Goal: Information Seeking & Learning: Learn about a topic

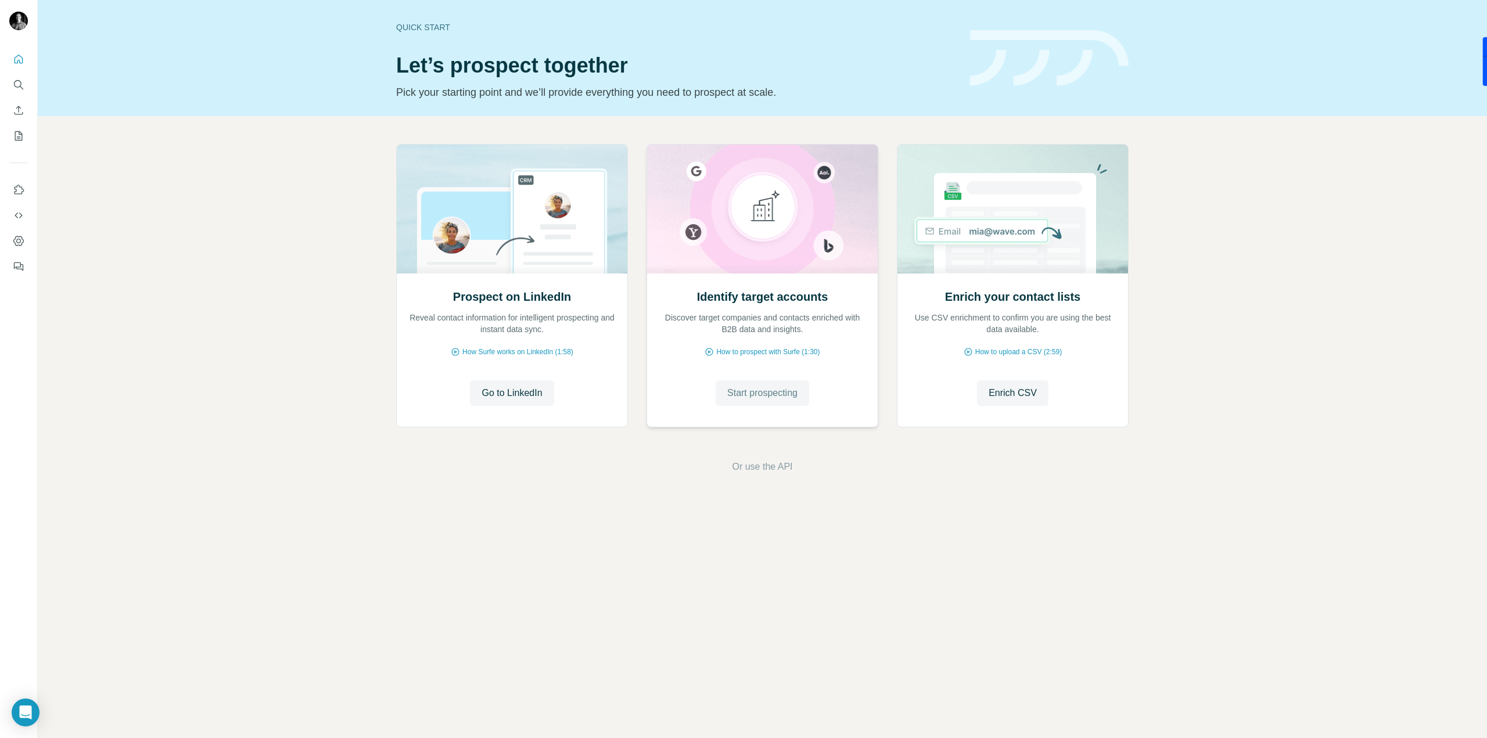
click at [737, 389] on span "Start prospecting" at bounding box center [762, 393] width 70 height 14
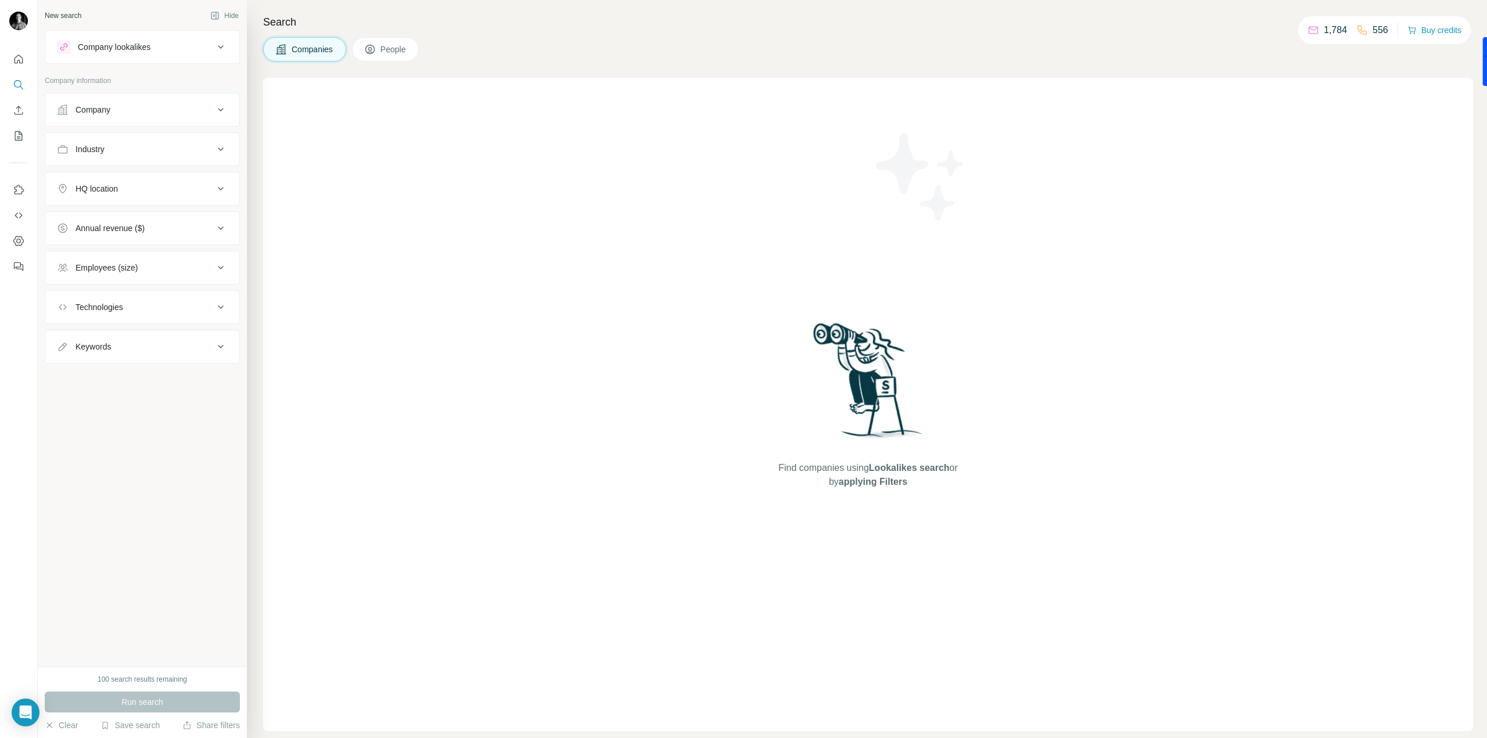
click at [181, 126] on ul "Company Industry HQ location Annual revenue ($) Employees (size) Technologies K…" at bounding box center [142, 228] width 195 height 271
click at [178, 117] on button "Company" at bounding box center [142, 110] width 194 height 28
click at [175, 243] on button "Upload a list of companies" at bounding box center [142, 245] width 171 height 21
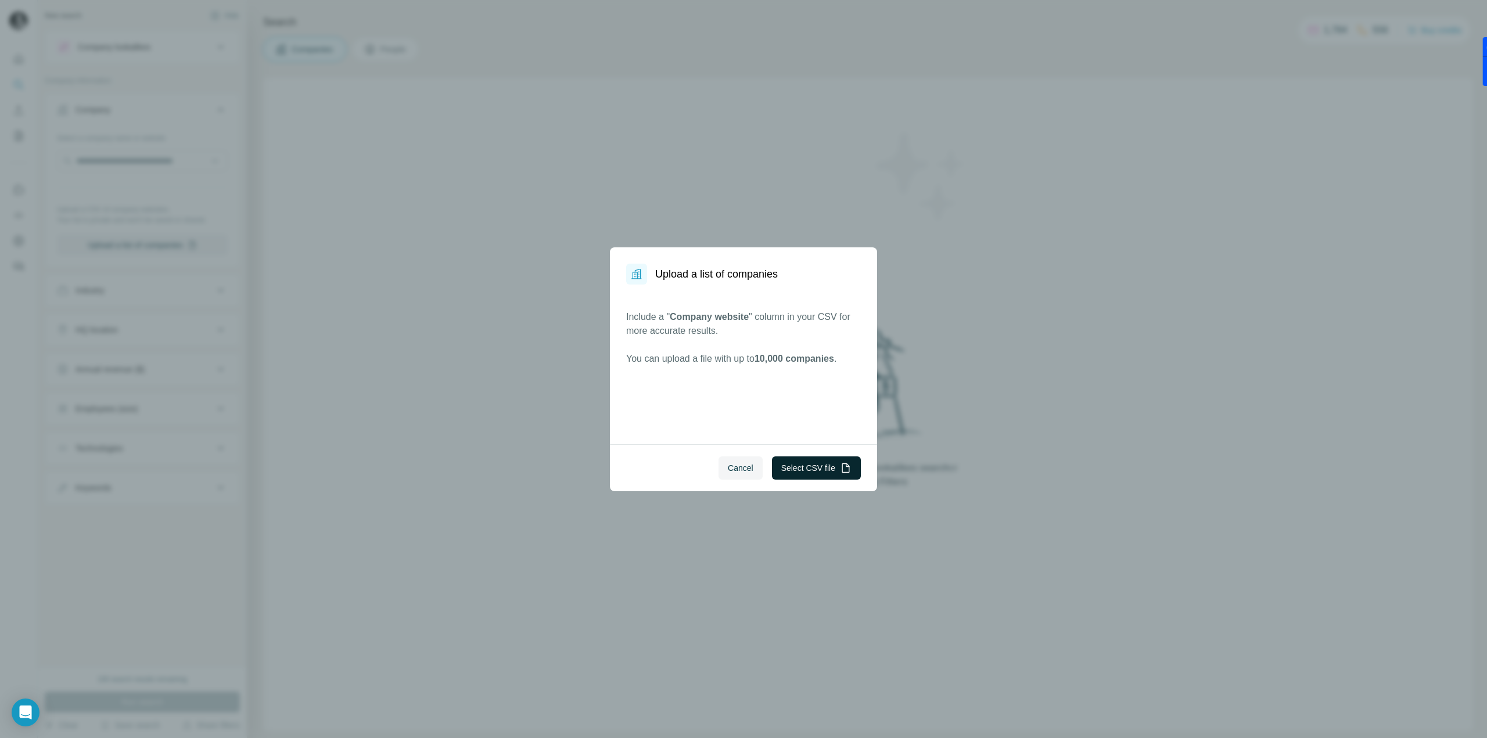
click at [828, 471] on button "Select CSV file" at bounding box center [816, 468] width 89 height 23
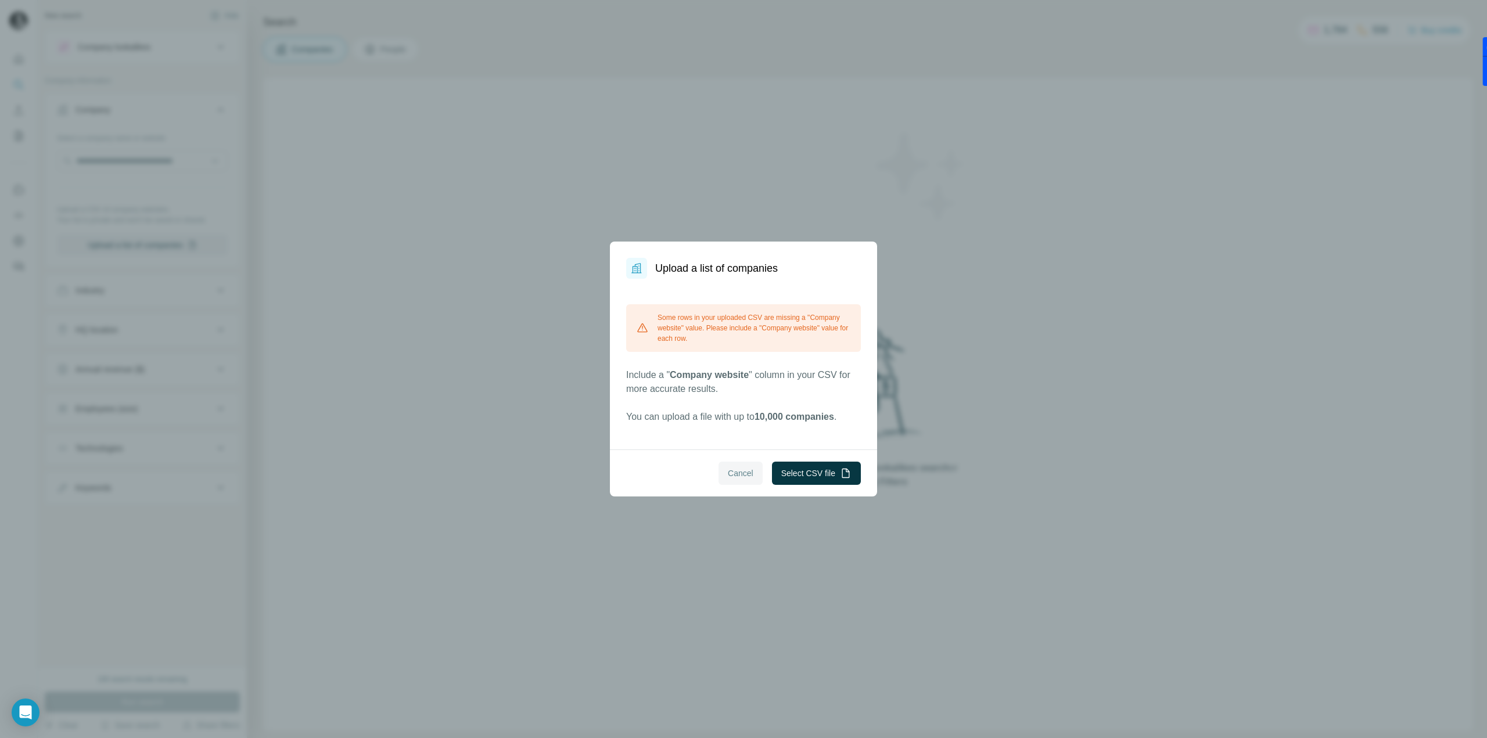
click at [751, 465] on button "Cancel" at bounding box center [741, 473] width 44 height 23
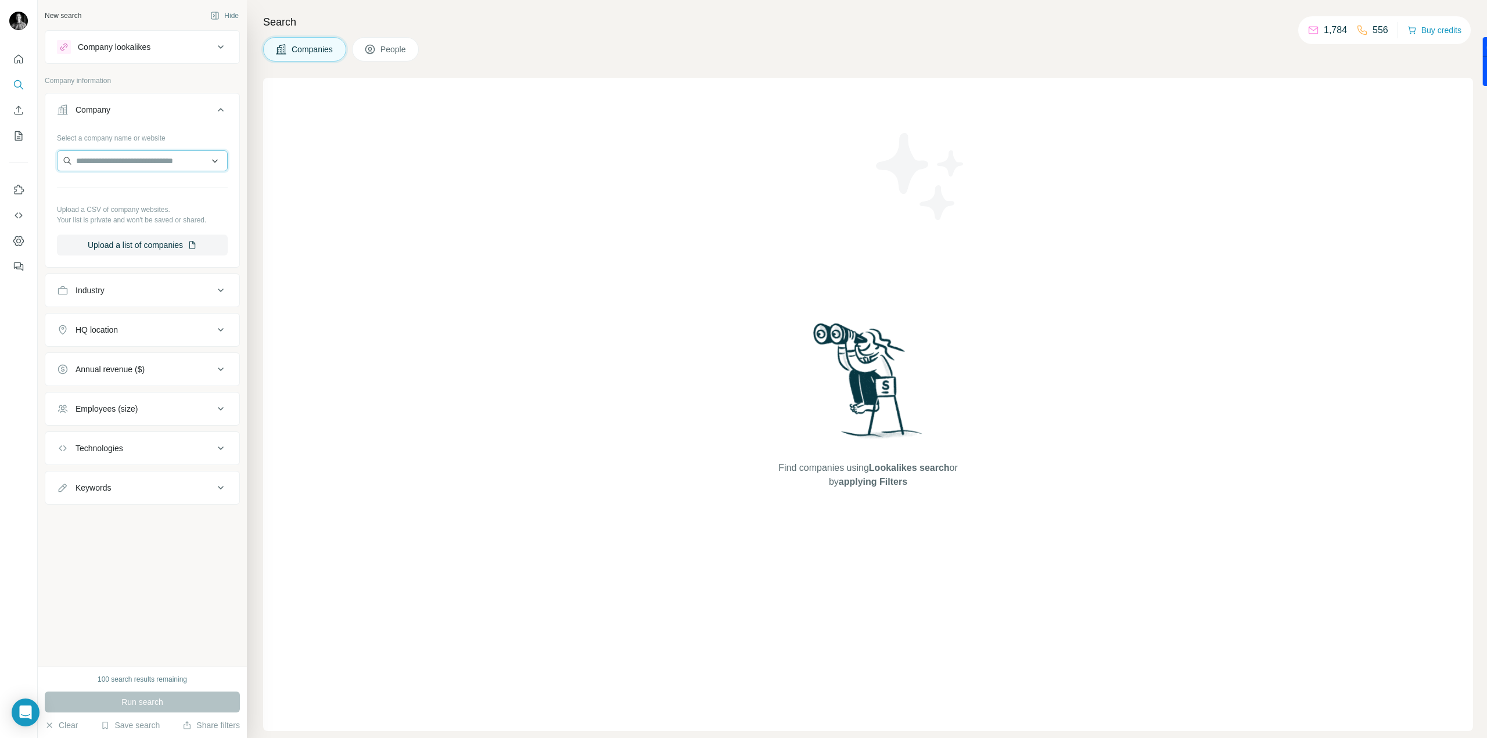
click at [102, 163] on input "text" at bounding box center [142, 160] width 171 height 21
paste input "**********"
drag, startPoint x: 142, startPoint y: 162, endPoint x: 63, endPoint y: 157, distance: 78.6
click at [63, 157] on input "**********" at bounding box center [142, 160] width 171 height 21
click at [135, 164] on input "**********" at bounding box center [142, 160] width 171 height 21
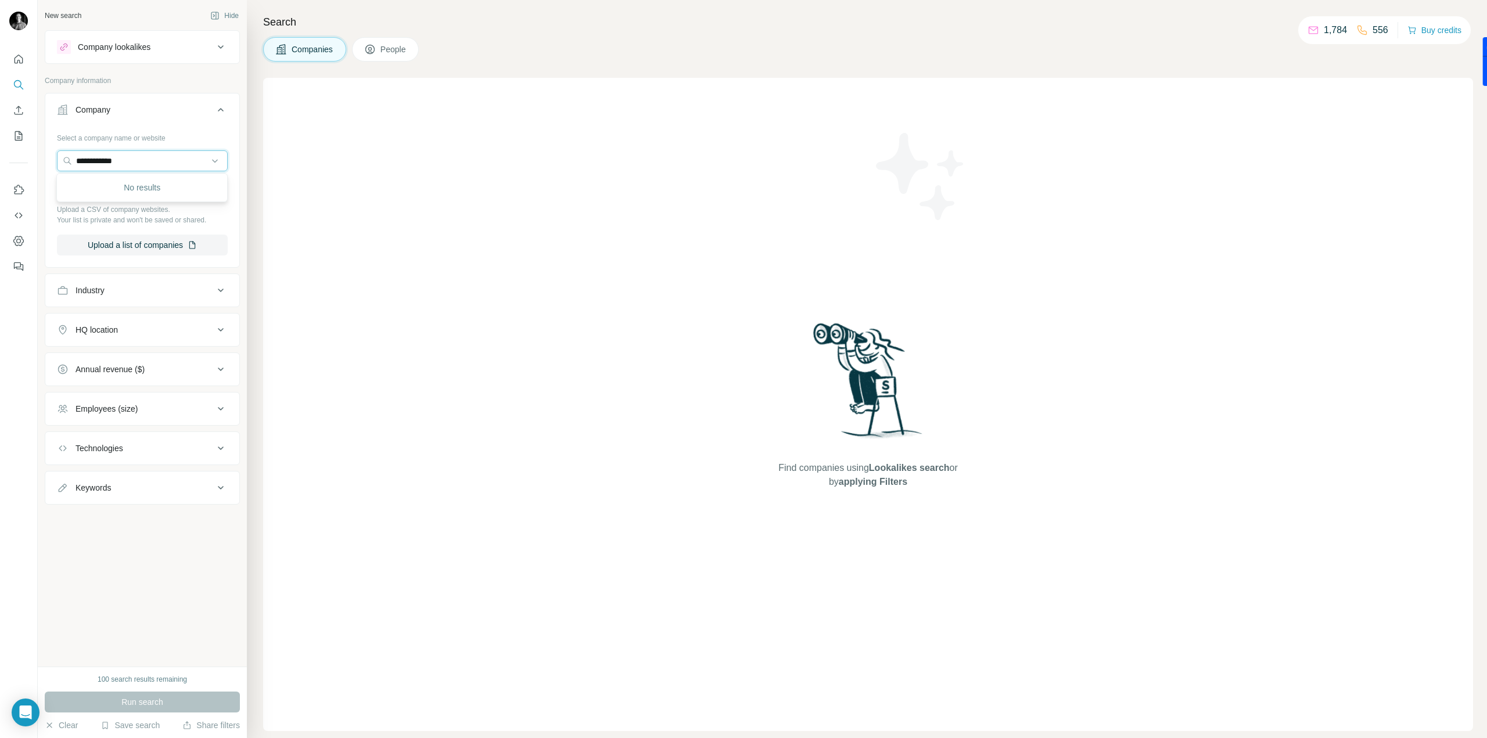
drag, startPoint x: 84, startPoint y: 155, endPoint x: 47, endPoint y: 155, distance: 37.2
click at [47, 155] on div "**********" at bounding box center [142, 196] width 194 height 137
type input "**********"
click at [124, 126] on button "Company" at bounding box center [142, 112] width 194 height 33
click at [130, 107] on div "Company" at bounding box center [135, 110] width 157 height 12
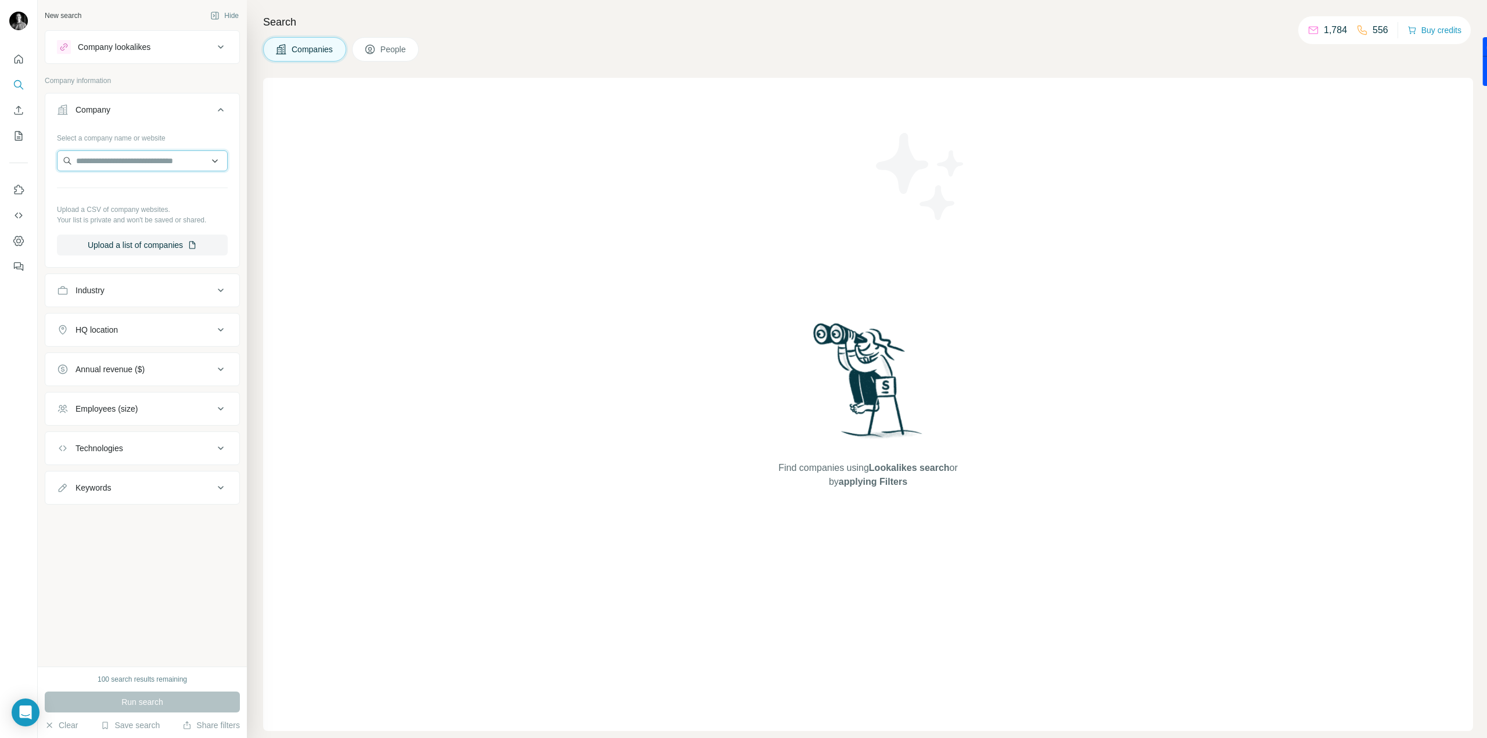
click at [117, 162] on input "text" at bounding box center [142, 160] width 171 height 21
paste input "**********"
type input "**********"
drag, startPoint x: 158, startPoint y: 170, endPoint x: 57, endPoint y: 166, distance: 101.2
click at [54, 166] on div "**********" at bounding box center [142, 196] width 194 height 137
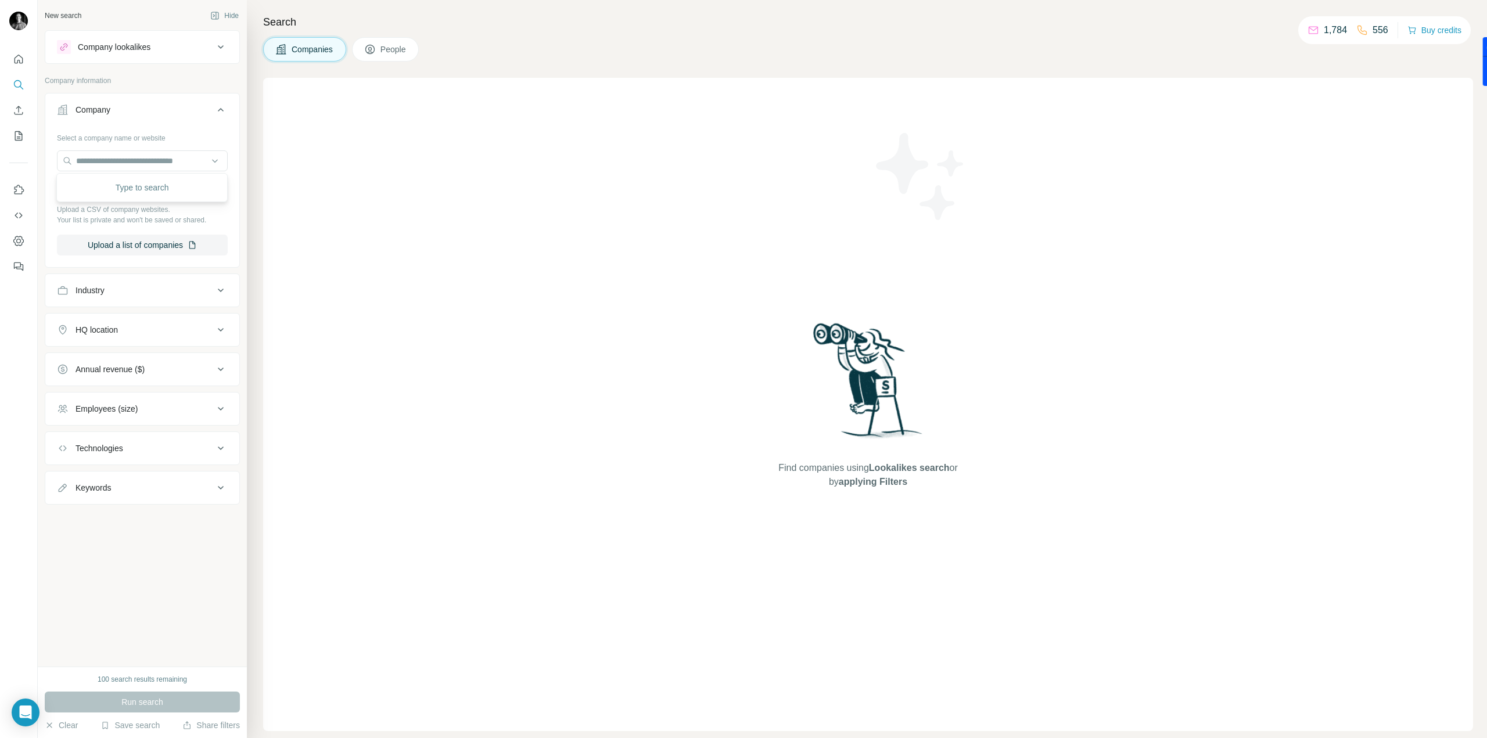
click at [234, 211] on div "Select a company name or website Upload a CSV of company websites. Your list is…" at bounding box center [142, 196] width 194 height 137
click at [89, 156] on input "text" at bounding box center [142, 160] width 171 height 21
type input "**********"
click at [189, 178] on div "Total Energy Projects [DOMAIN_NAME]" at bounding box center [142, 191] width 166 height 31
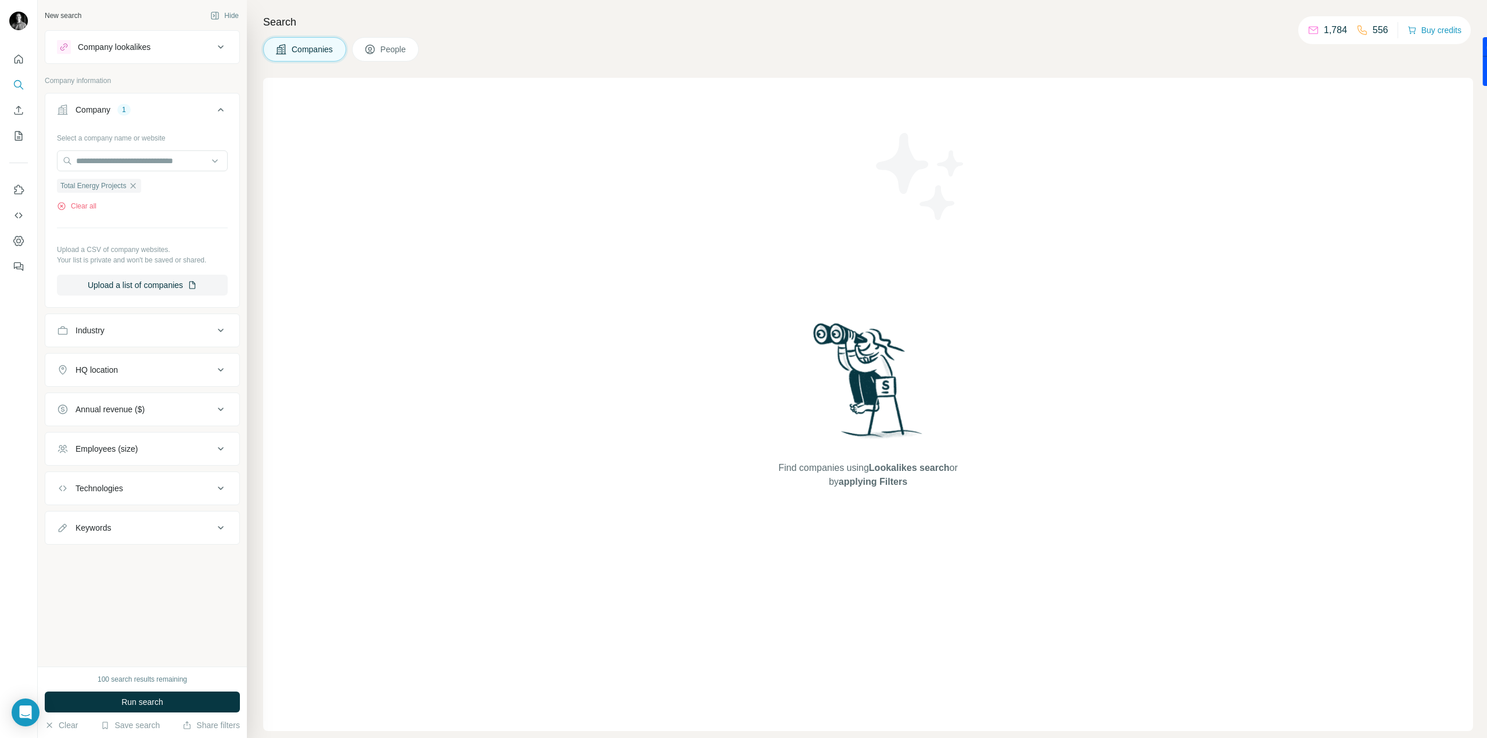
click at [185, 37] on button "Company lookalikes" at bounding box center [142, 47] width 194 height 28
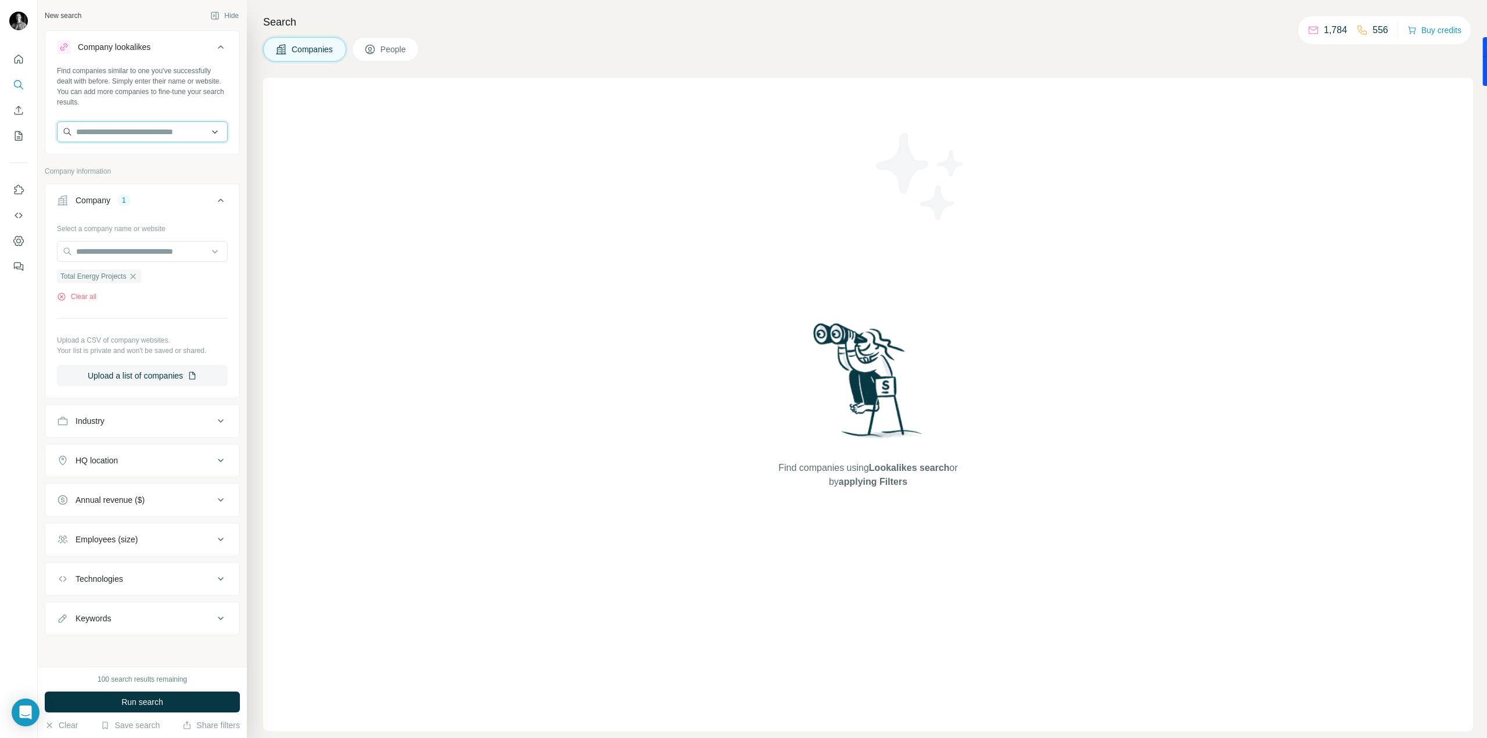
click at [206, 132] on input "text" at bounding box center [142, 131] width 171 height 21
click at [240, 114] on div "New search Hide Company lookalikes Find companies similar to one you've success…" at bounding box center [142, 333] width 209 height 667
click at [121, 250] on input "text" at bounding box center [142, 251] width 171 height 21
paste input "**********"
click at [105, 250] on input "**********" at bounding box center [142, 251] width 171 height 21
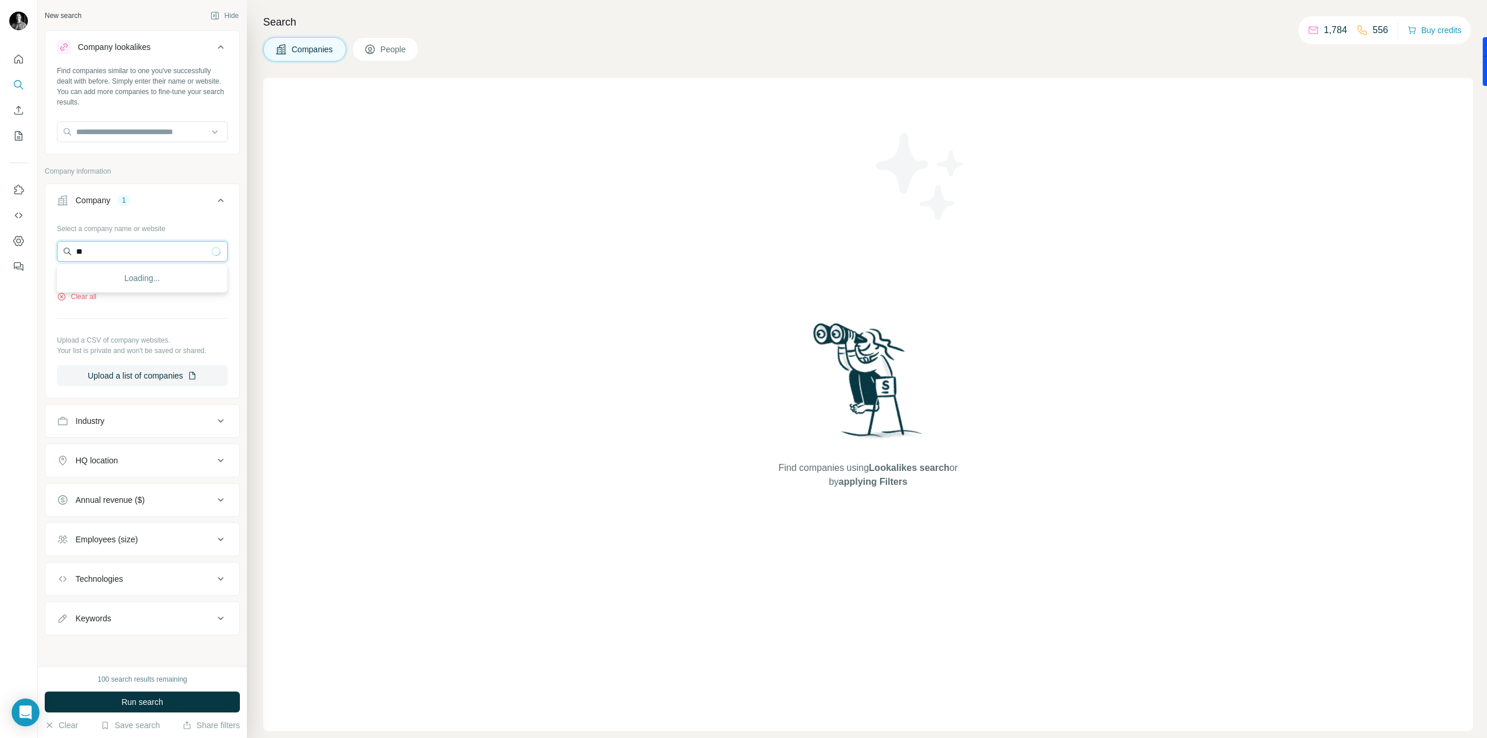
type input "*"
click at [194, 332] on div "Select a company name or website Total Energy Projects Clear all Upload a CSV o…" at bounding box center [142, 302] width 171 height 167
click at [187, 367] on button "Upload a list of companies" at bounding box center [142, 375] width 171 height 21
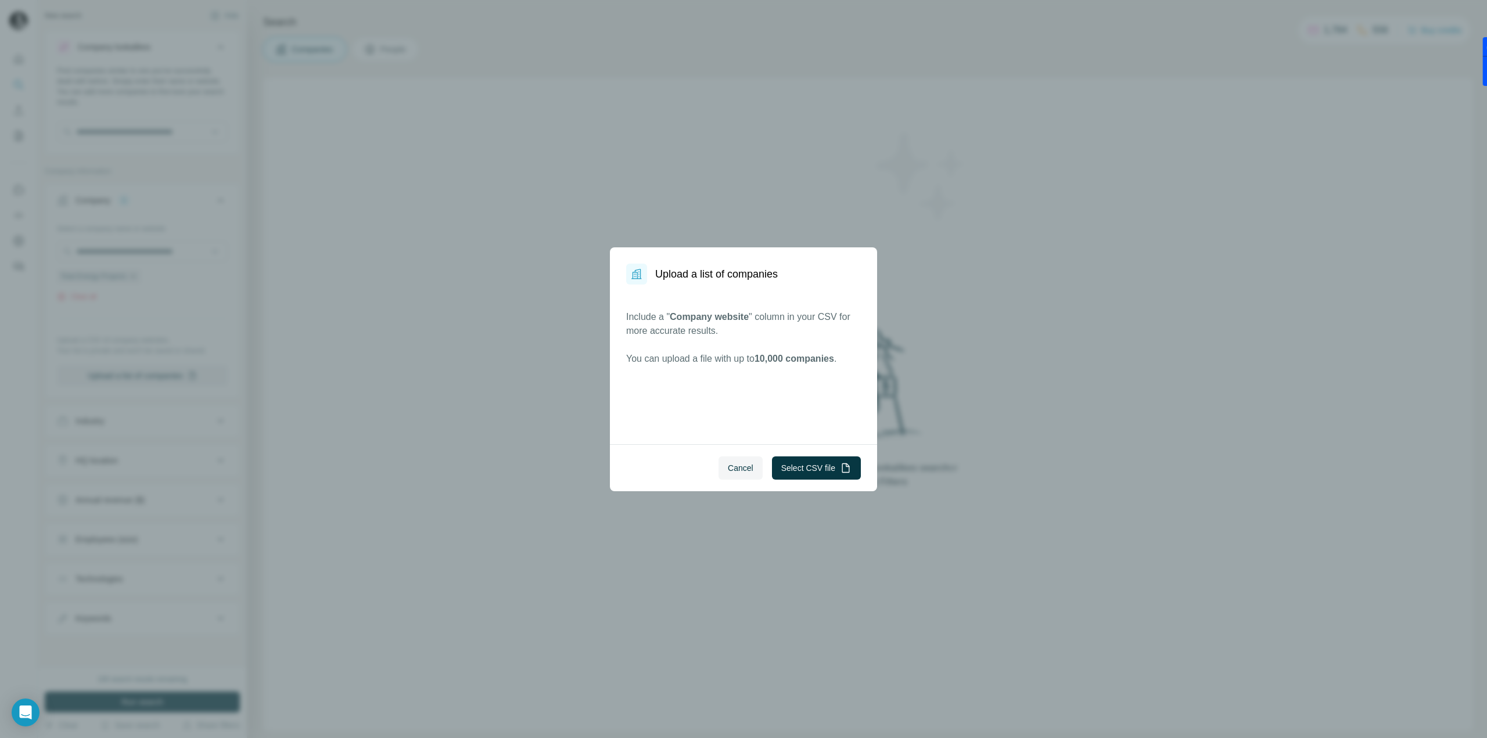
drag, startPoint x: 756, startPoint y: 474, endPoint x: 766, endPoint y: 474, distance: 9.9
click at [758, 474] on button "Cancel" at bounding box center [741, 468] width 44 height 23
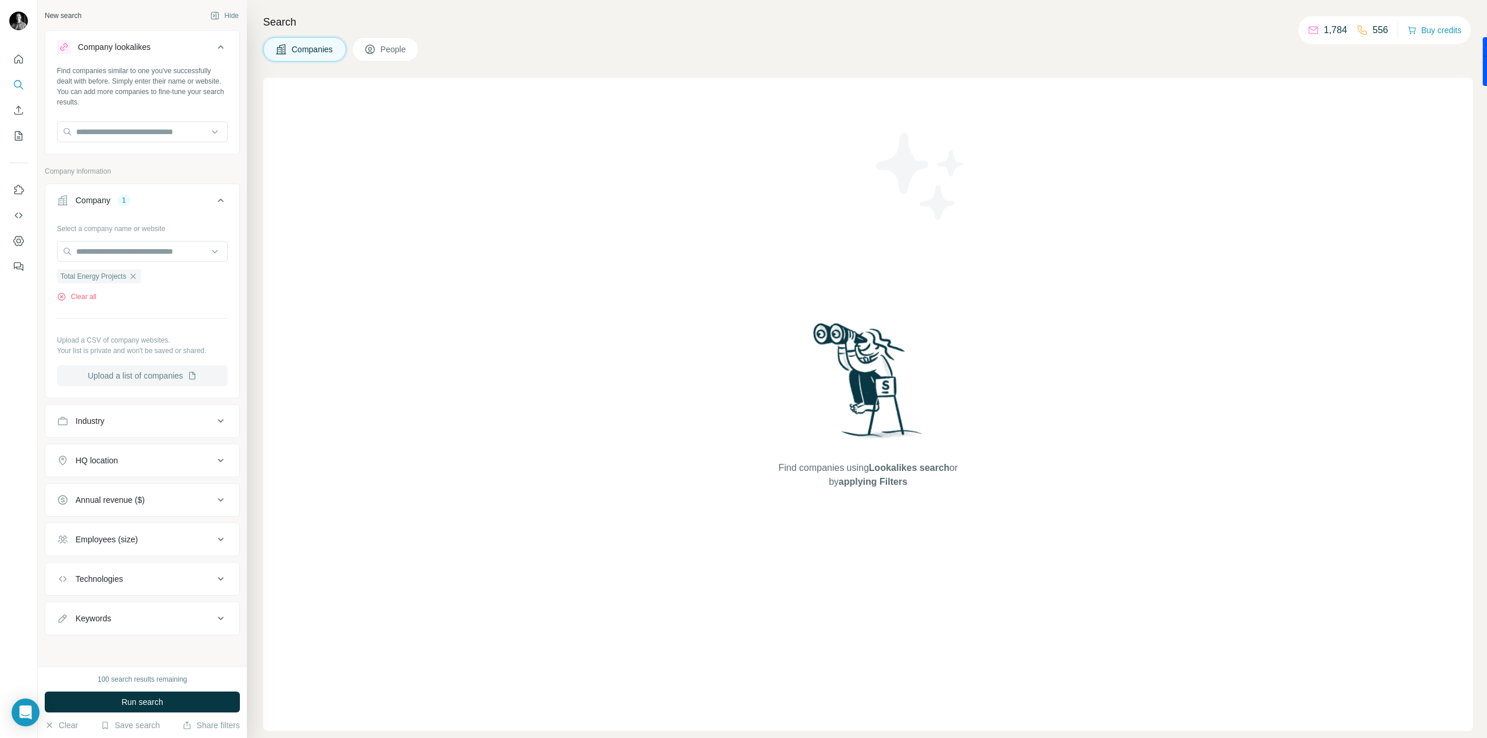
click at [144, 367] on button "Upload a list of companies" at bounding box center [142, 375] width 171 height 21
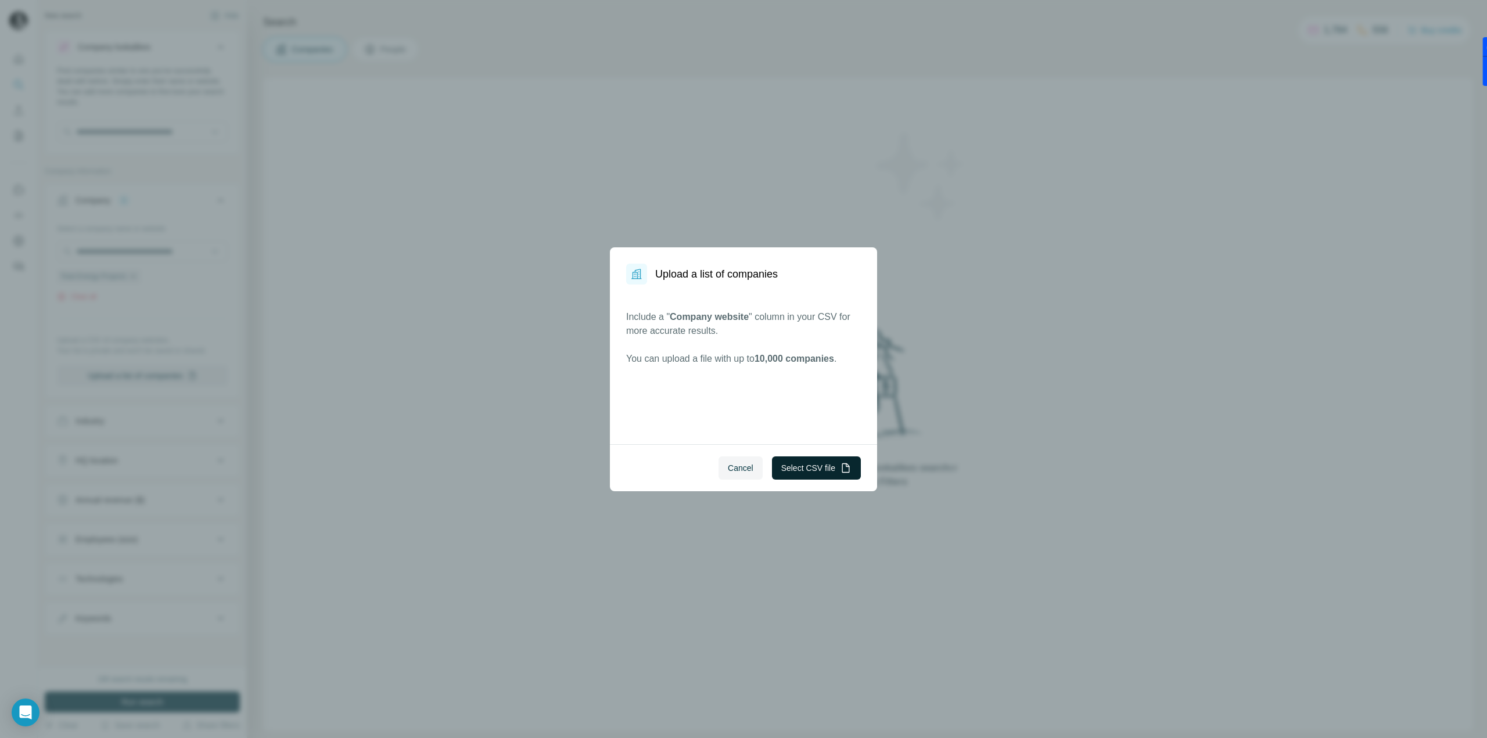
click at [808, 468] on button "Select CSV file" at bounding box center [816, 468] width 89 height 23
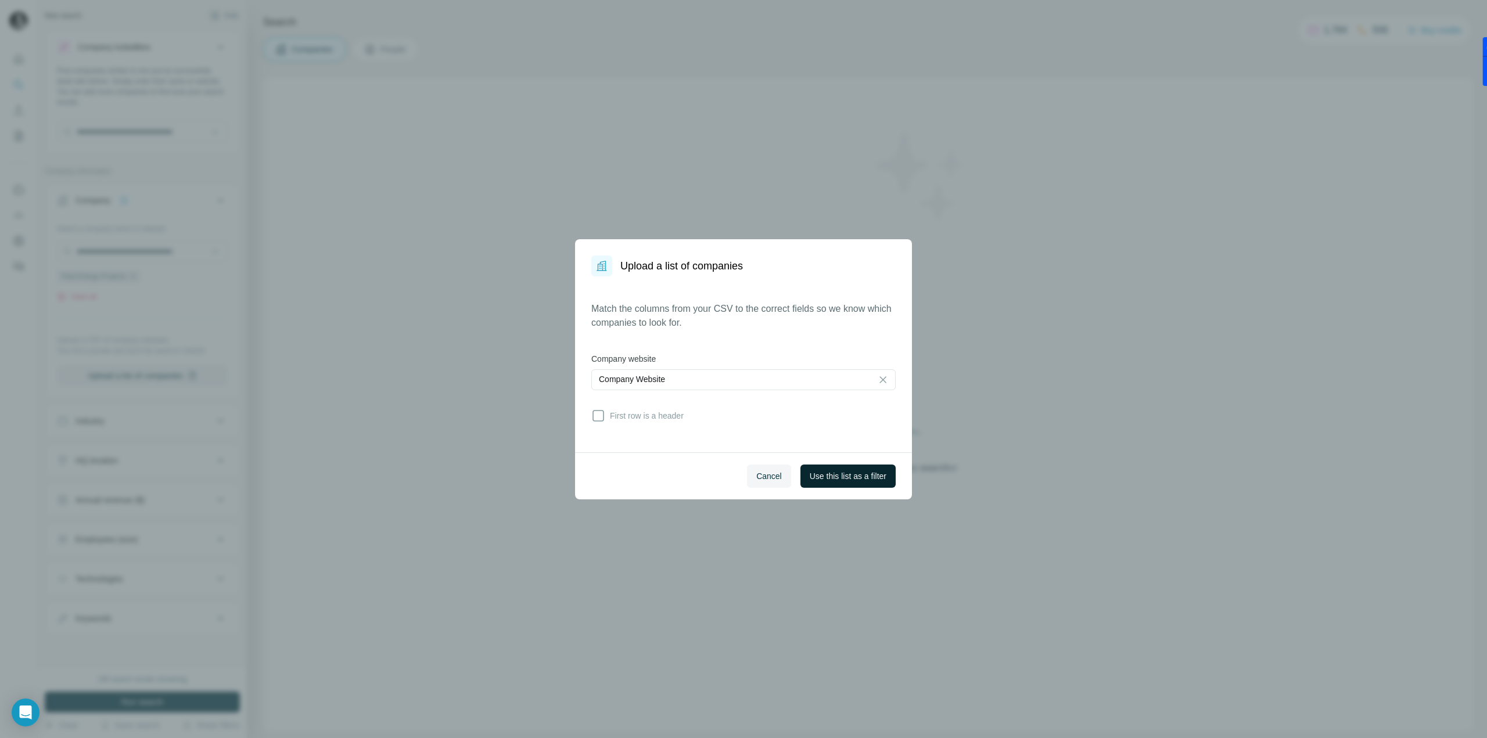
click at [848, 471] on span "Use this list as a filter" at bounding box center [848, 477] width 77 height 12
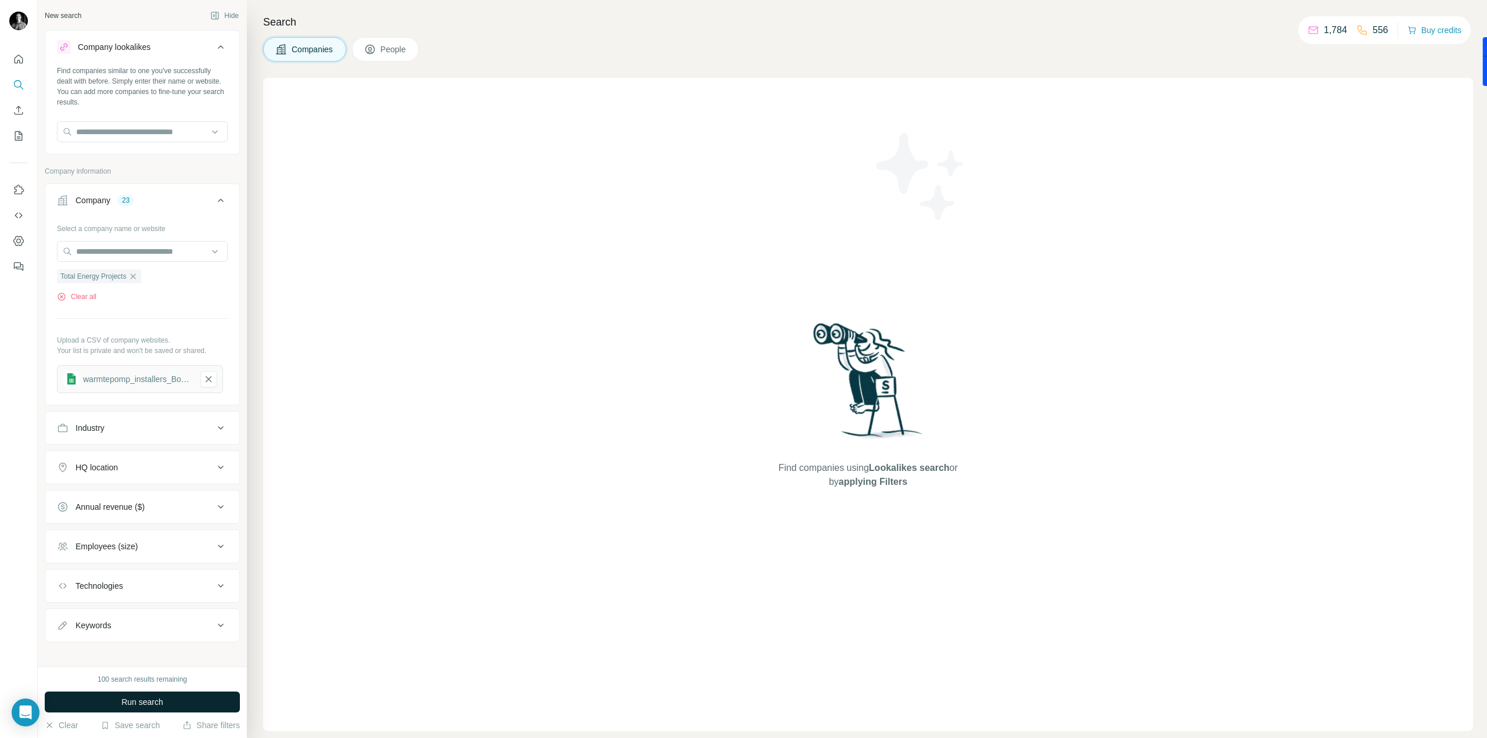
click at [150, 702] on span "Run search" at bounding box center [142, 703] width 42 height 12
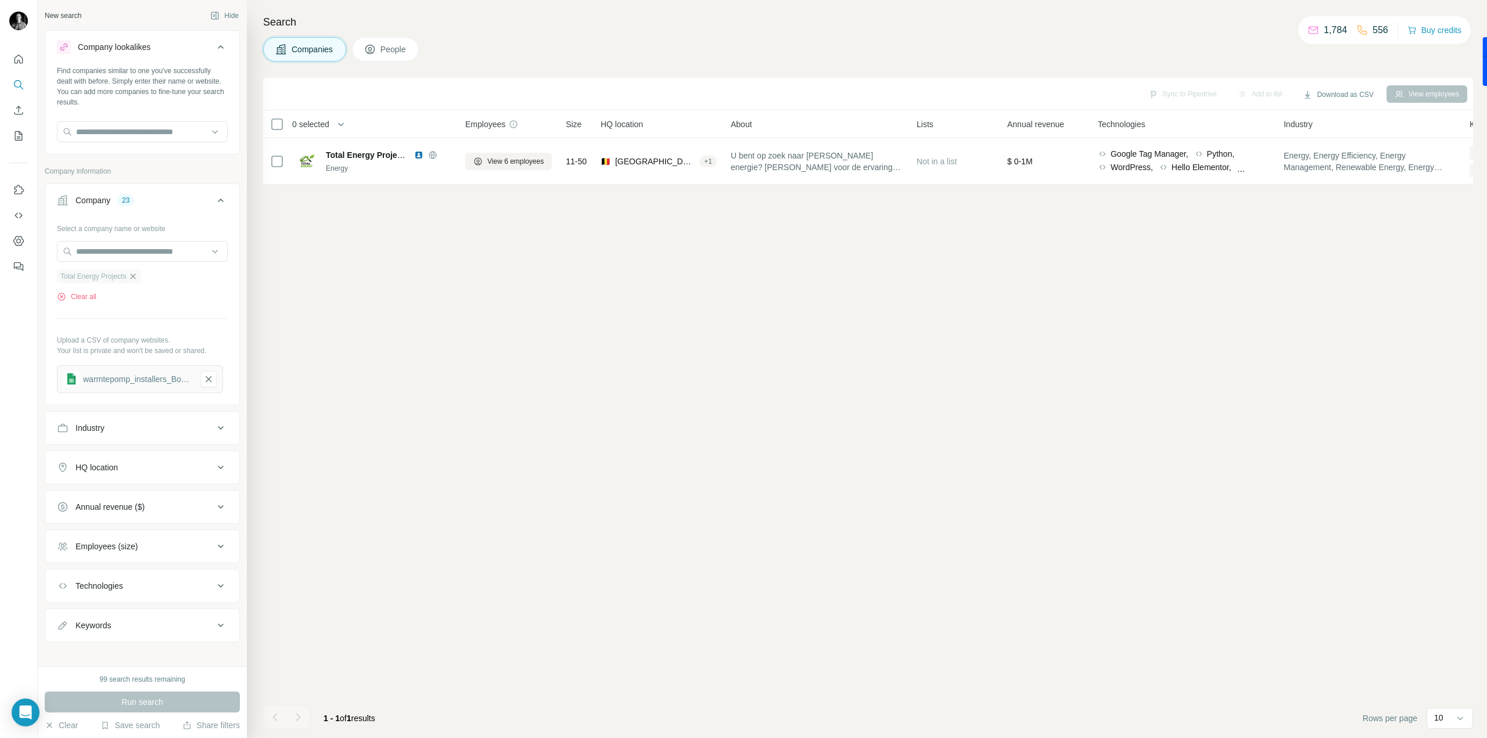
click at [134, 278] on icon "button" at bounding box center [132, 276] width 9 height 9
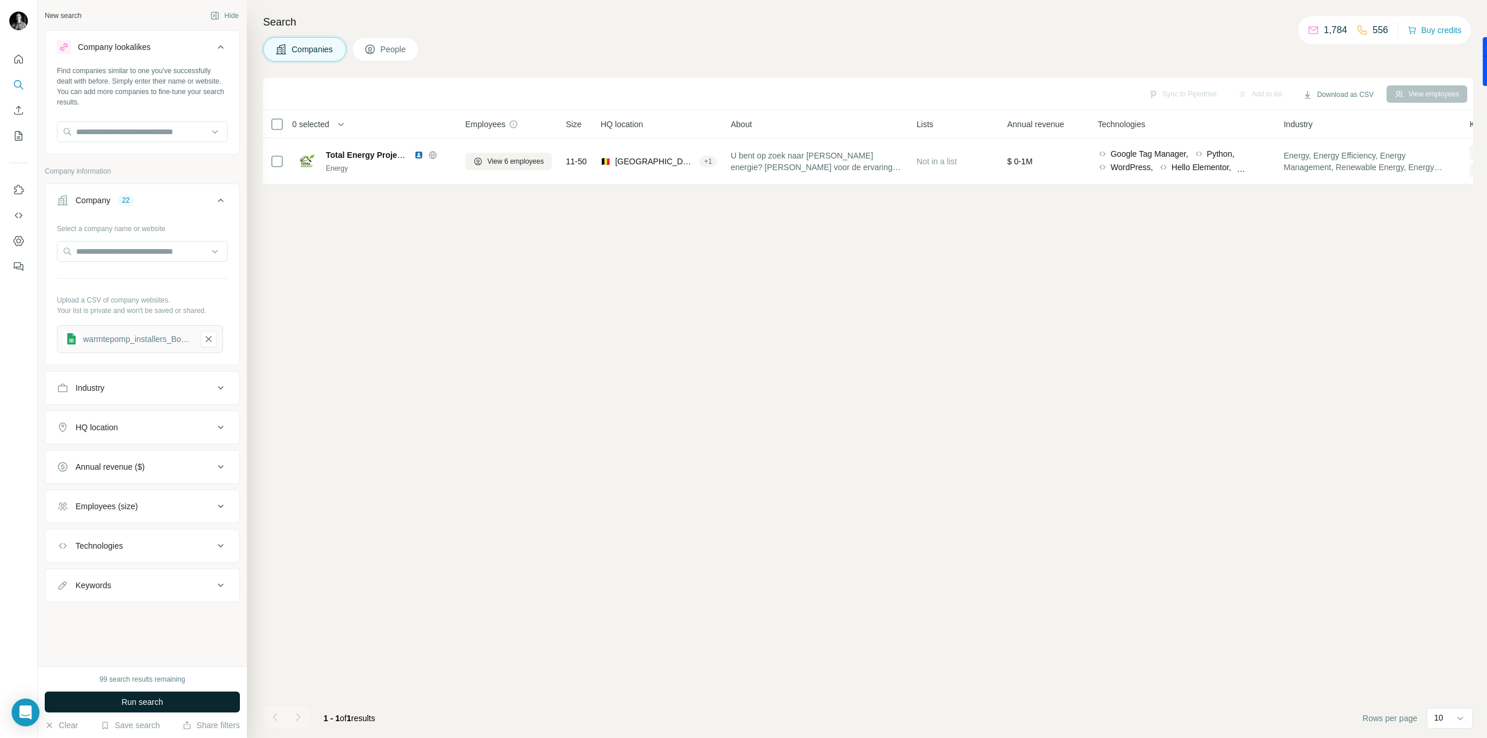
click at [99, 703] on button "Run search" at bounding box center [142, 702] width 195 height 21
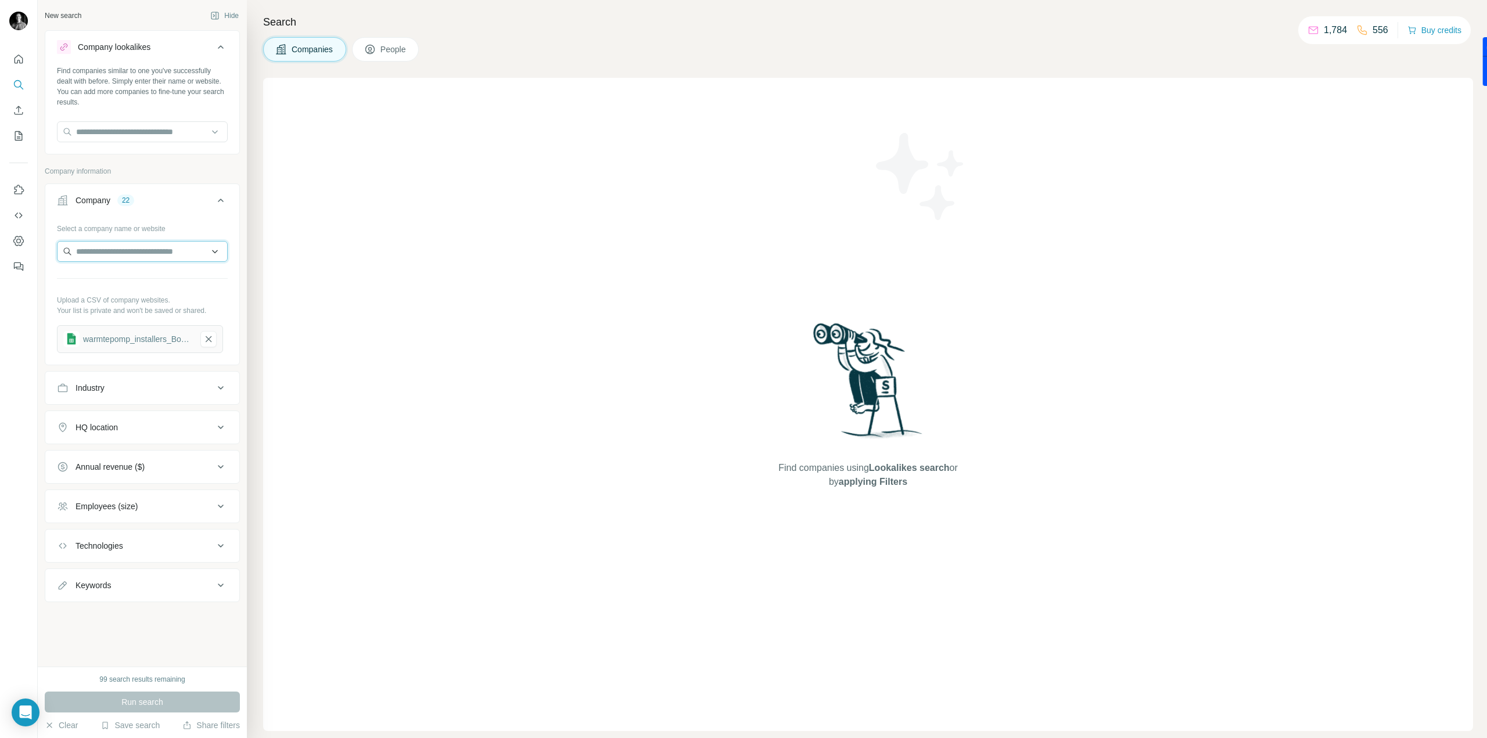
click at [151, 245] on input "text" at bounding box center [142, 251] width 171 height 21
click at [128, 200] on div "22" at bounding box center [125, 200] width 17 height 10
click at [181, 283] on div "Select a company name or website Upload a CSV of company websites. Your list is…" at bounding box center [142, 286] width 171 height 134
click at [171, 132] on input "text" at bounding box center [142, 131] width 171 height 21
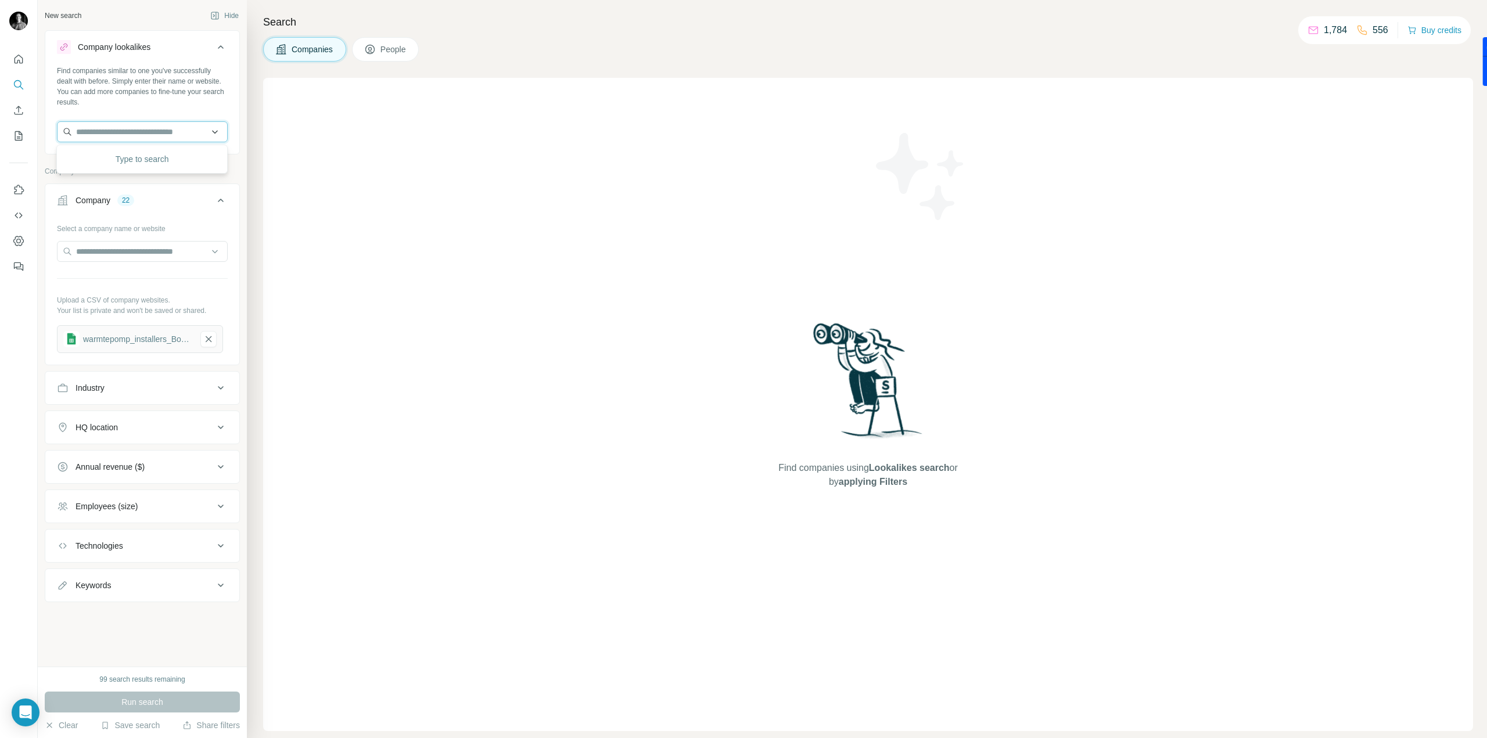
click at [209, 131] on input "text" at bounding box center [142, 131] width 171 height 21
click at [218, 38] on button "Company lookalikes" at bounding box center [142, 49] width 194 height 33
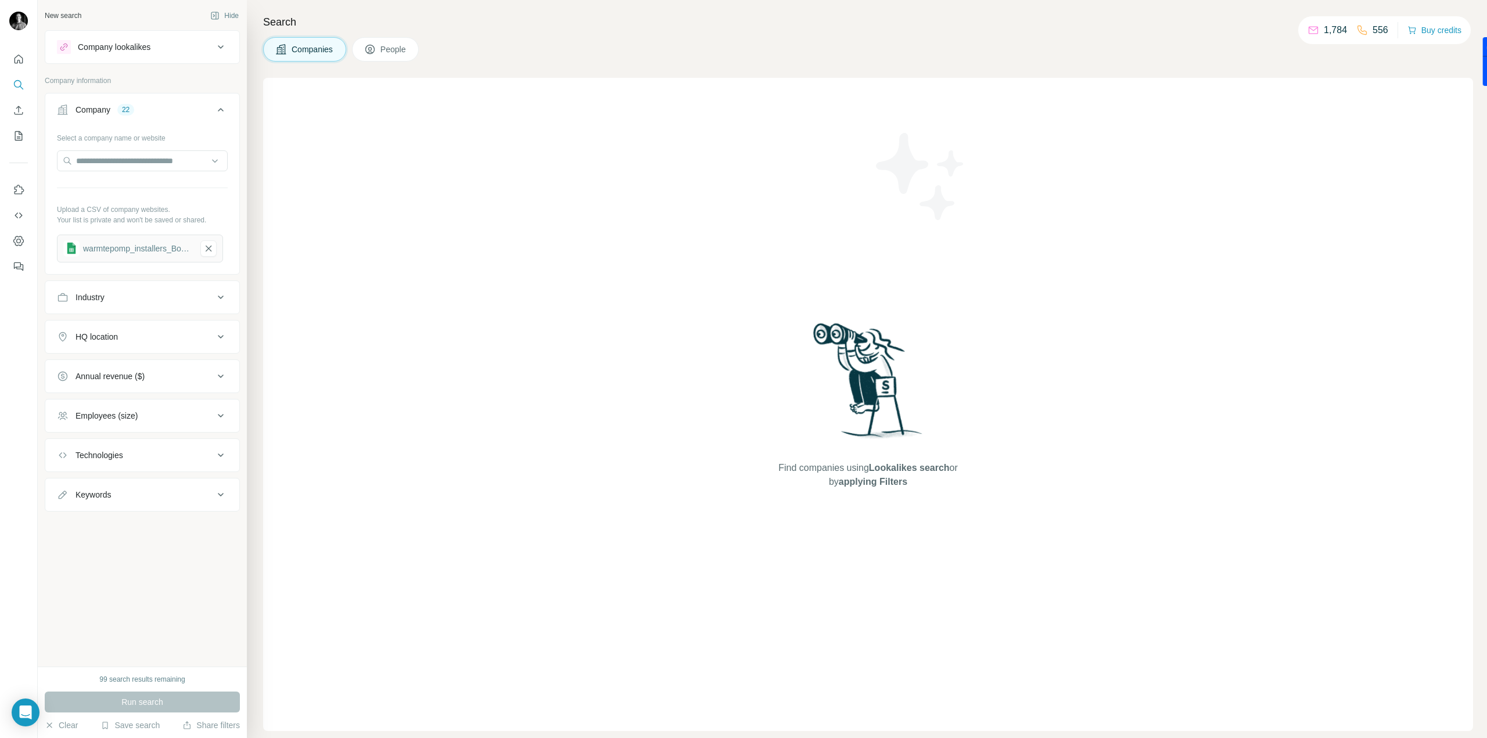
click at [225, 52] on icon at bounding box center [221, 47] width 14 height 14
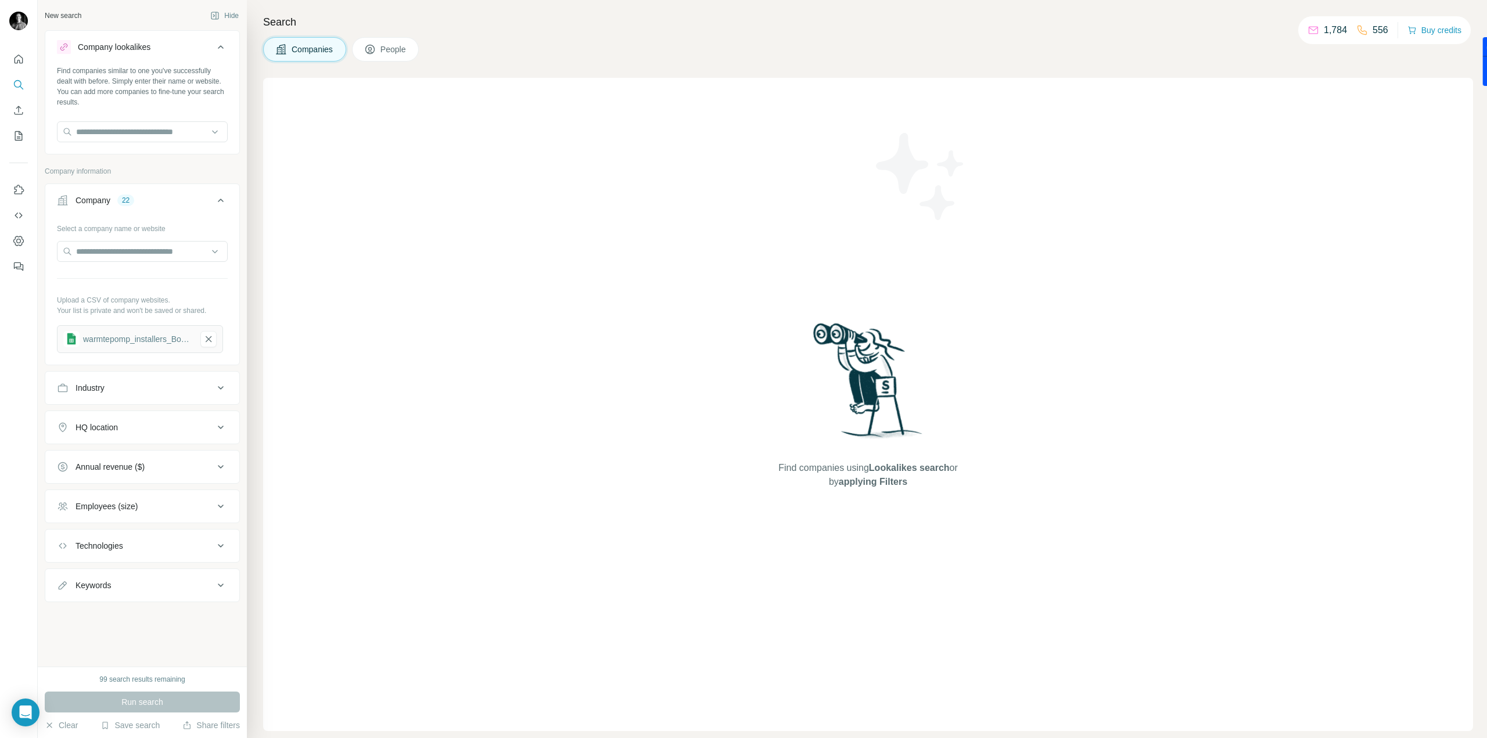
click at [107, 379] on button "Industry" at bounding box center [142, 388] width 194 height 28
click at [107, 428] on div at bounding box center [142, 418] width 171 height 23
click at [113, 415] on input at bounding box center [136, 417] width 144 height 13
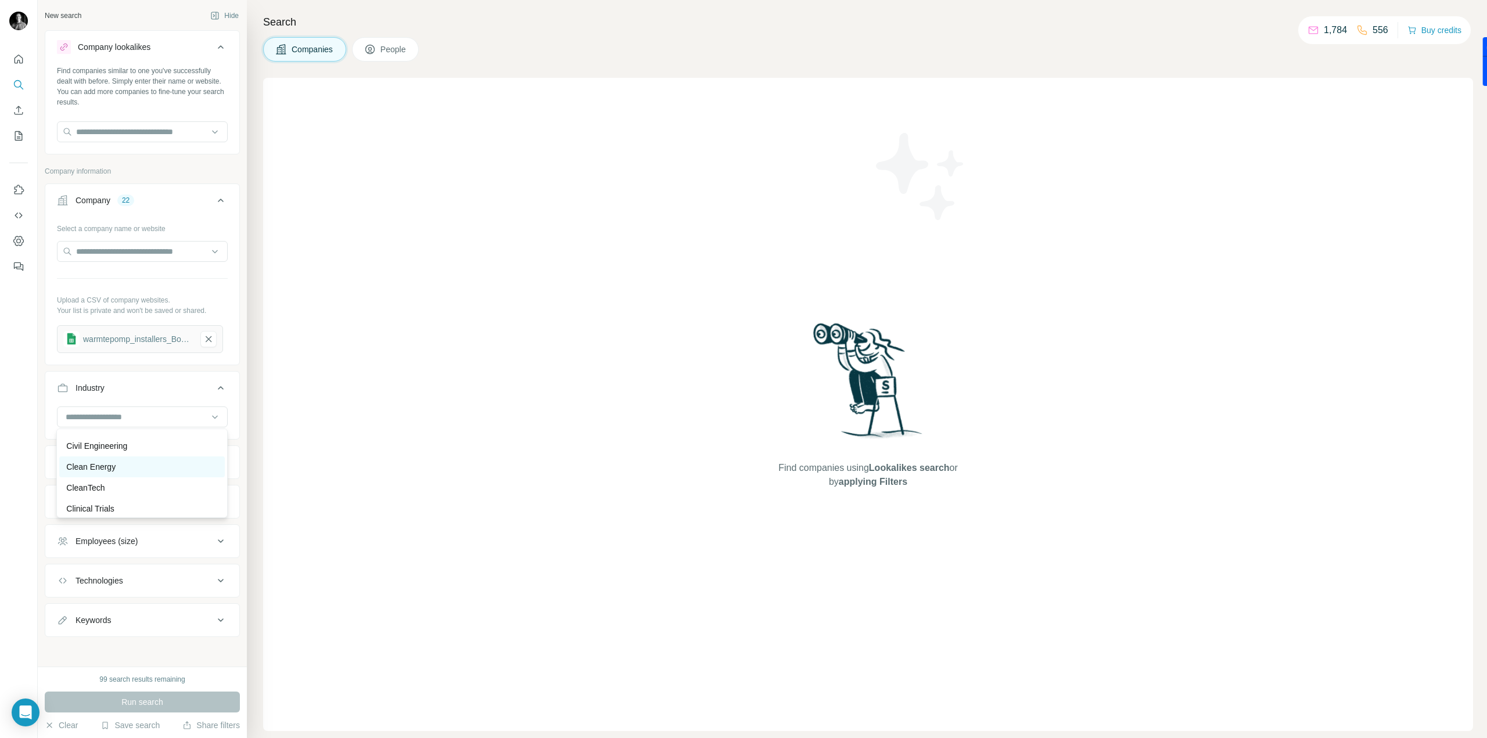
click at [151, 469] on div "Clean Energy" at bounding box center [142, 467] width 166 height 21
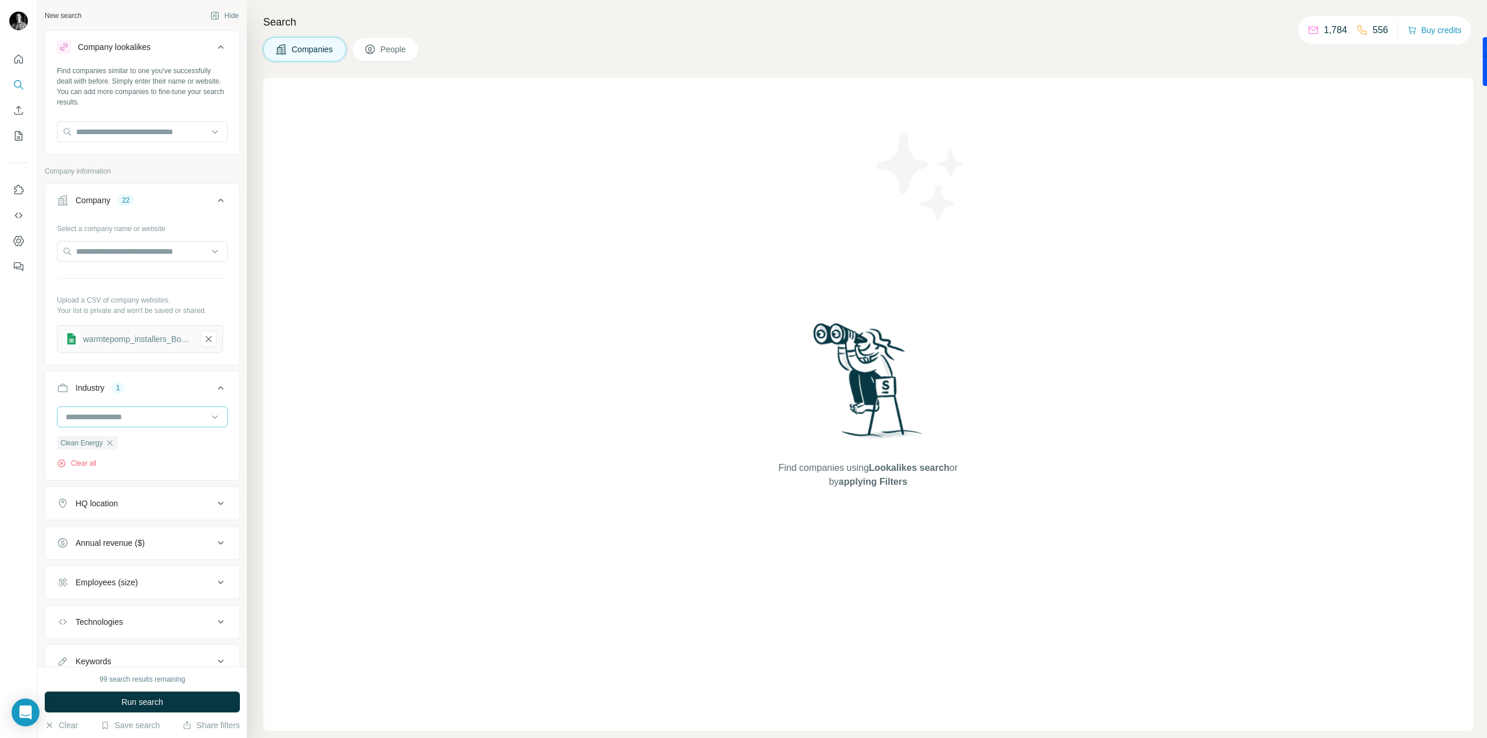
click at [158, 419] on input at bounding box center [136, 417] width 144 height 13
click at [154, 437] on div "Renewable Energy" at bounding box center [137, 431] width 142 height 12
click at [107, 407] on div at bounding box center [136, 417] width 144 height 20
type input "*"
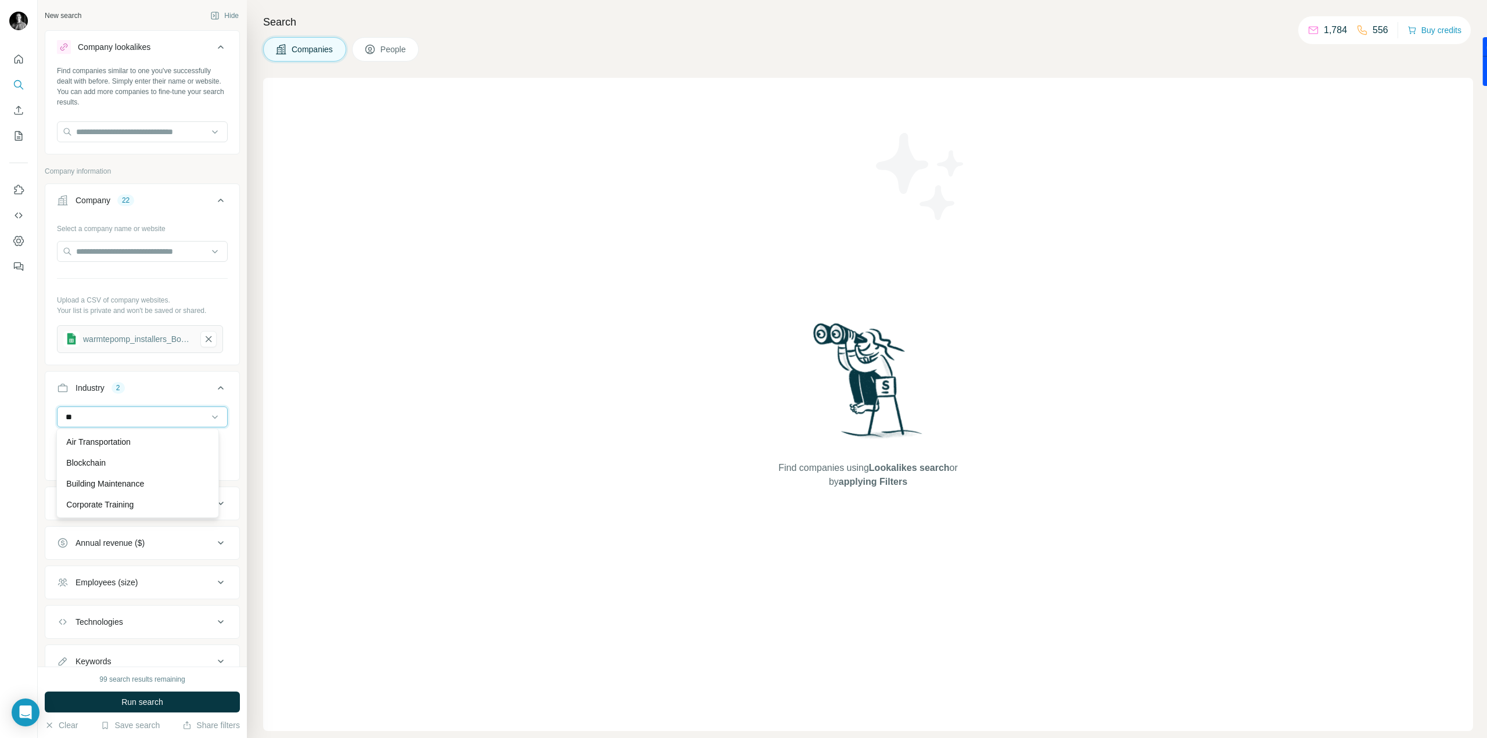
type input "*"
click at [26, 419] on div at bounding box center [19, 369] width 38 height 738
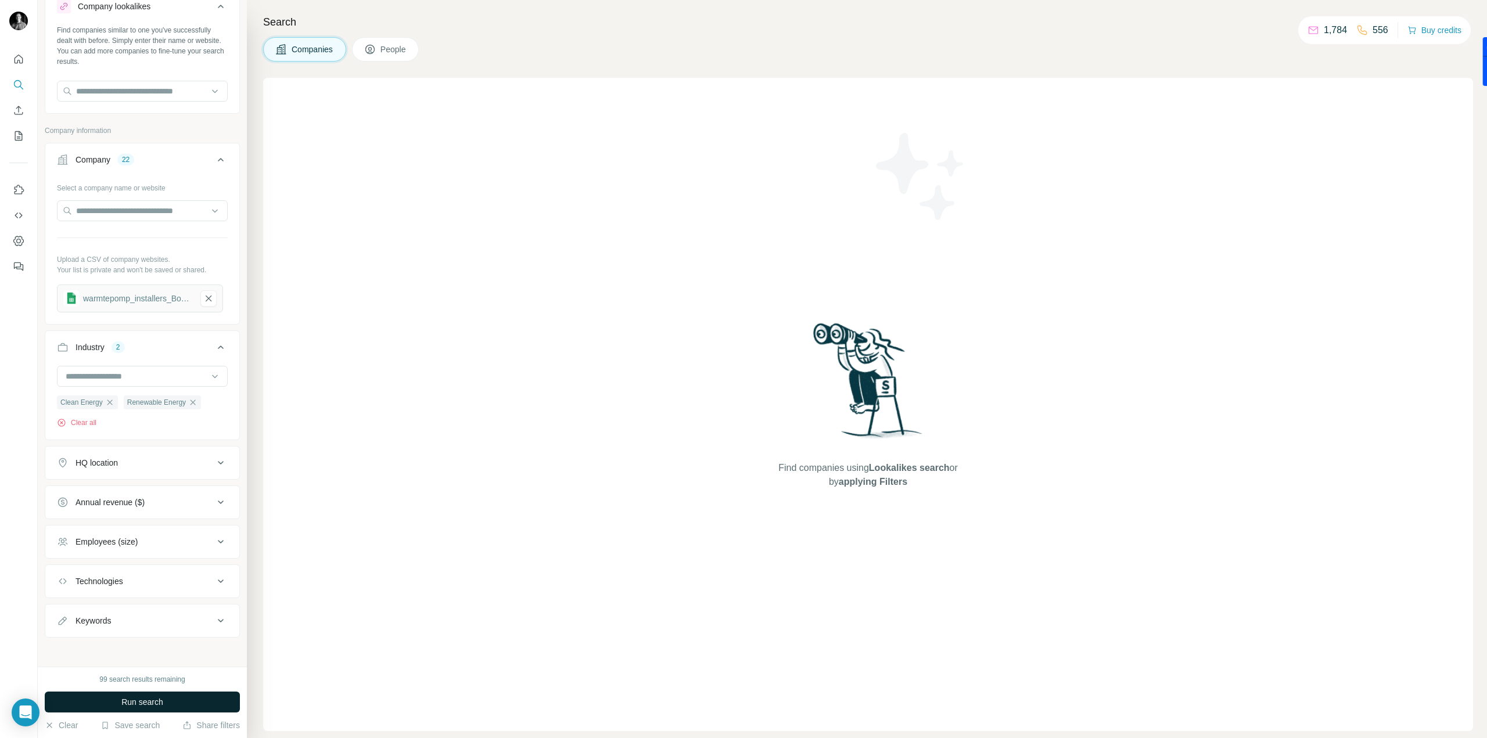
click at [125, 704] on span "Run search" at bounding box center [142, 703] width 42 height 12
click at [127, 302] on div "warmtepomp_installers_Bobex_Vlaanderen_websites" at bounding box center [137, 299] width 109 height 12
click at [204, 300] on icon "button" at bounding box center [208, 299] width 10 height 12
click at [165, 222] on input "text" at bounding box center [142, 217] width 171 height 21
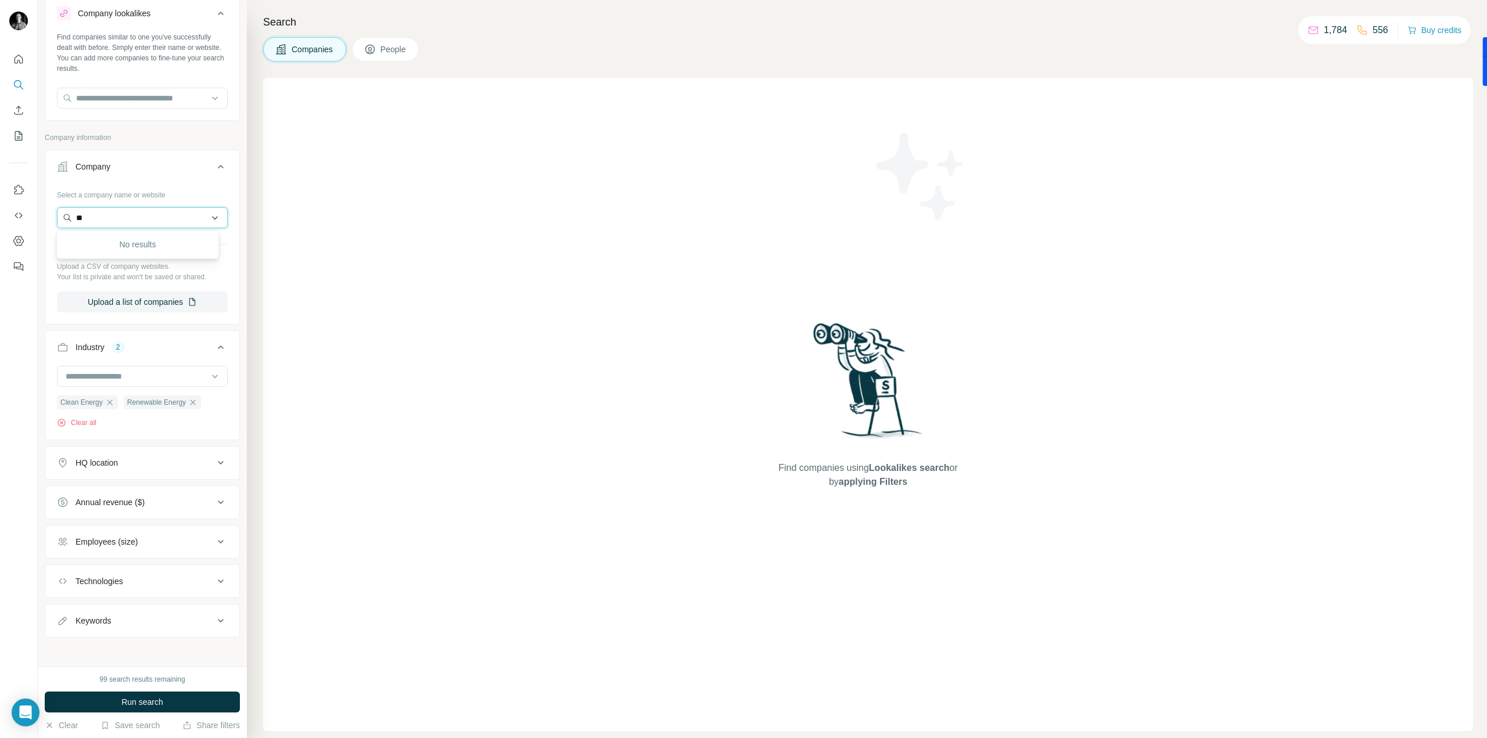
type input "*"
click at [163, 299] on button "Upload a list of companies" at bounding box center [142, 302] width 171 height 21
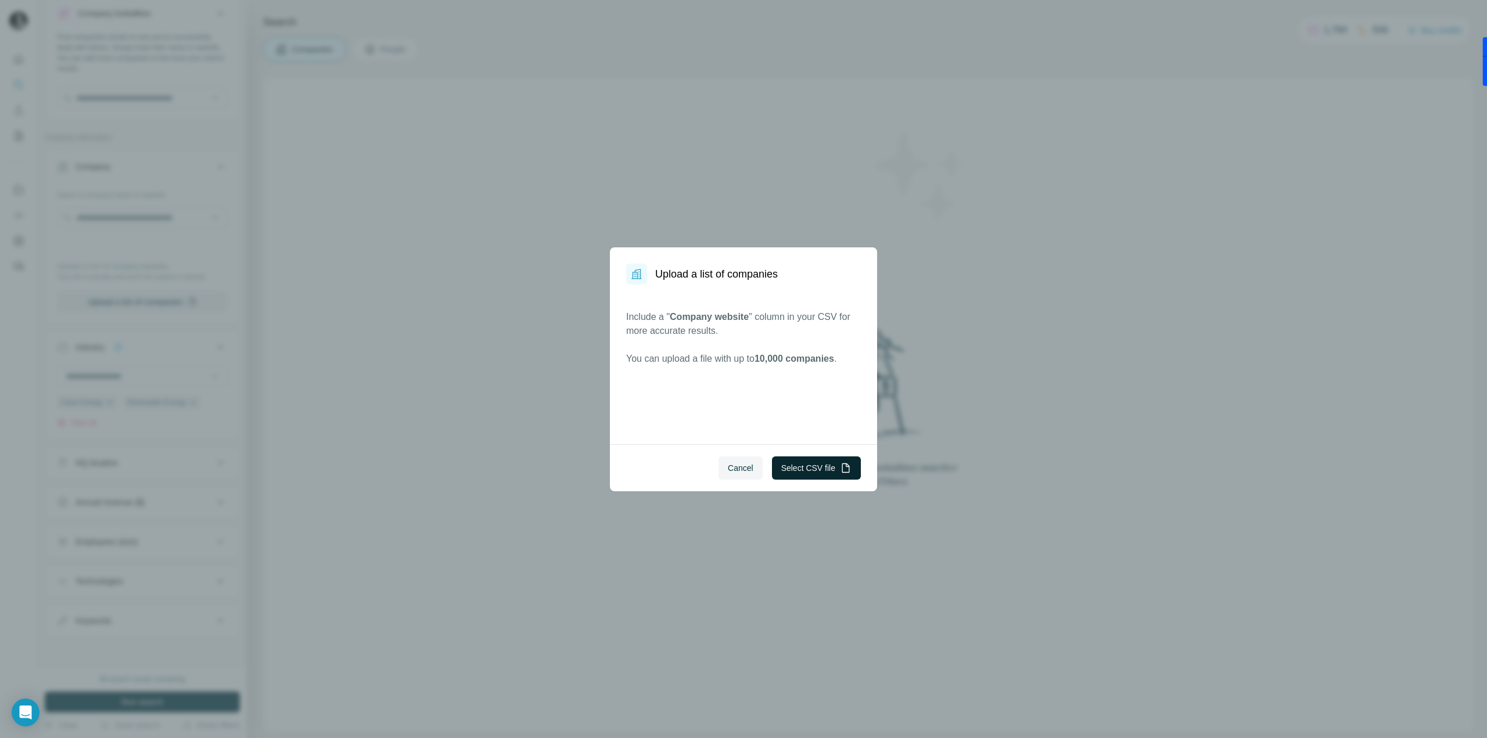
click at [821, 472] on button "Select CSV file" at bounding box center [816, 468] width 89 height 23
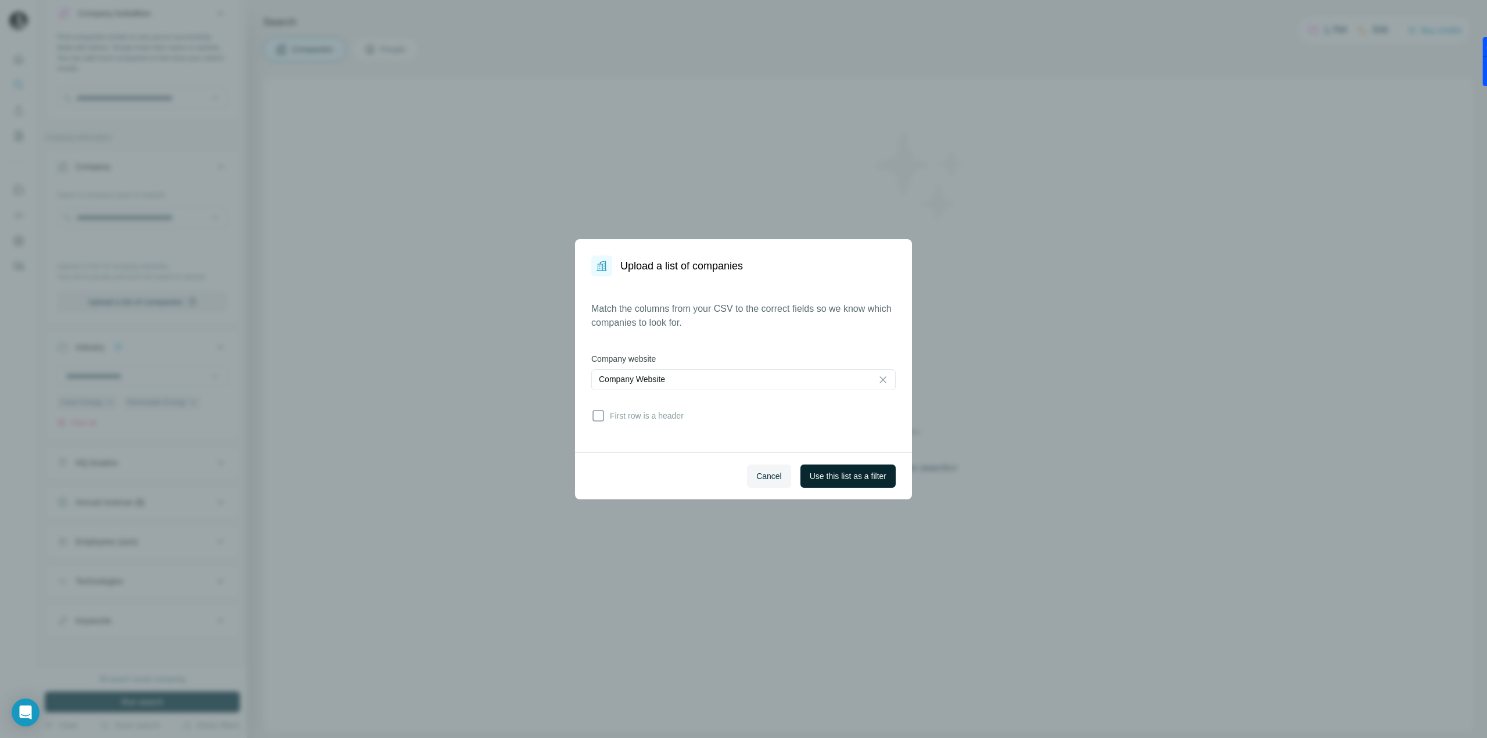
click at [810, 473] on span "Use this list as a filter" at bounding box center [848, 477] width 77 height 12
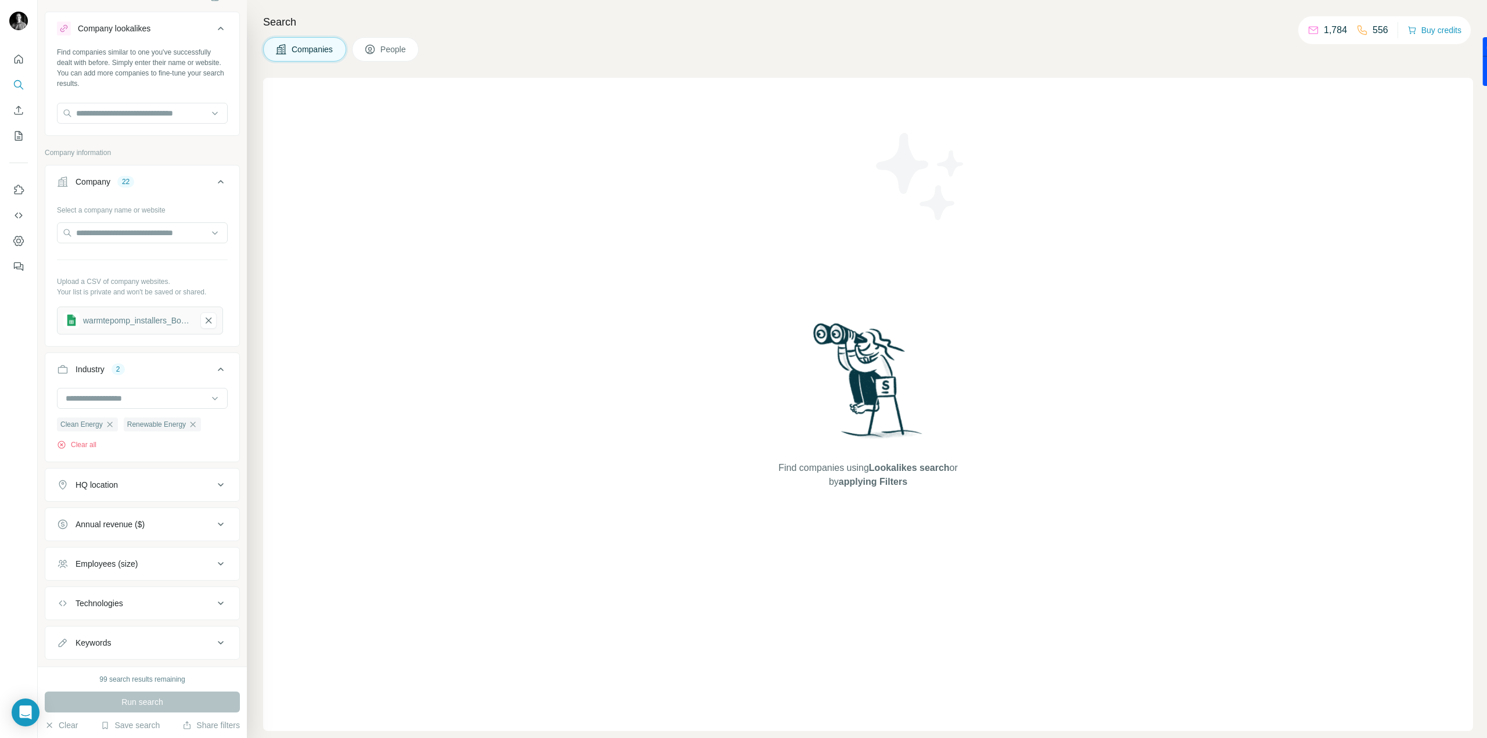
scroll to position [0, 0]
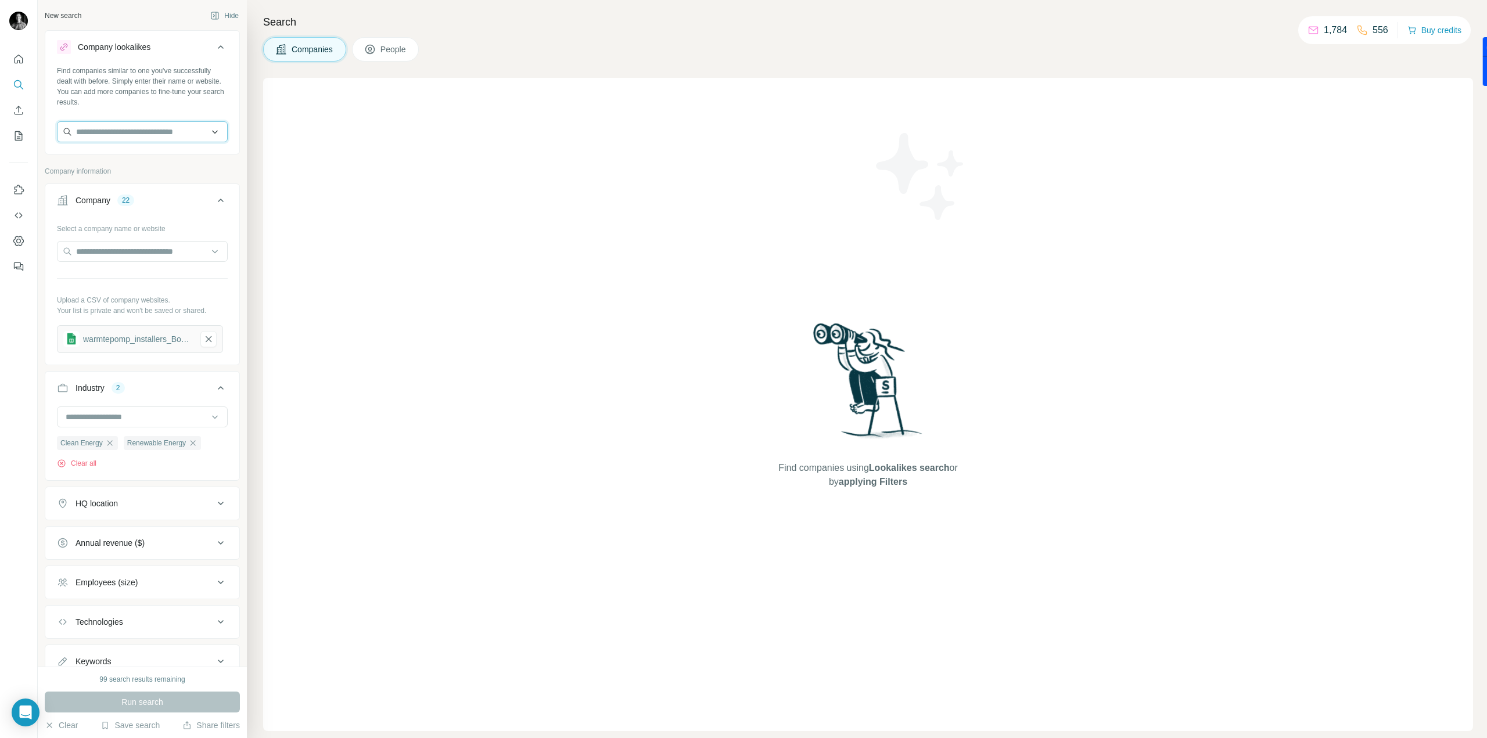
click at [153, 138] on input "text" at bounding box center [142, 131] width 171 height 21
click at [211, 134] on input "text" at bounding box center [142, 131] width 171 height 21
click at [402, 66] on div "Search Companies People Find companies using Lookalikes search or by applying F…" at bounding box center [867, 369] width 1240 height 738
click at [89, 512] on button "HQ location" at bounding box center [142, 504] width 194 height 28
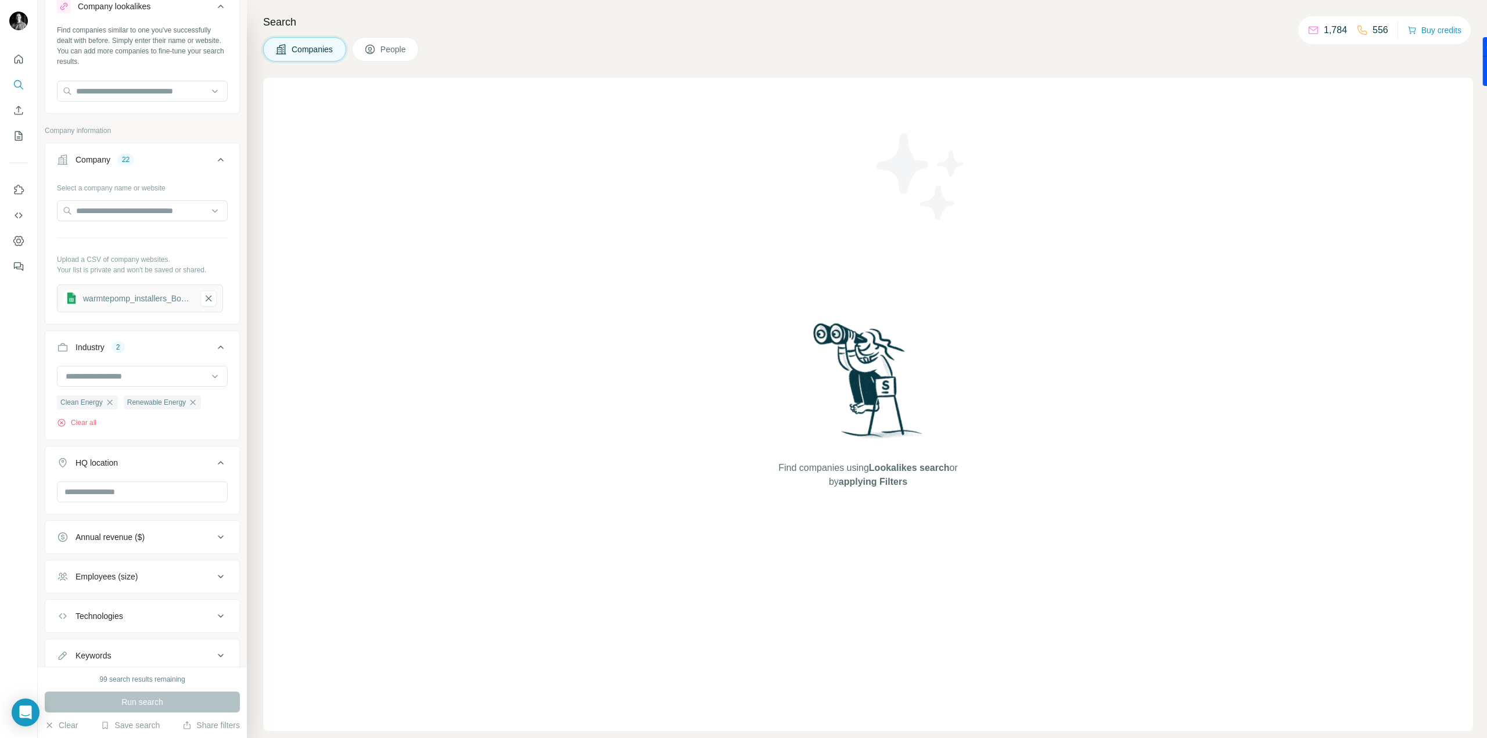
scroll to position [58, 0]
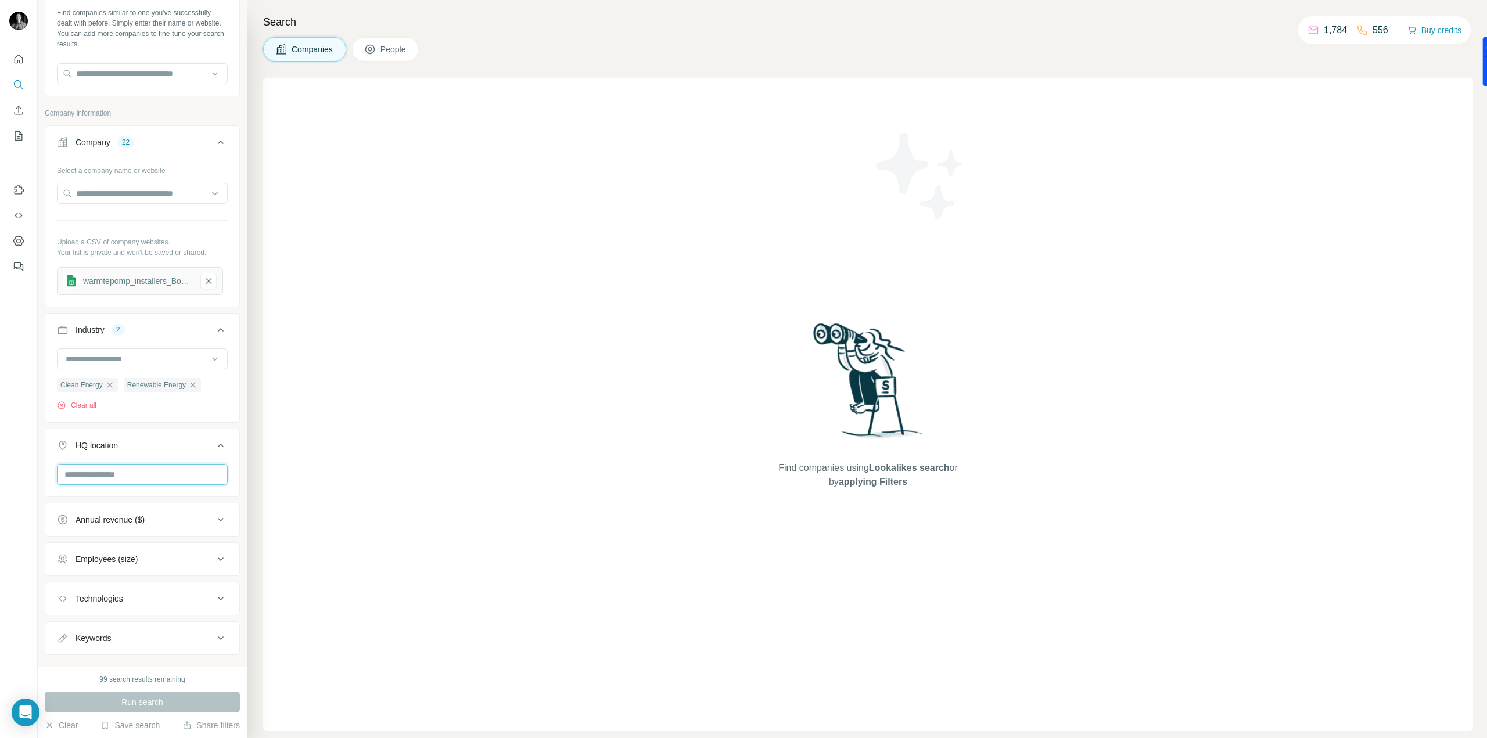
click at [113, 482] on input "text" at bounding box center [142, 474] width 171 height 21
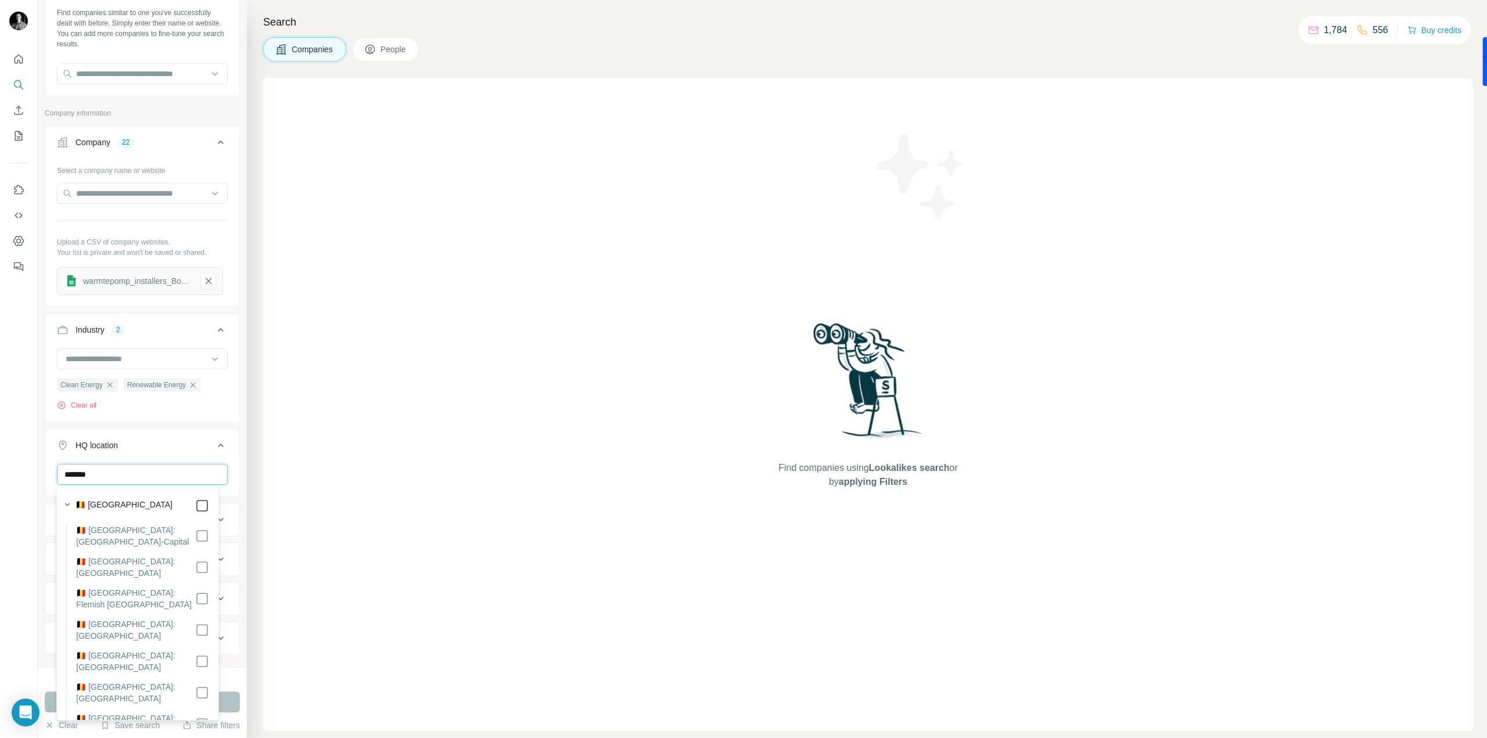
type input "*******"
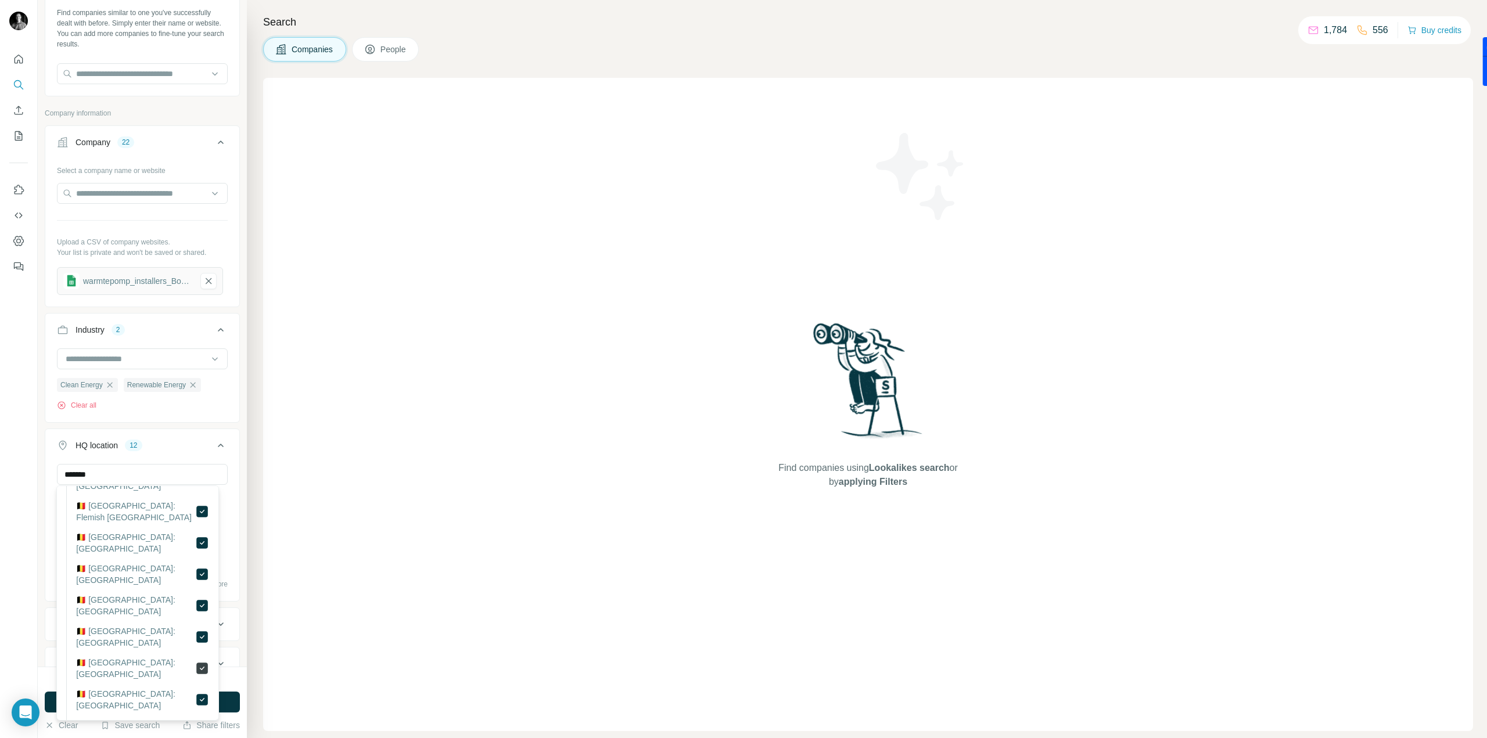
scroll to position [91, 0]
click at [26, 570] on div at bounding box center [19, 369] width 38 height 738
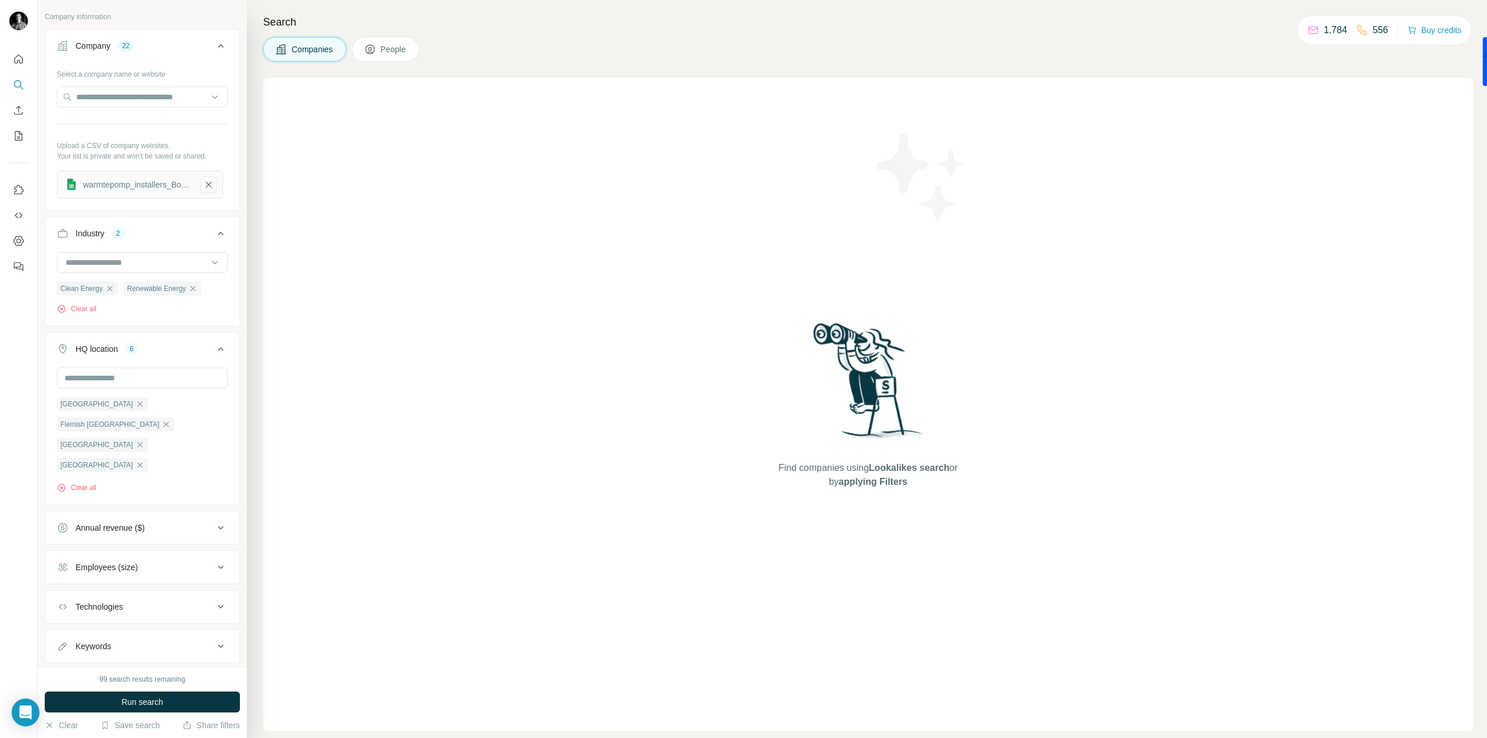
scroll to position [157, 0]
click at [117, 599] on div "Technologies" at bounding box center [100, 605] width 48 height 12
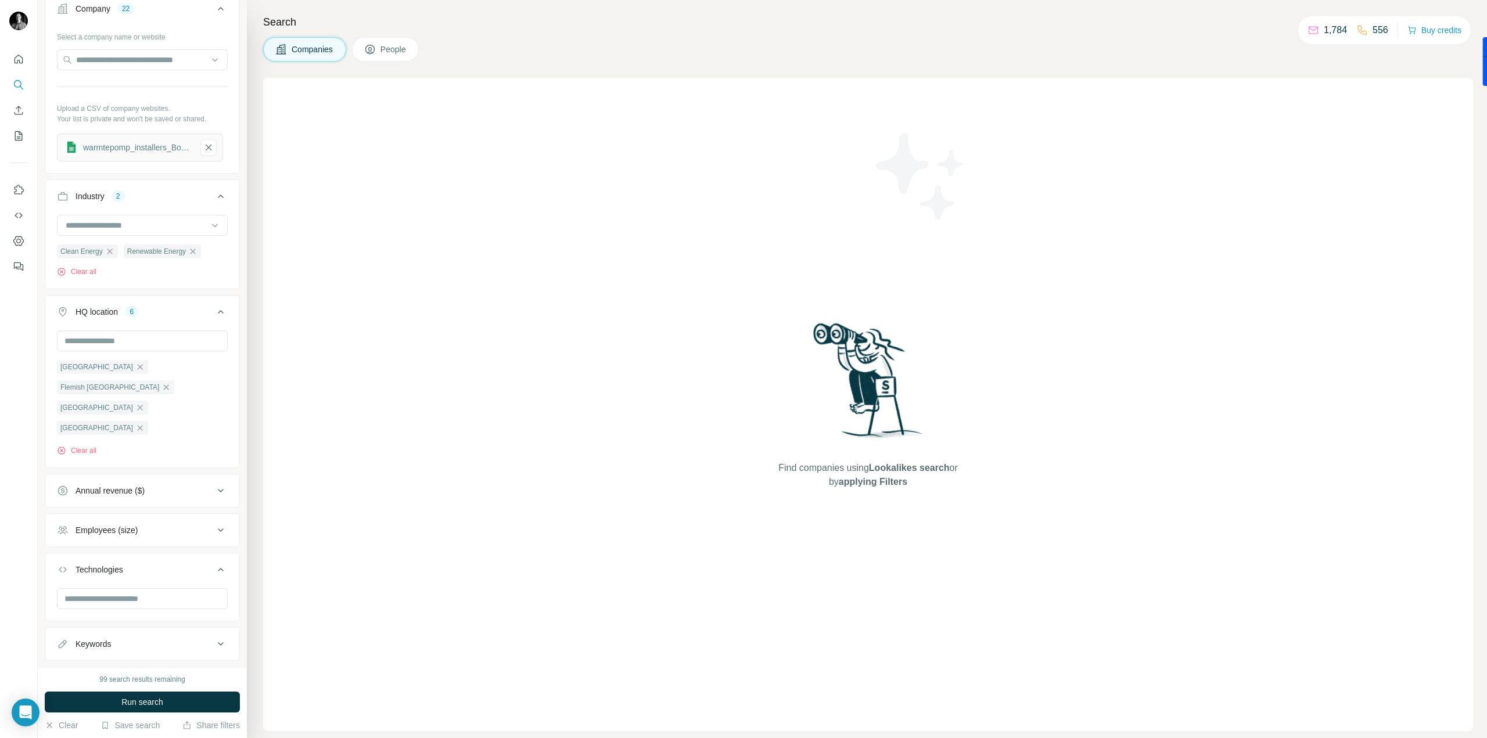
click at [159, 589] on div at bounding box center [142, 604] width 194 height 30
click at [159, 589] on input "text" at bounding box center [142, 599] width 171 height 21
type input "*"
click at [35, 568] on div at bounding box center [19, 369] width 38 height 738
click at [192, 708] on button "Run search" at bounding box center [142, 702] width 195 height 21
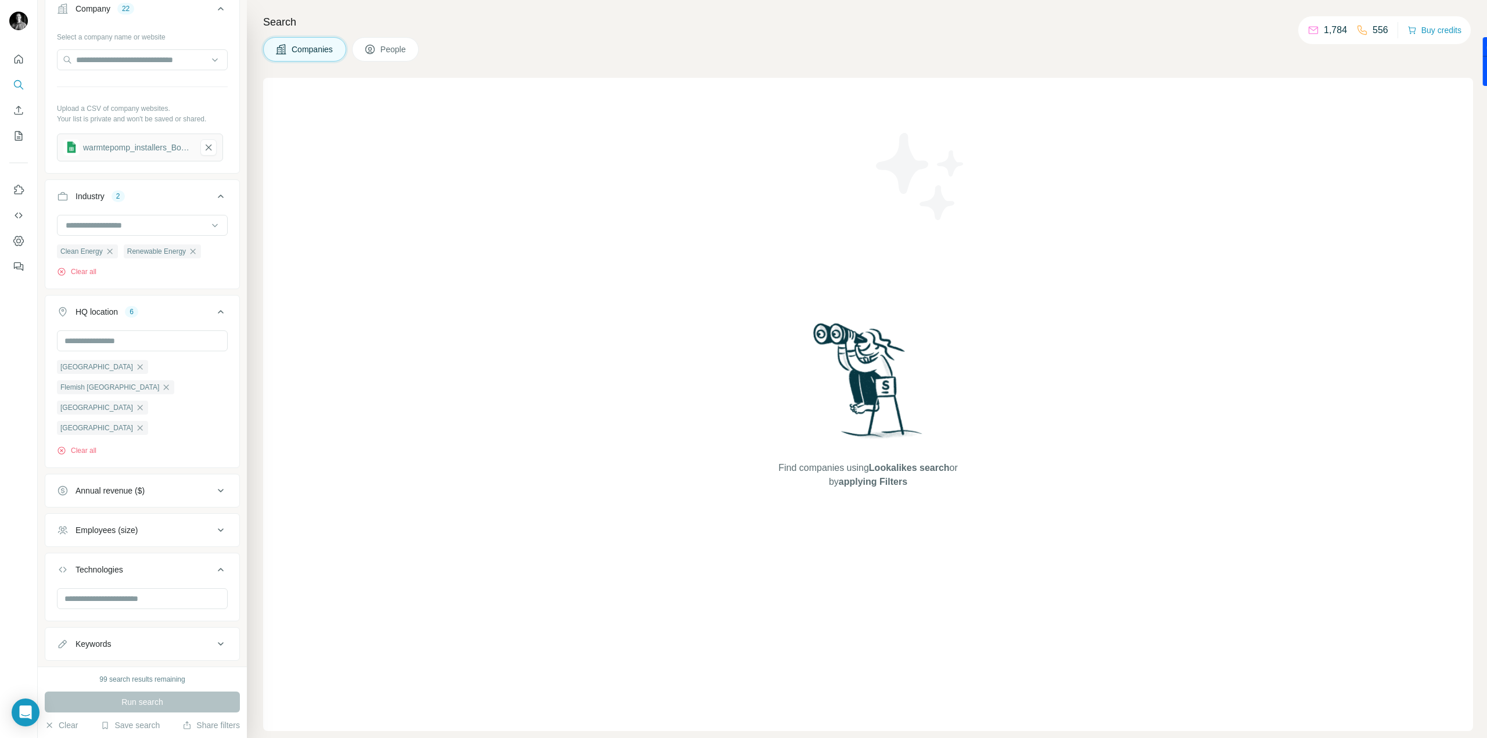
drag, startPoint x: 134, startPoint y: 464, endPoint x: 141, endPoint y: 478, distance: 15.3
click at [134, 485] on div "Annual revenue ($)" at bounding box center [110, 491] width 69 height 12
click at [95, 597] on span "100-500M" at bounding box center [91, 603] width 41 height 12
click at [10, 439] on div at bounding box center [19, 369] width 38 height 738
click at [216, 484] on icon at bounding box center [221, 491] width 14 height 14
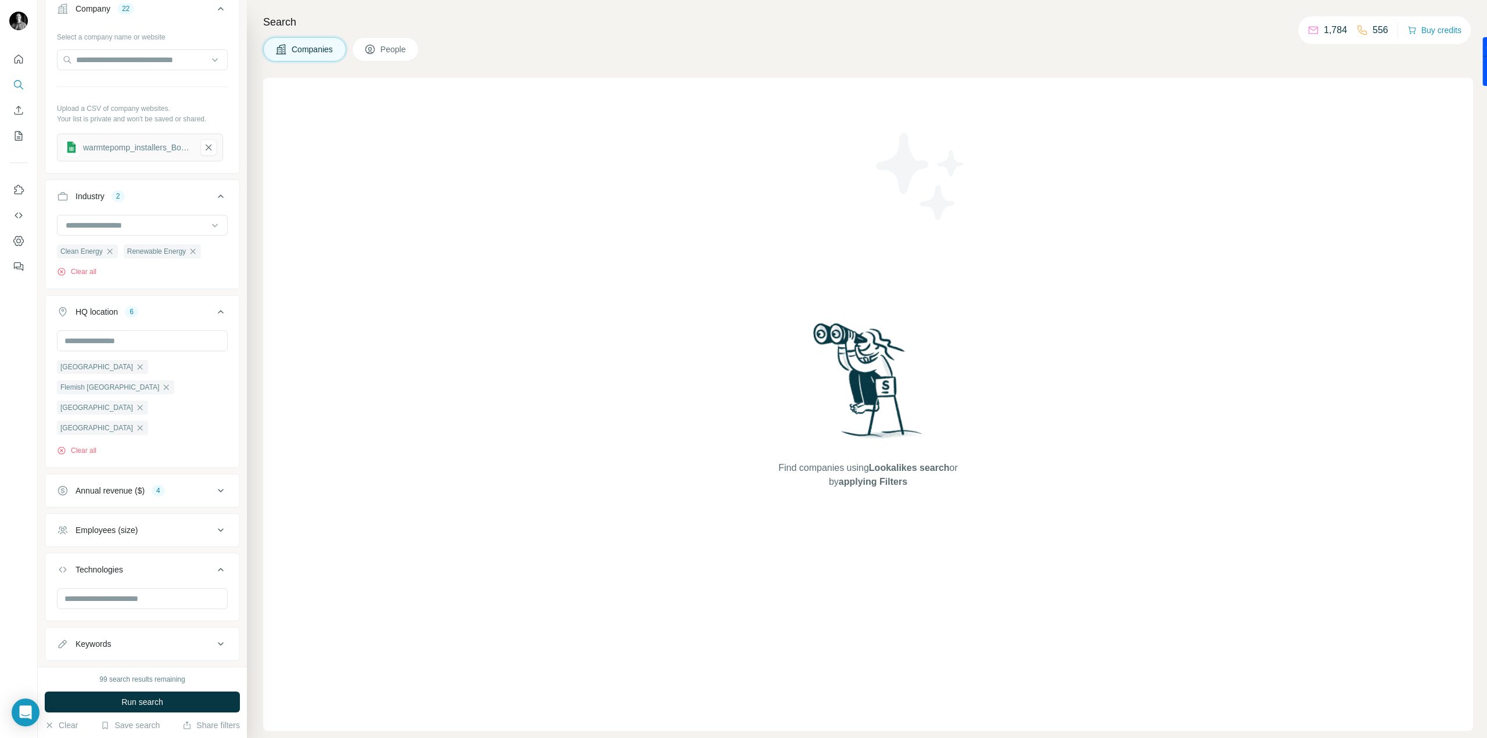
click at [175, 525] on div "Employees (size)" at bounding box center [135, 531] width 157 height 12
click at [65, 565] on ul "0-1 2-10 11-50 [PHONE_NUMBER] 501-1K 1K-5K 5K-10K 10K-50K 50K-100K 100K-500K 50…" at bounding box center [142, 674] width 171 height 251
drag, startPoint x: 64, startPoint y: 551, endPoint x: 65, endPoint y: 576, distance: 25.6
click at [64, 571] on icon at bounding box center [64, 578] width 14 height 14
click at [65, 592] on icon at bounding box center [64, 599] width 14 height 14
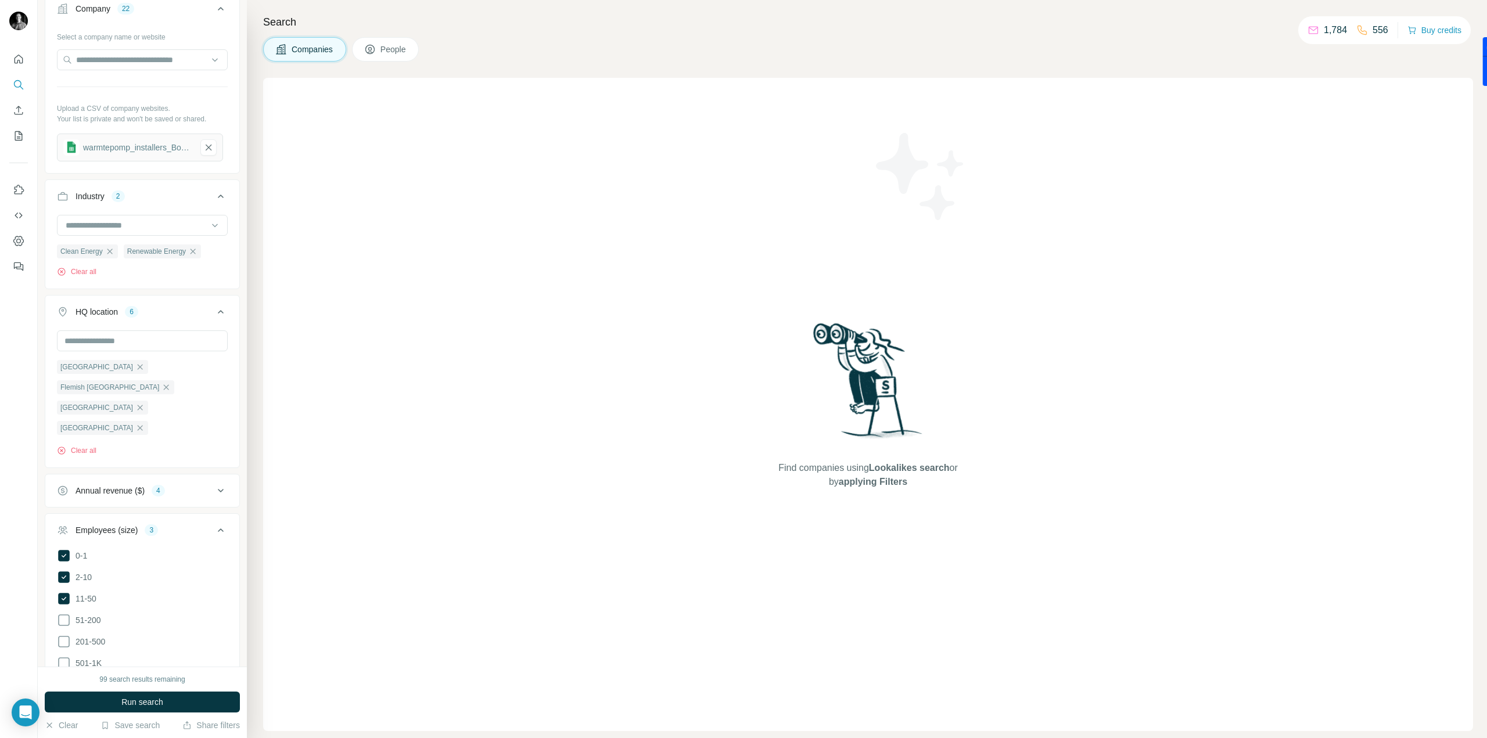
drag, startPoint x: 63, startPoint y: 598, endPoint x: 94, endPoint y: 625, distance: 41.2
click at [63, 614] on icon at bounding box center [64, 621] width 14 height 14
click at [121, 707] on span "Run search" at bounding box center [142, 703] width 42 height 12
click at [214, 523] on icon at bounding box center [221, 530] width 14 height 14
click at [161, 630] on button "Keywords" at bounding box center [142, 644] width 194 height 28
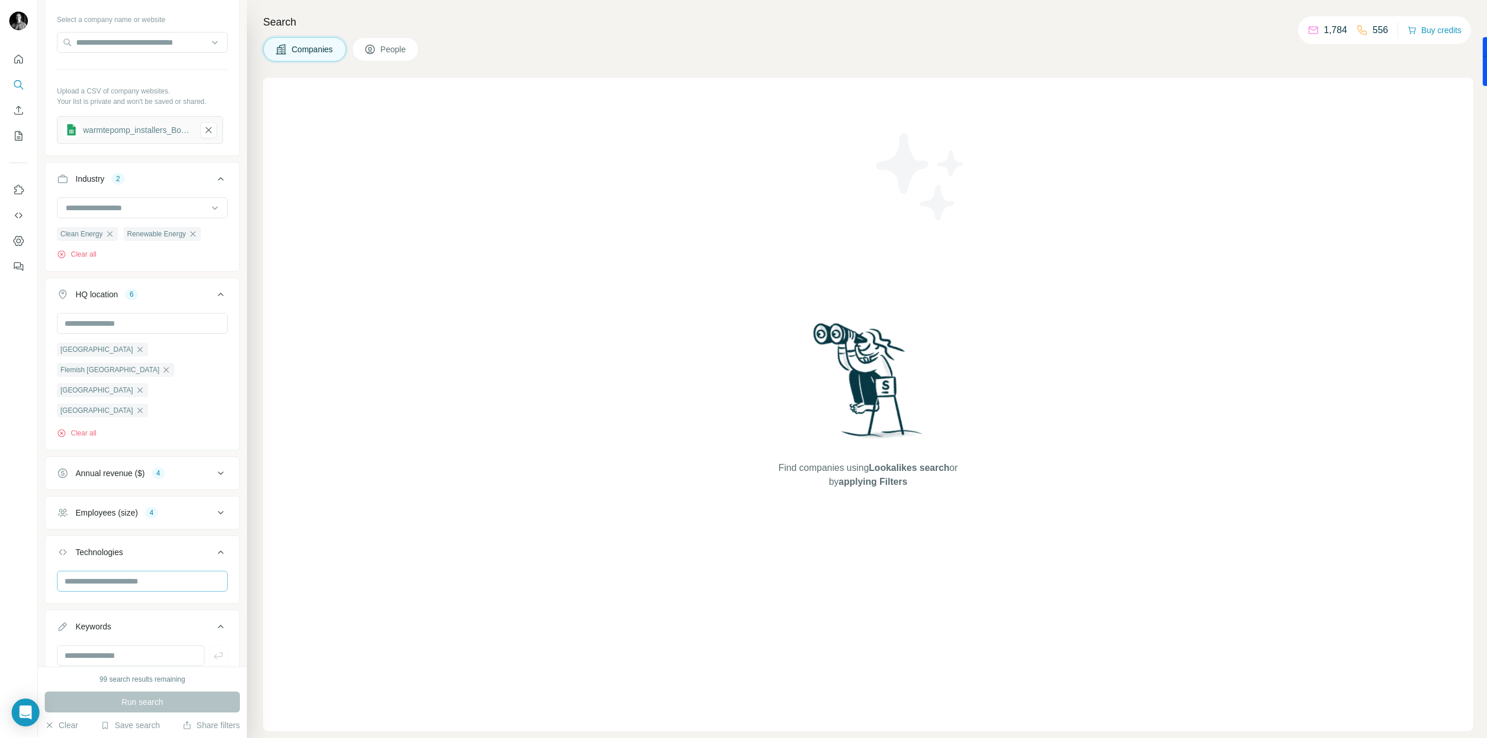
scroll to position [227, 0]
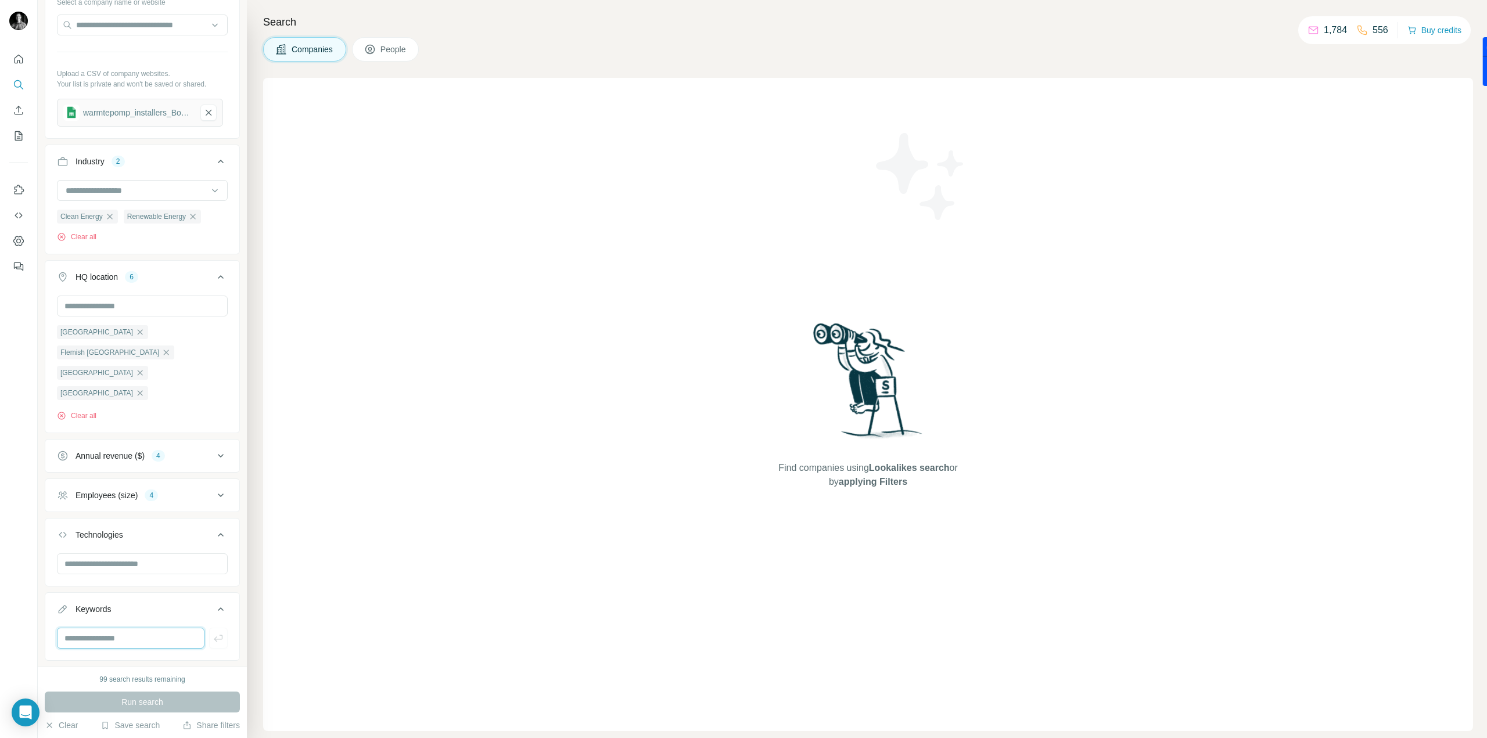
click at [103, 628] on input "text" at bounding box center [131, 638] width 148 height 21
type input "**********"
type input "********"
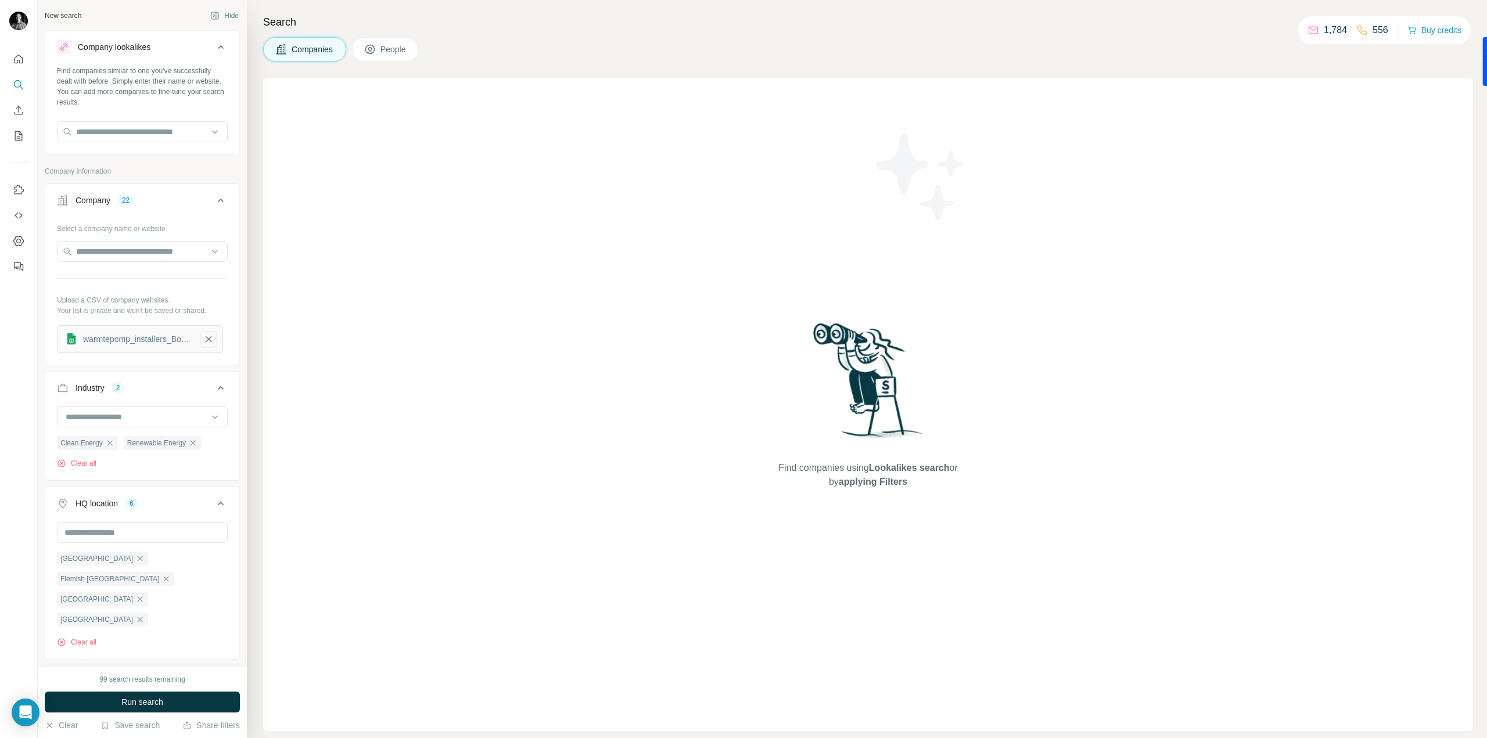
click at [209, 340] on icon "button" at bounding box center [208, 339] width 10 height 12
click at [157, 700] on span "Run search" at bounding box center [142, 703] width 42 height 12
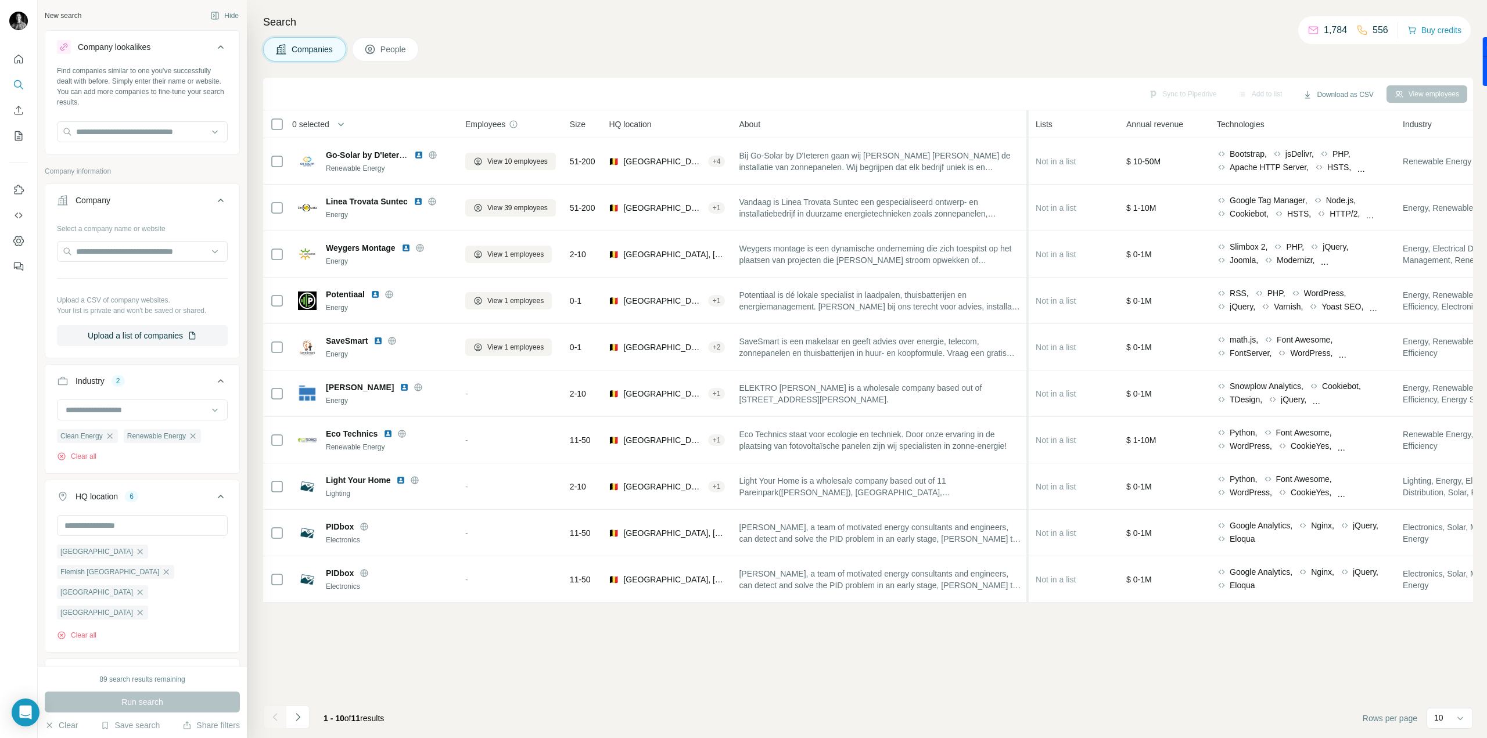
drag, startPoint x: 923, startPoint y: 118, endPoint x: 1035, endPoint y: 125, distance: 111.8
click at [0, 0] on tr "0 selected Companies Employees Size HQ location About Lists Annual revenue Tech…" at bounding box center [0, 0] width 0 height 0
drag, startPoint x: 1035, startPoint y: 125, endPoint x: 1215, endPoint y: 139, distance: 181.2
click at [0, 0] on tr "0 selected Companies Employees Size HQ location About Lists Annual revenue Tech…" at bounding box center [0, 0] width 0 height 0
click at [1075, 66] on div "Search Companies People Sync to Pipedrive Add to list Download as CSV View empl…" at bounding box center [867, 369] width 1240 height 738
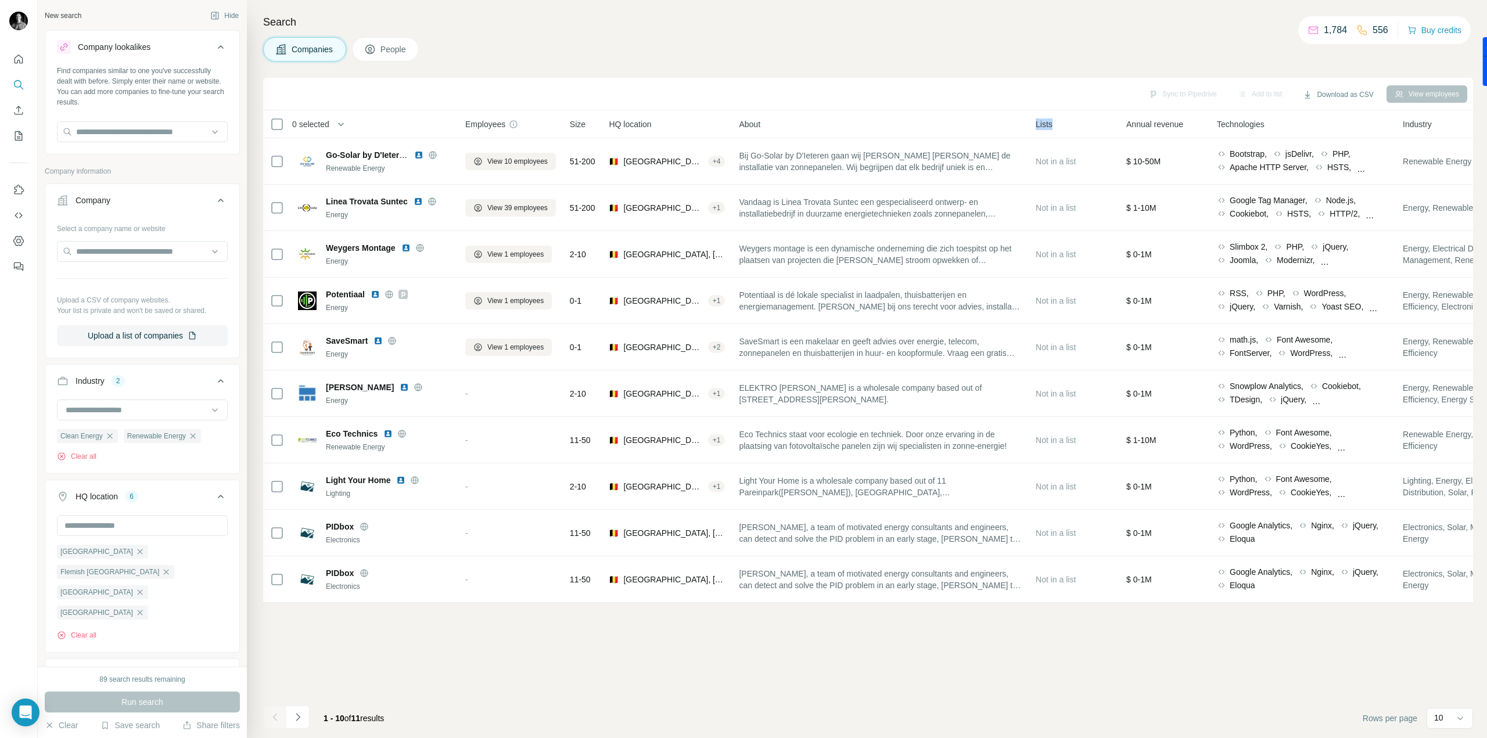
drag, startPoint x: 1035, startPoint y: 123, endPoint x: 1060, endPoint y: 125, distance: 24.6
click at [0, 0] on tr "0 selected Companies Employees Size HQ location About Lists Annual revenue Tech…" at bounding box center [0, 0] width 0 height 0
click at [432, 60] on div "Companies People" at bounding box center [868, 49] width 1210 height 24
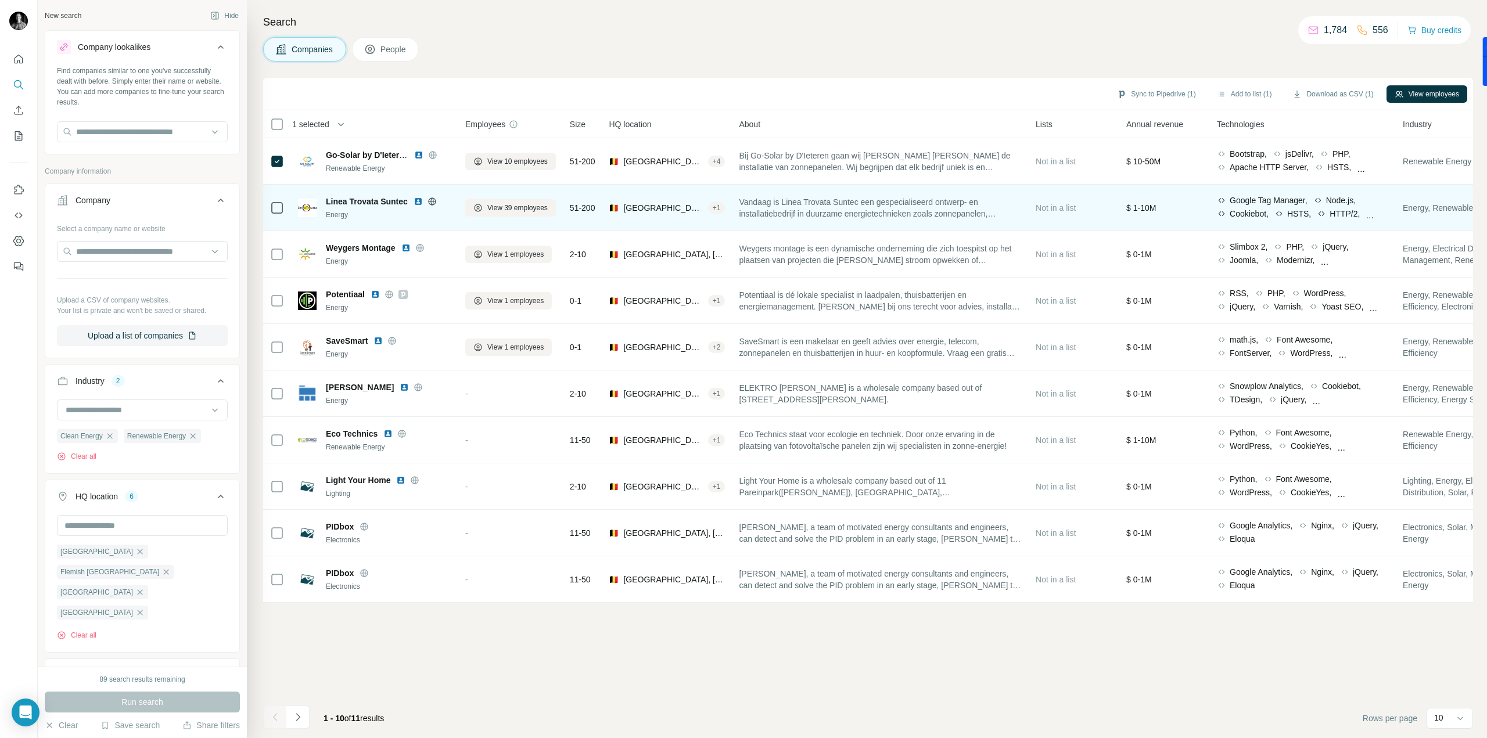
click at [277, 214] on div at bounding box center [277, 208] width 14 height 32
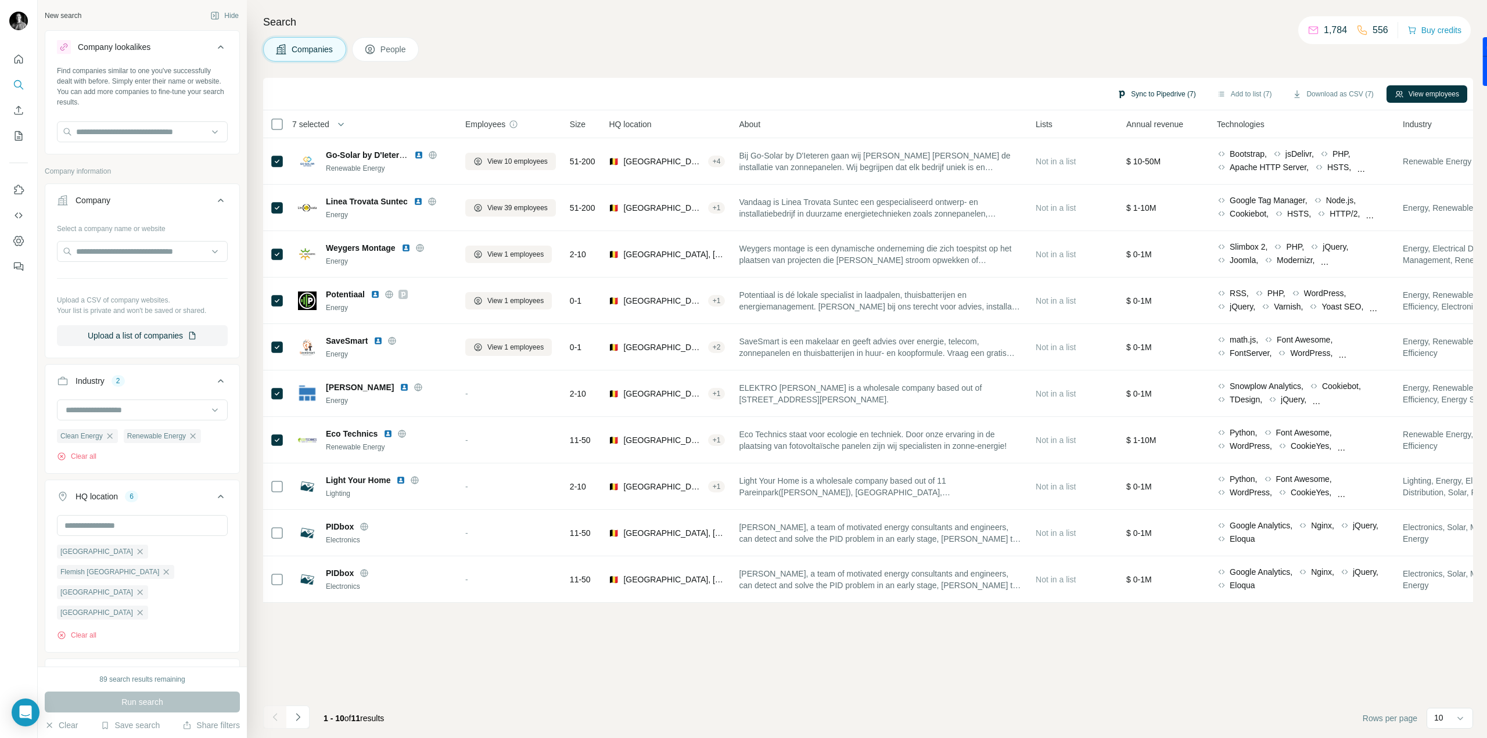
click at [1168, 90] on button "Sync to Pipedrive (7)" at bounding box center [1156, 93] width 95 height 17
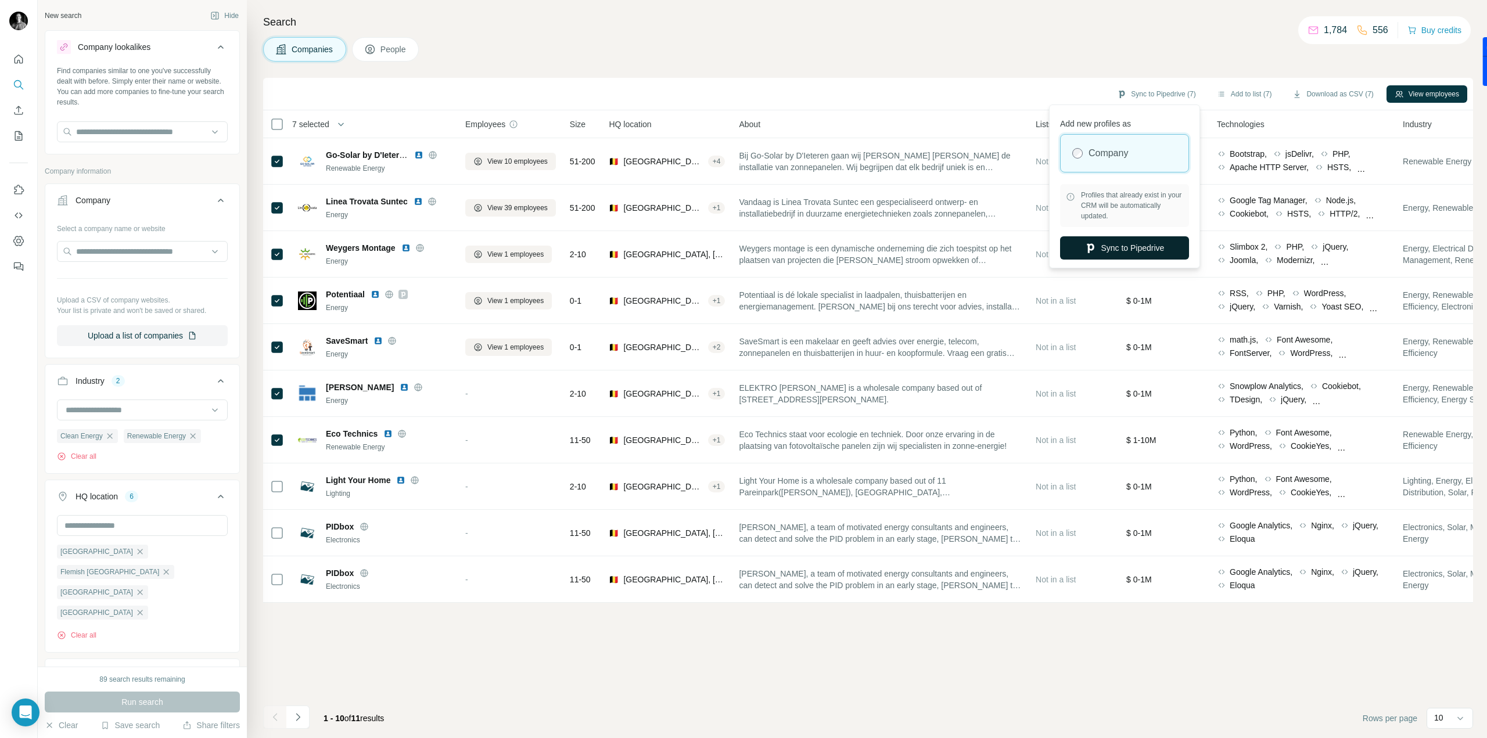
click at [1149, 255] on button "Sync to Pipedrive" at bounding box center [1124, 247] width 129 height 23
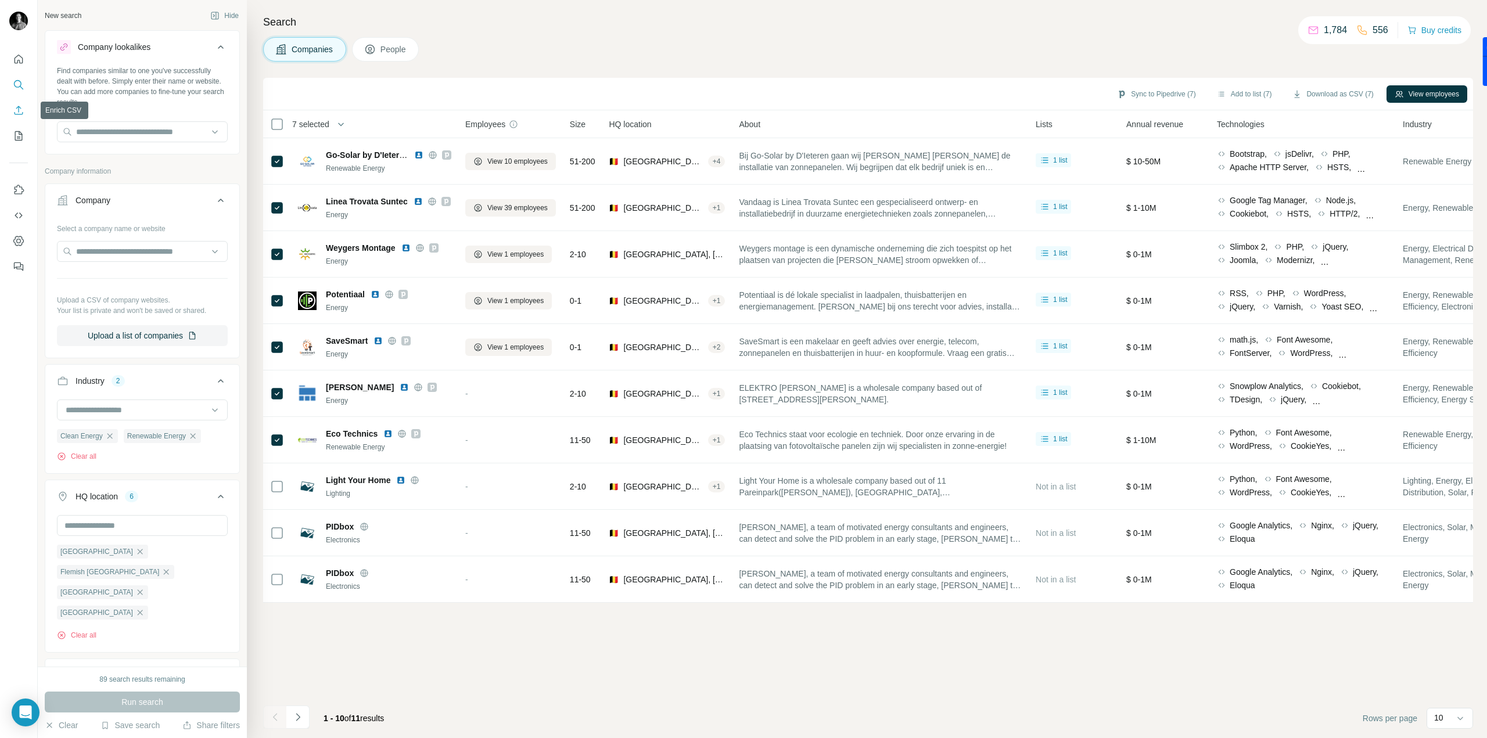
click at [14, 114] on icon "Enrich CSV" at bounding box center [19, 111] width 12 height 12
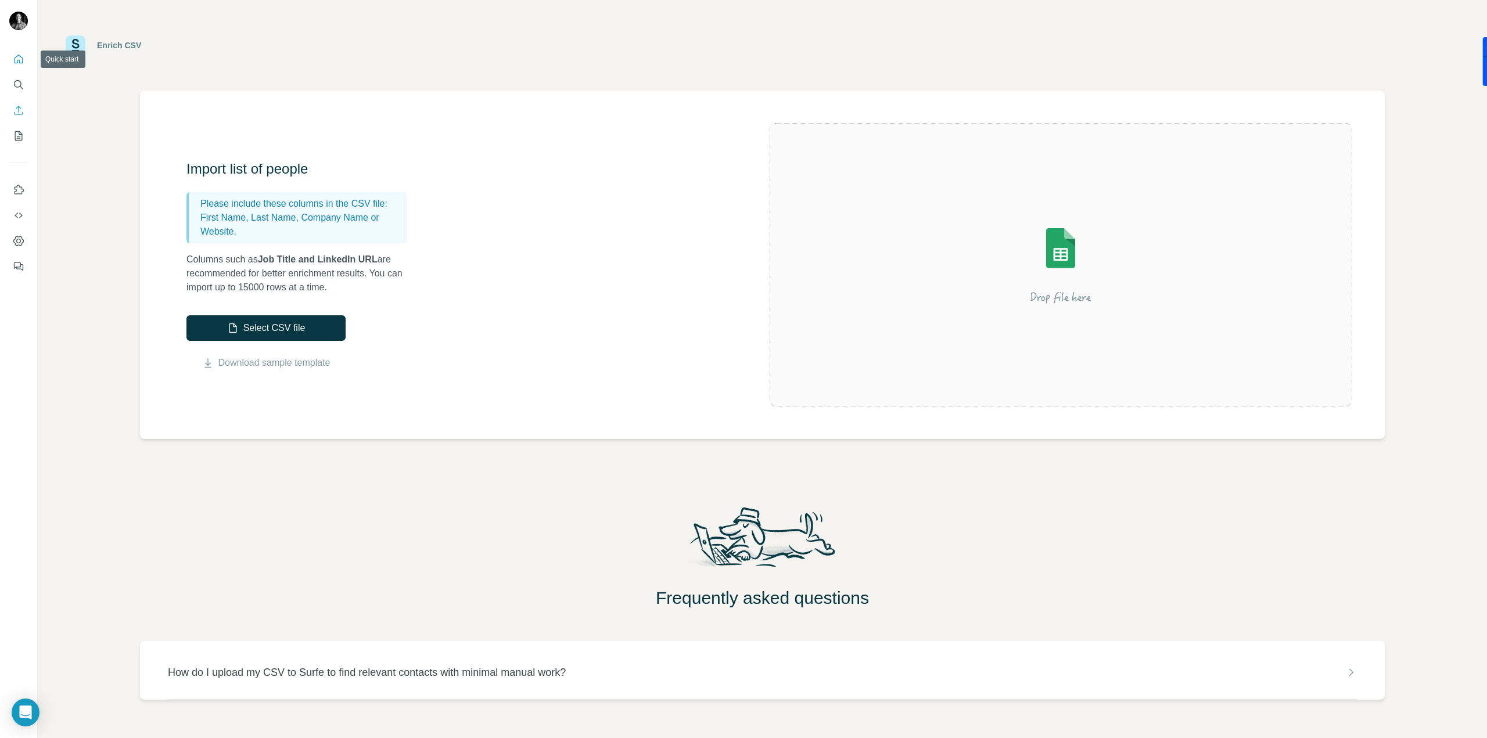
click at [12, 64] on button "Quick start" at bounding box center [18, 59] width 19 height 21
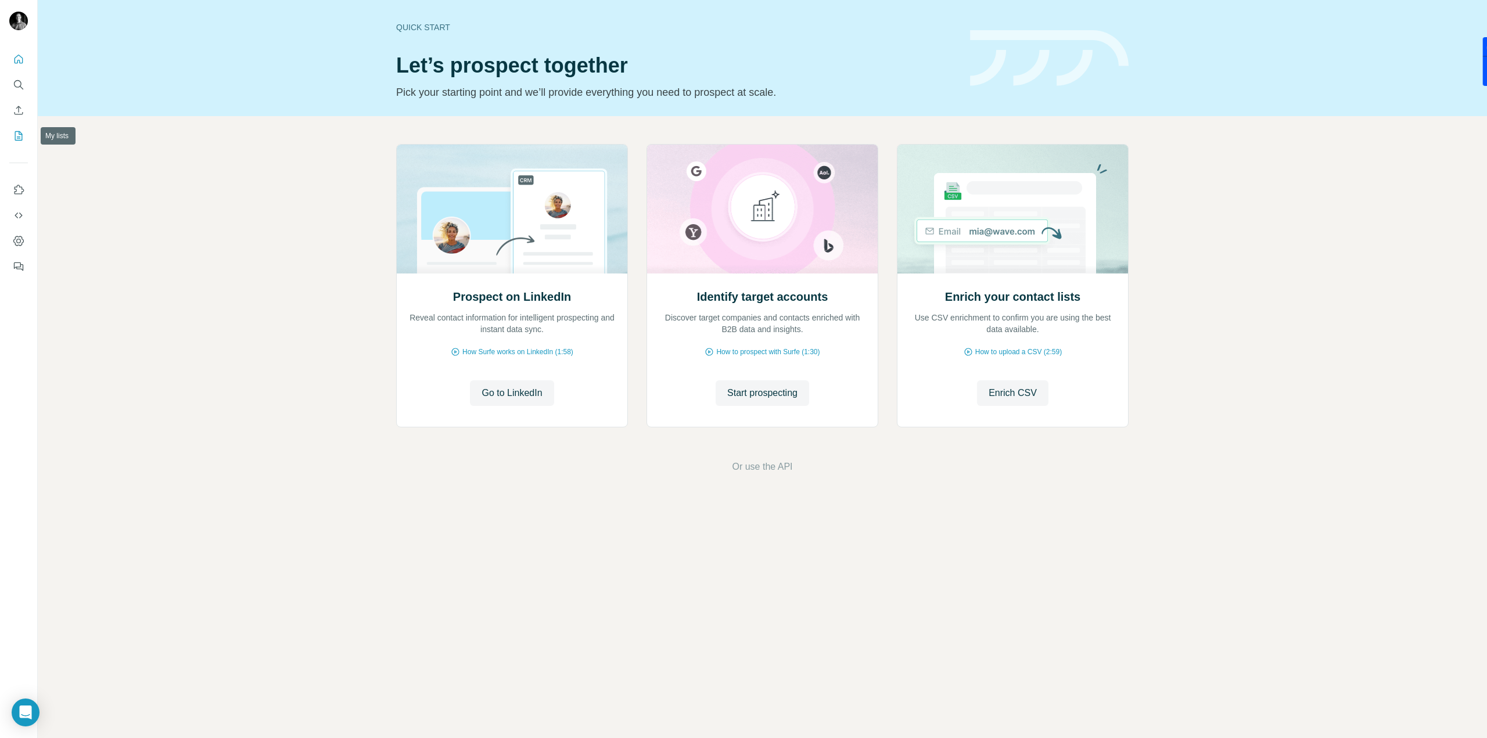
click at [24, 137] on icon "My lists" at bounding box center [19, 136] width 12 height 12
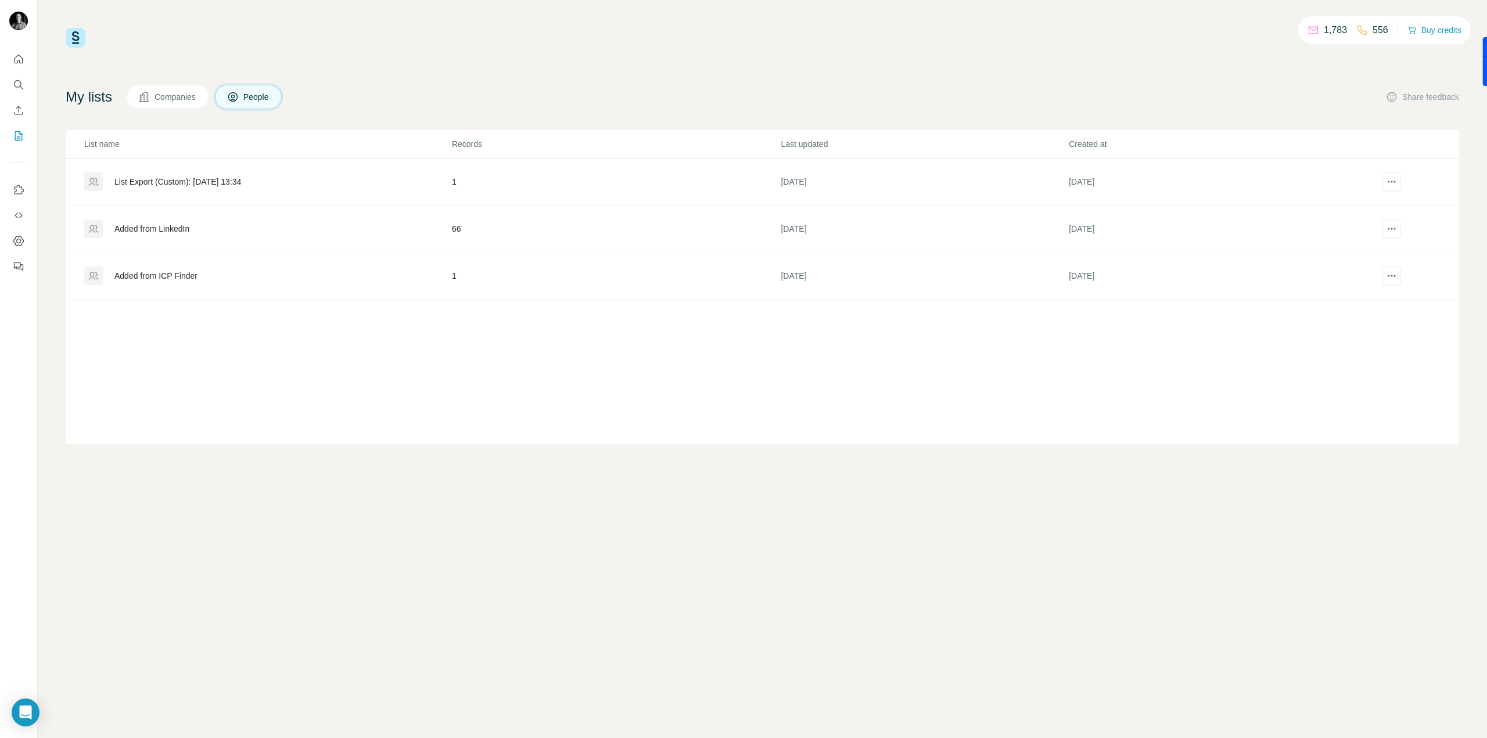
click at [213, 104] on div "Companies People" at bounding box center [204, 97] width 156 height 24
click at [184, 98] on span "Companies" at bounding box center [176, 97] width 42 height 12
click at [258, 99] on span "People" at bounding box center [256, 97] width 27 height 12
click at [205, 238] on td "Added from LinkedIn" at bounding box center [259, 229] width 386 height 47
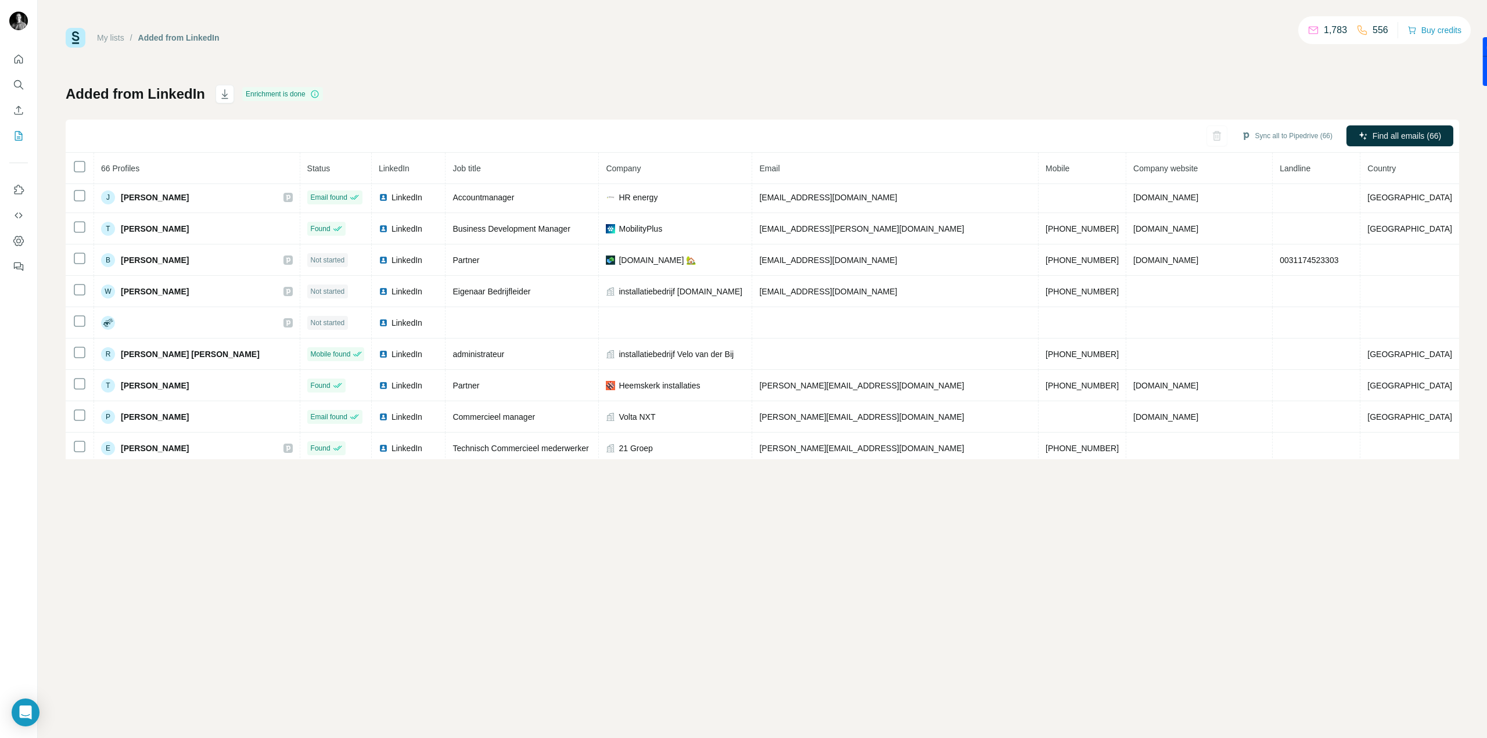
scroll to position [1795, 0]
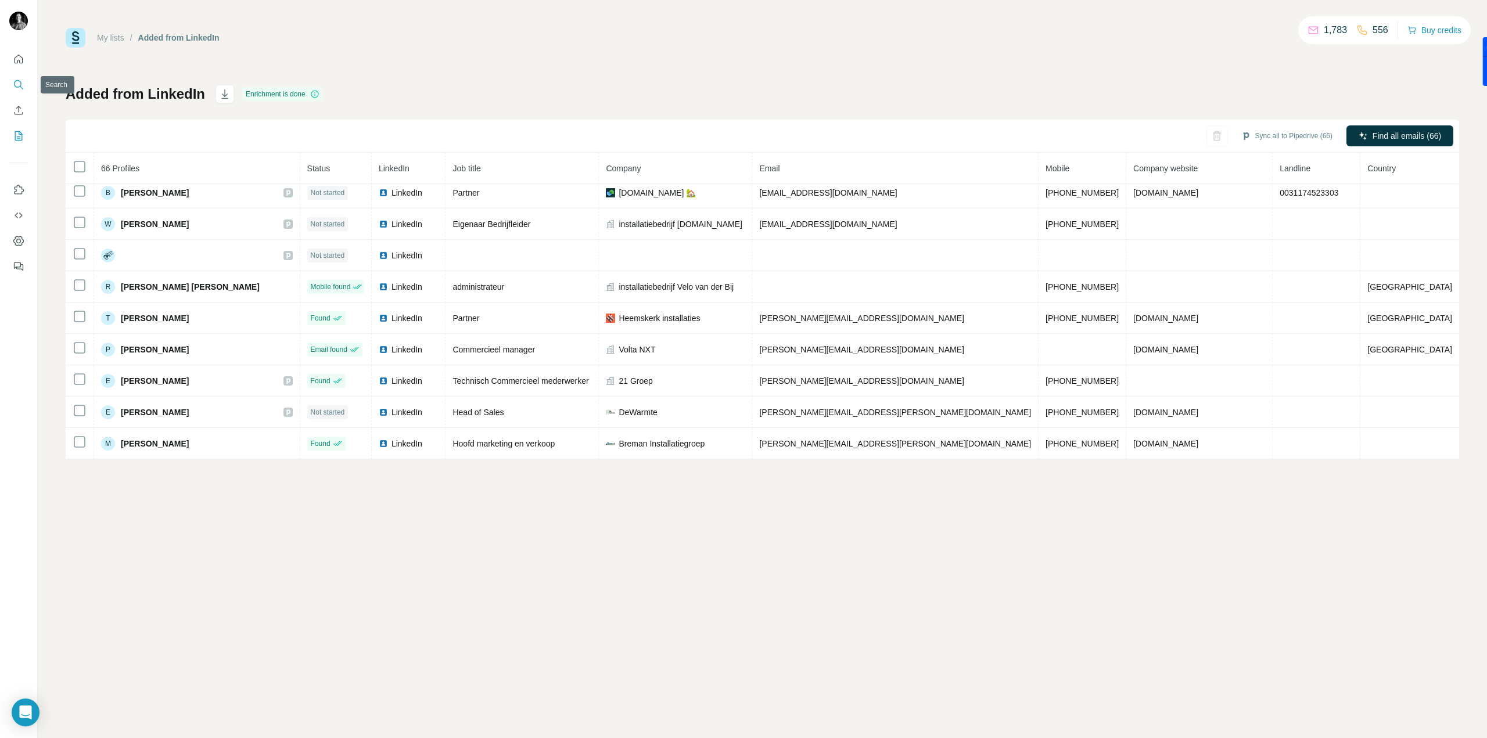
click at [17, 92] on button "Search" at bounding box center [18, 84] width 19 height 21
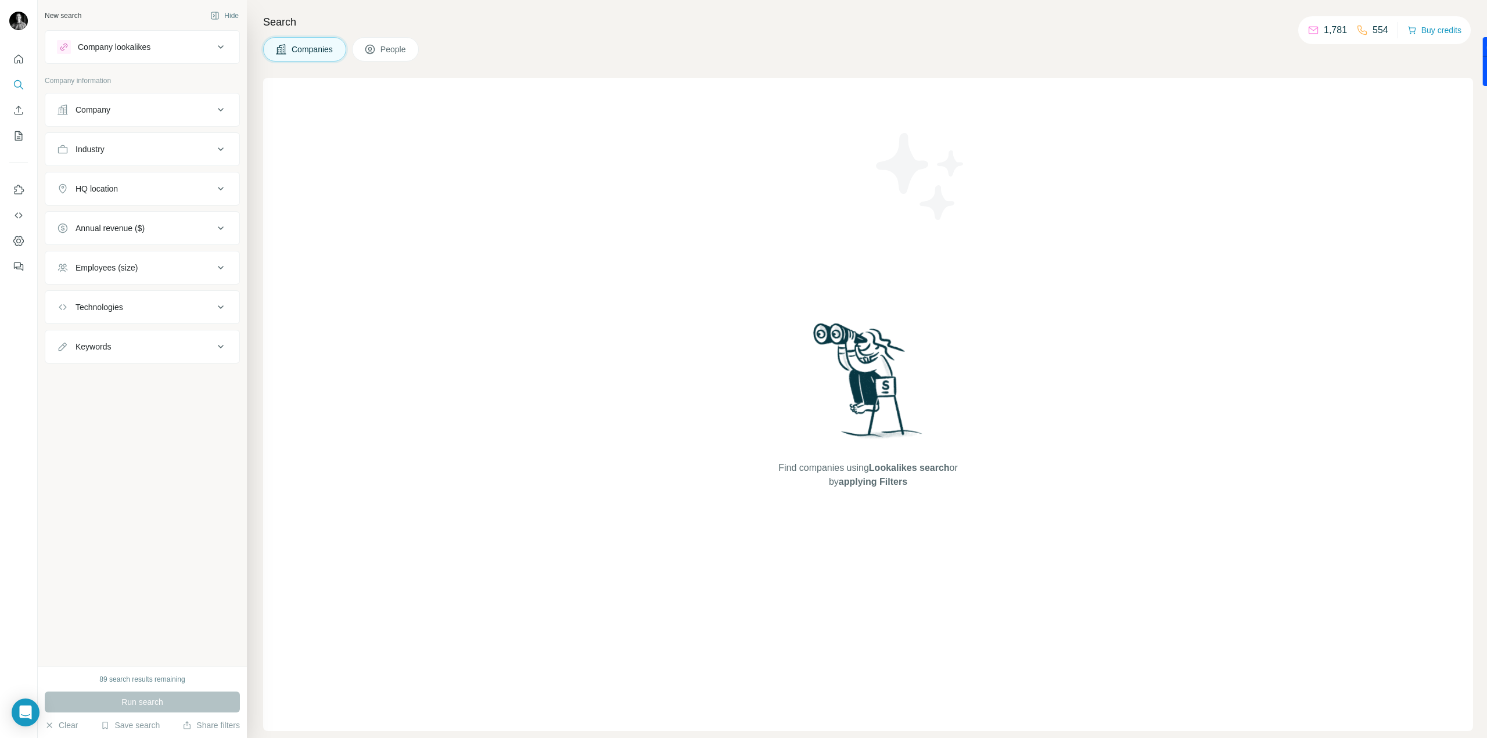
click at [130, 106] on div "Company" at bounding box center [135, 110] width 157 height 12
click at [130, 152] on input "text" at bounding box center [142, 160] width 171 height 21
drag, startPoint x: 30, startPoint y: 156, endPoint x: 0, endPoint y: 152, distance: 30.5
click at [0, 152] on div "**********" at bounding box center [743, 369] width 1487 height 738
type input "********"
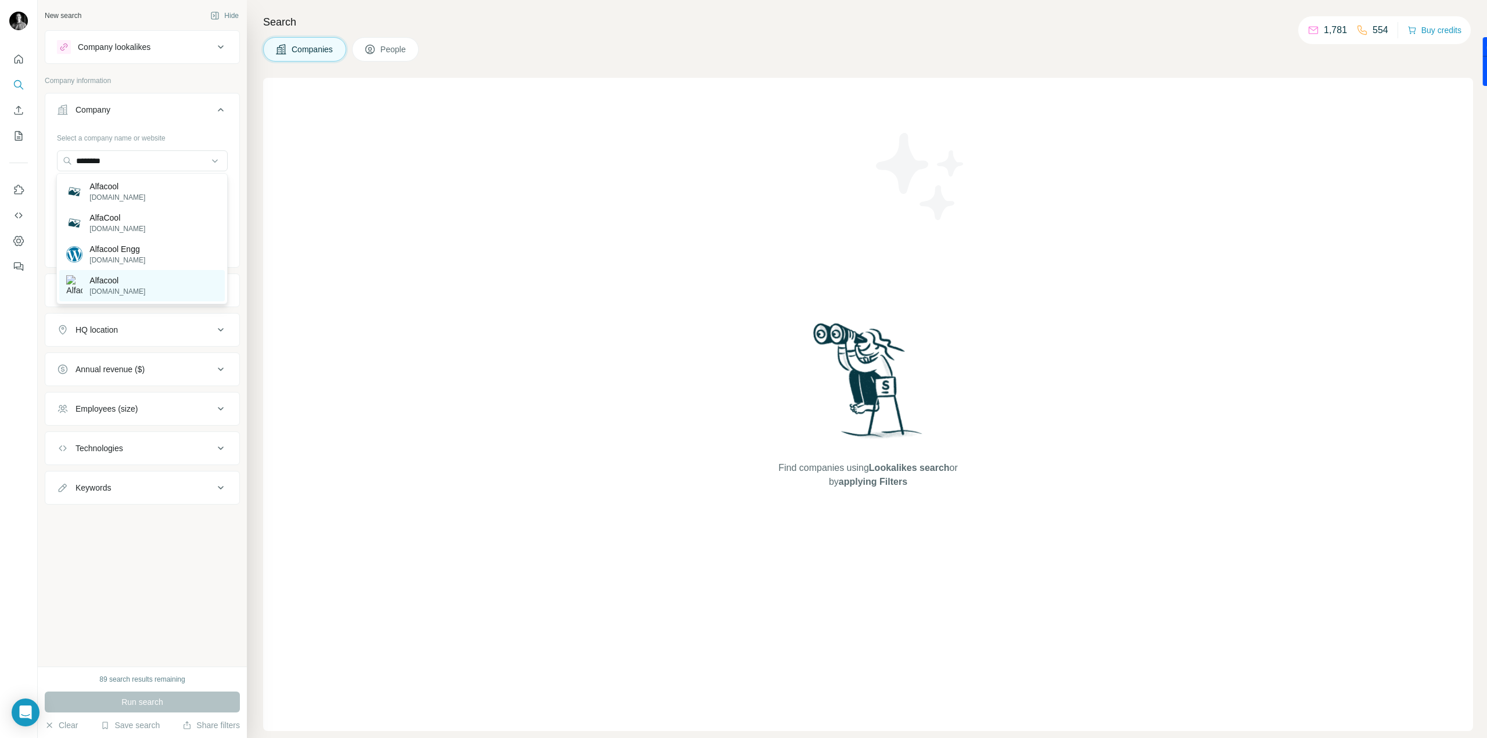
click at [88, 282] on div "Alfacool [DOMAIN_NAME]" at bounding box center [105, 286] width 79 height 22
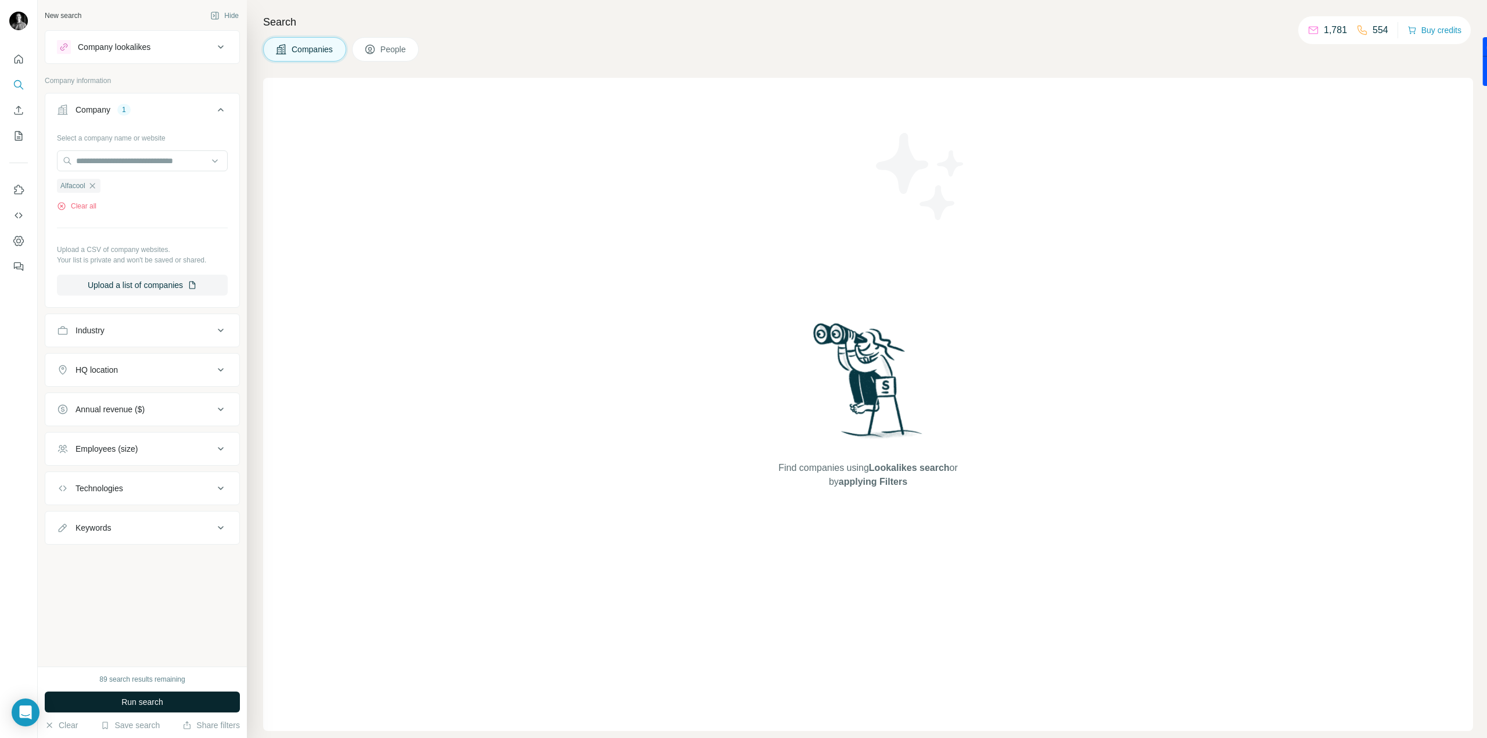
click at [121, 699] on span "Run search" at bounding box center [142, 703] width 42 height 12
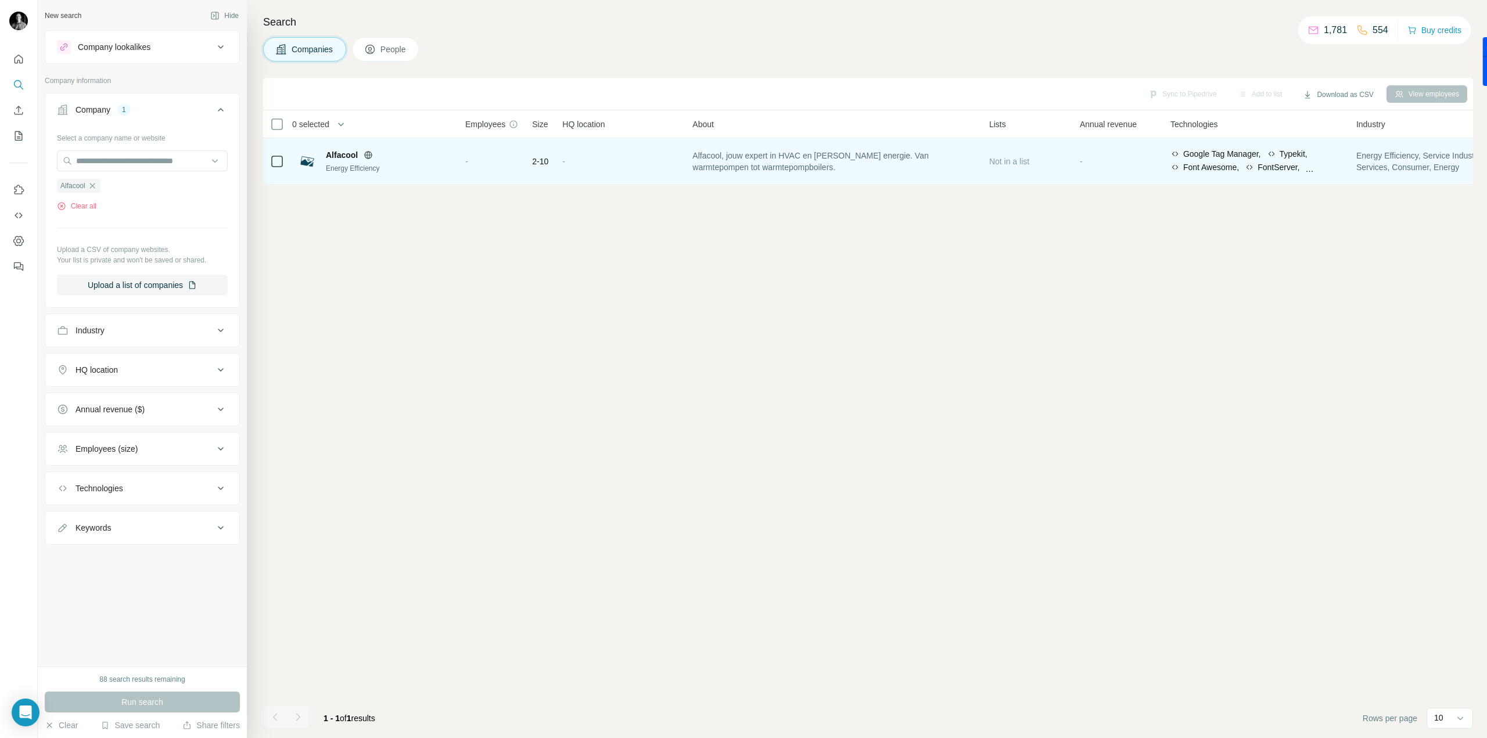
click at [333, 151] on span "Alfacool" at bounding box center [342, 155] width 32 height 12
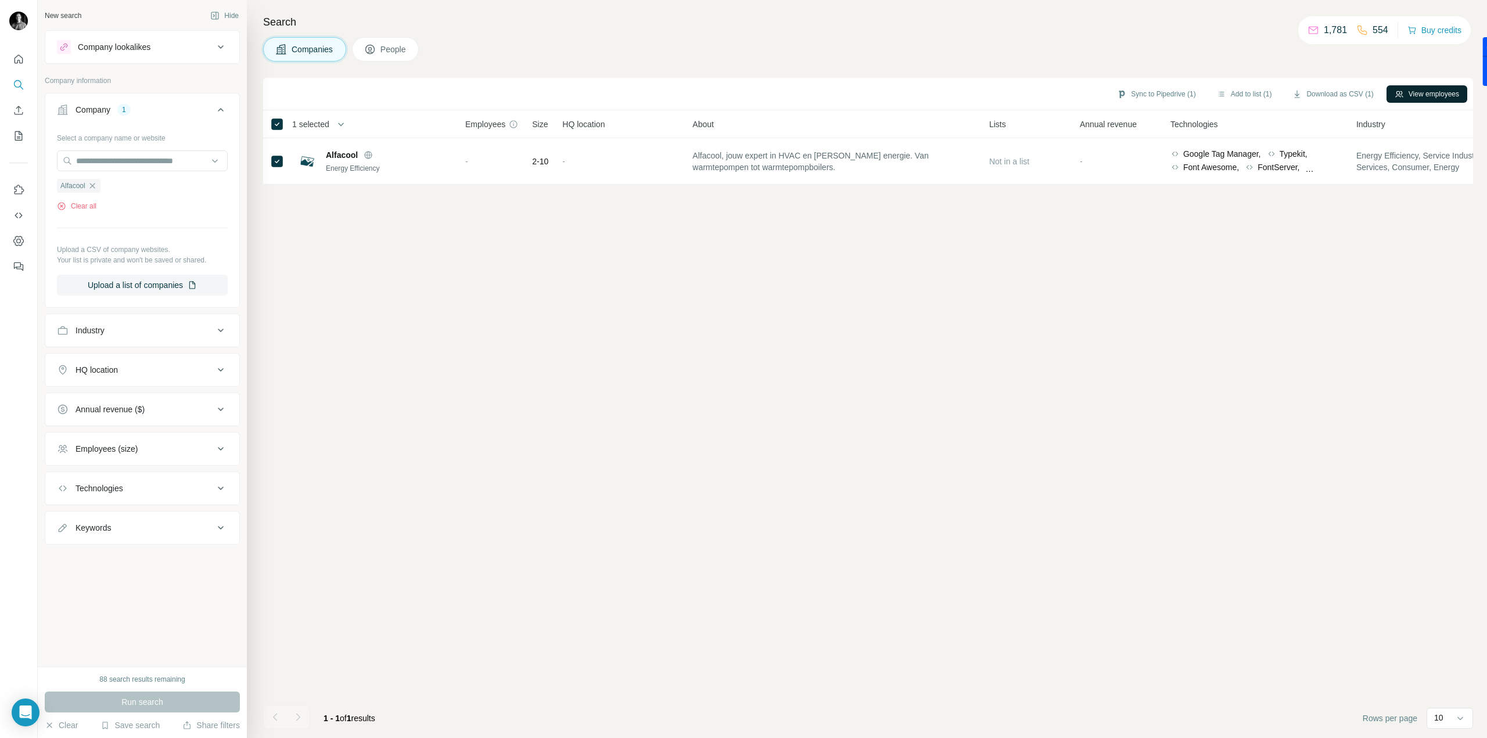
click at [1406, 101] on button "View employees" at bounding box center [1427, 93] width 81 height 17
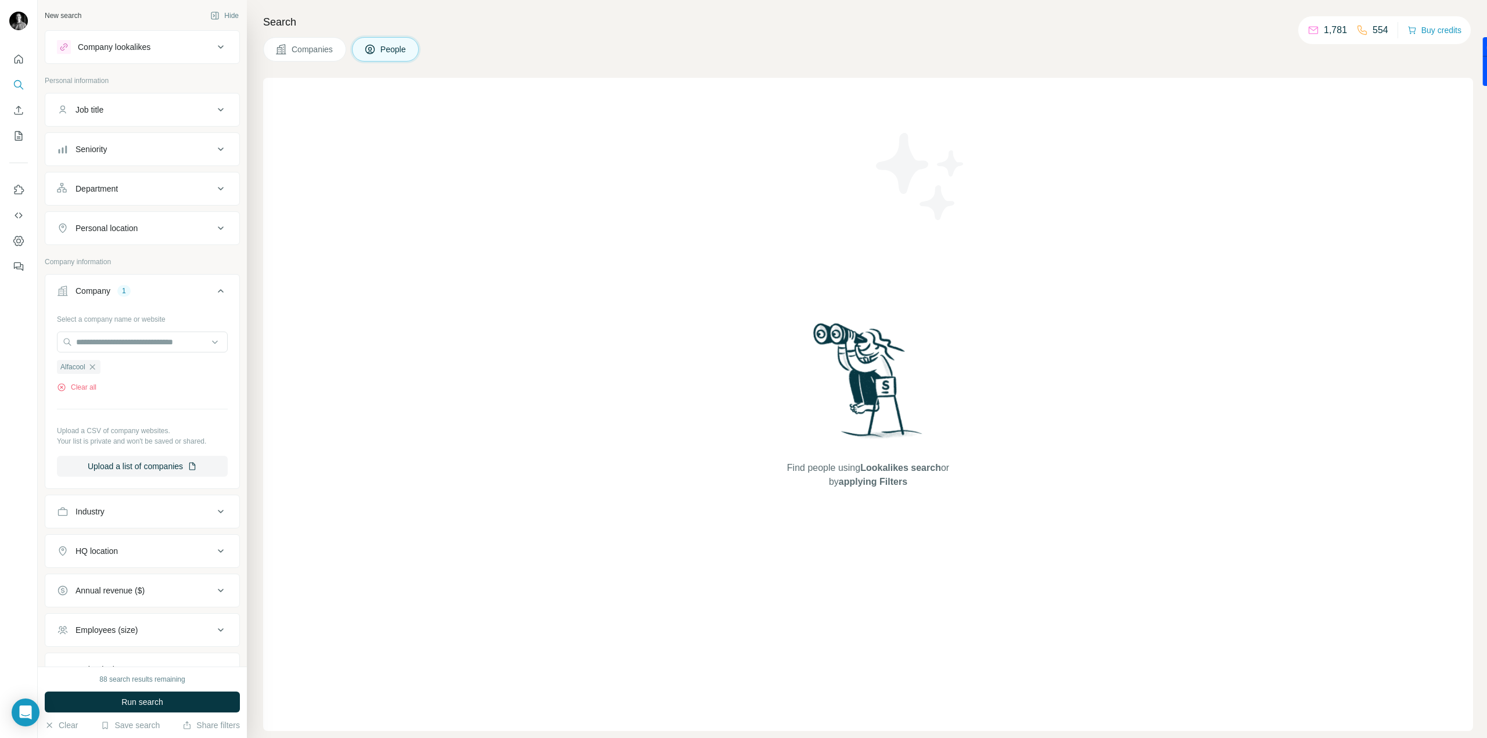
click at [293, 28] on h4 "Search" at bounding box center [868, 22] width 1210 height 16
click at [291, 42] on button "Companies" at bounding box center [304, 49] width 83 height 24
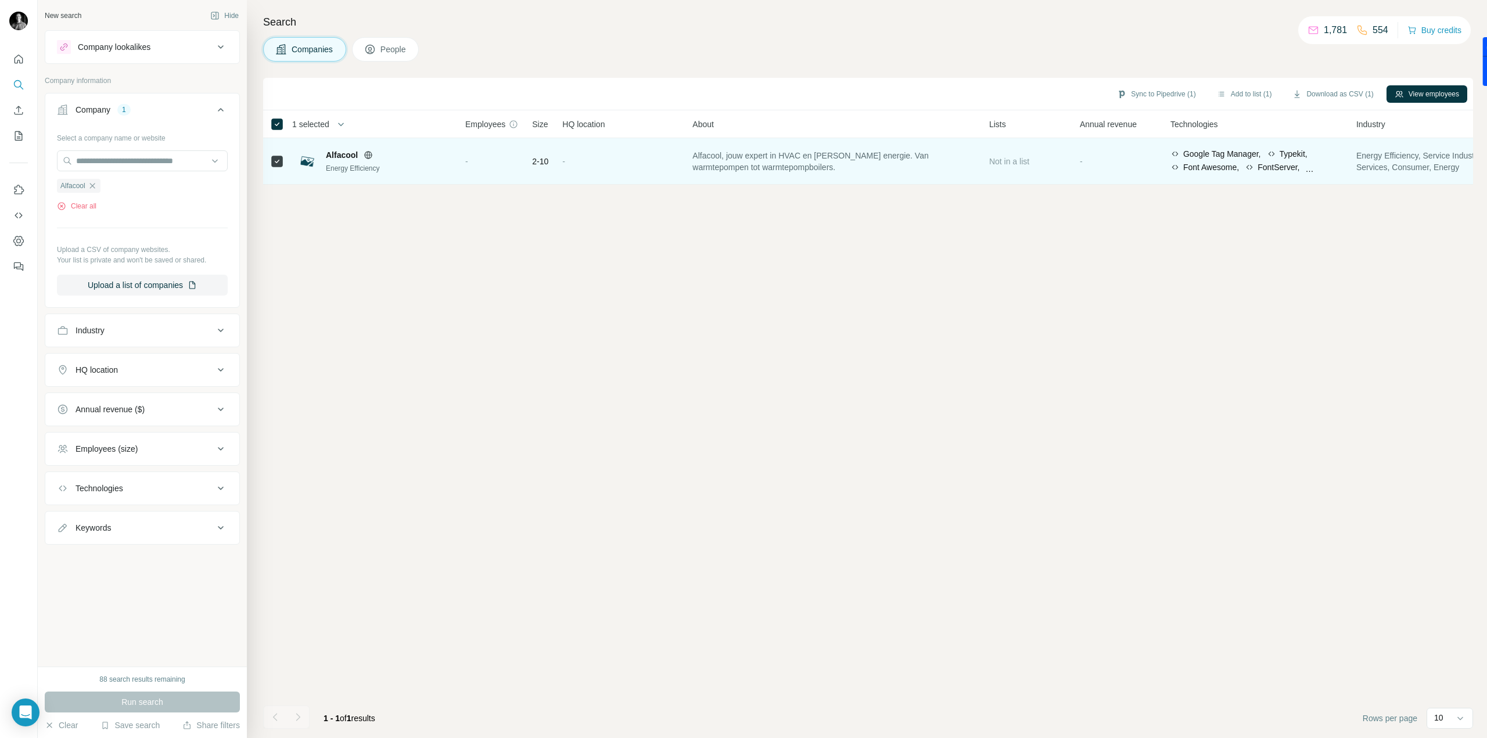
click at [817, 156] on span "Alfacool, jouw expert in HVAC en [PERSON_NAME] energie. Van warmtepompen tot wa…" at bounding box center [834, 161] width 283 height 23
drag, startPoint x: 1206, startPoint y: 137, endPoint x: 1219, endPoint y: 145, distance: 15.6
click at [1207, 137] on th "Technologies" at bounding box center [1257, 124] width 186 height 28
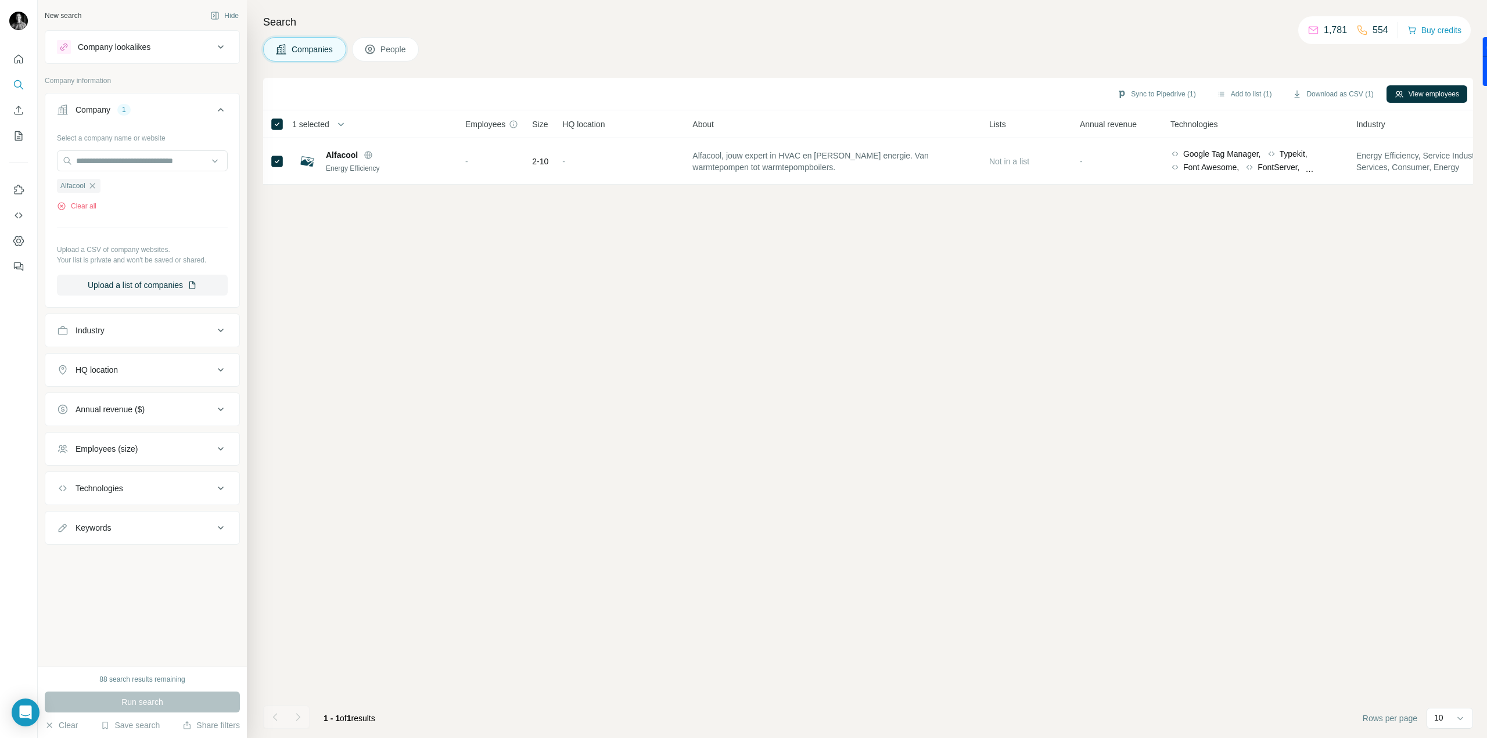
drag, startPoint x: 1299, startPoint y: 324, endPoint x: 1342, endPoint y: 265, distance: 72.7
click at [1299, 320] on div "Sync to Pipedrive (1) Add to list (1) Download as CSV (1) View employees 1 sele…" at bounding box center [868, 408] width 1210 height 661
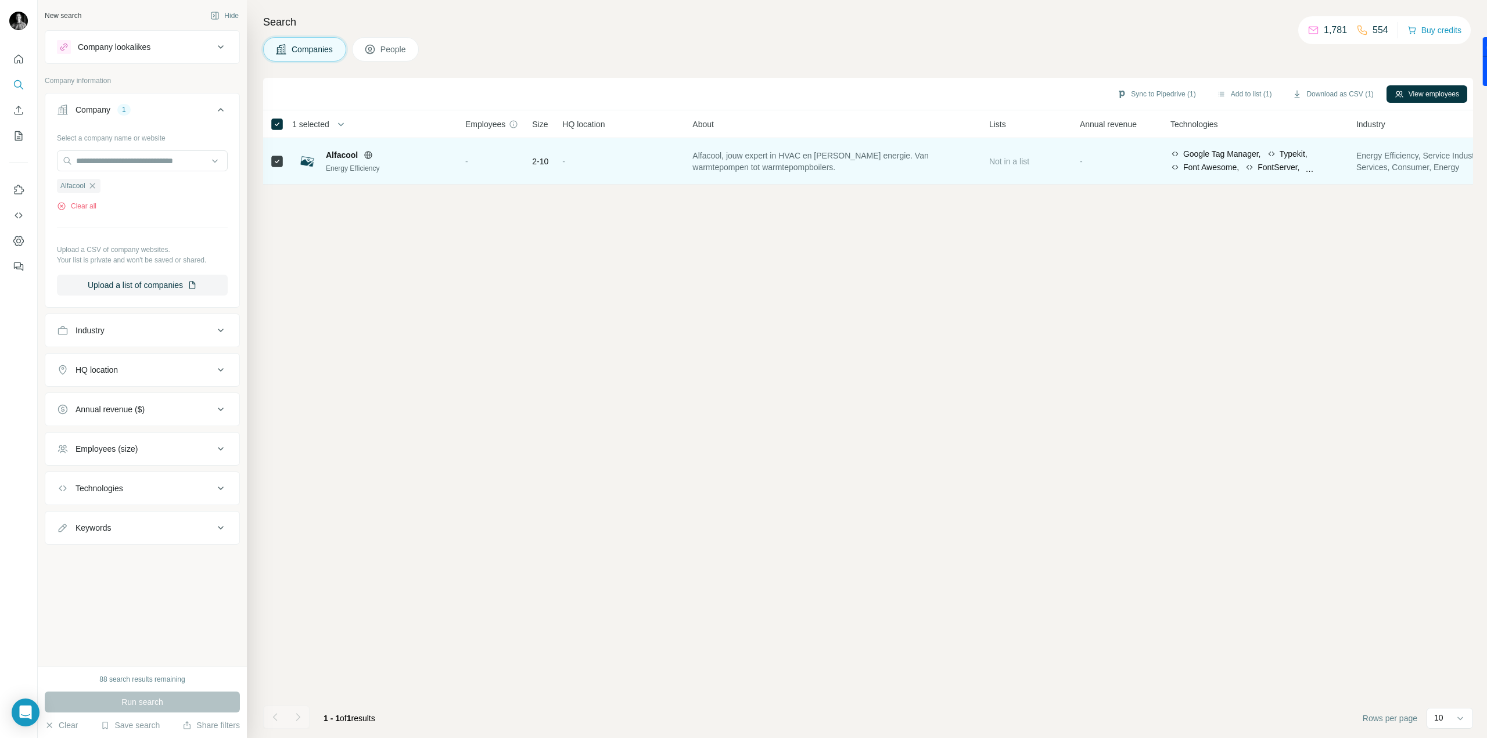
click at [1404, 156] on span "Energy Efficiency, Service Industry, Home Services, Consumer, Energy" at bounding box center [1443, 161] width 172 height 23
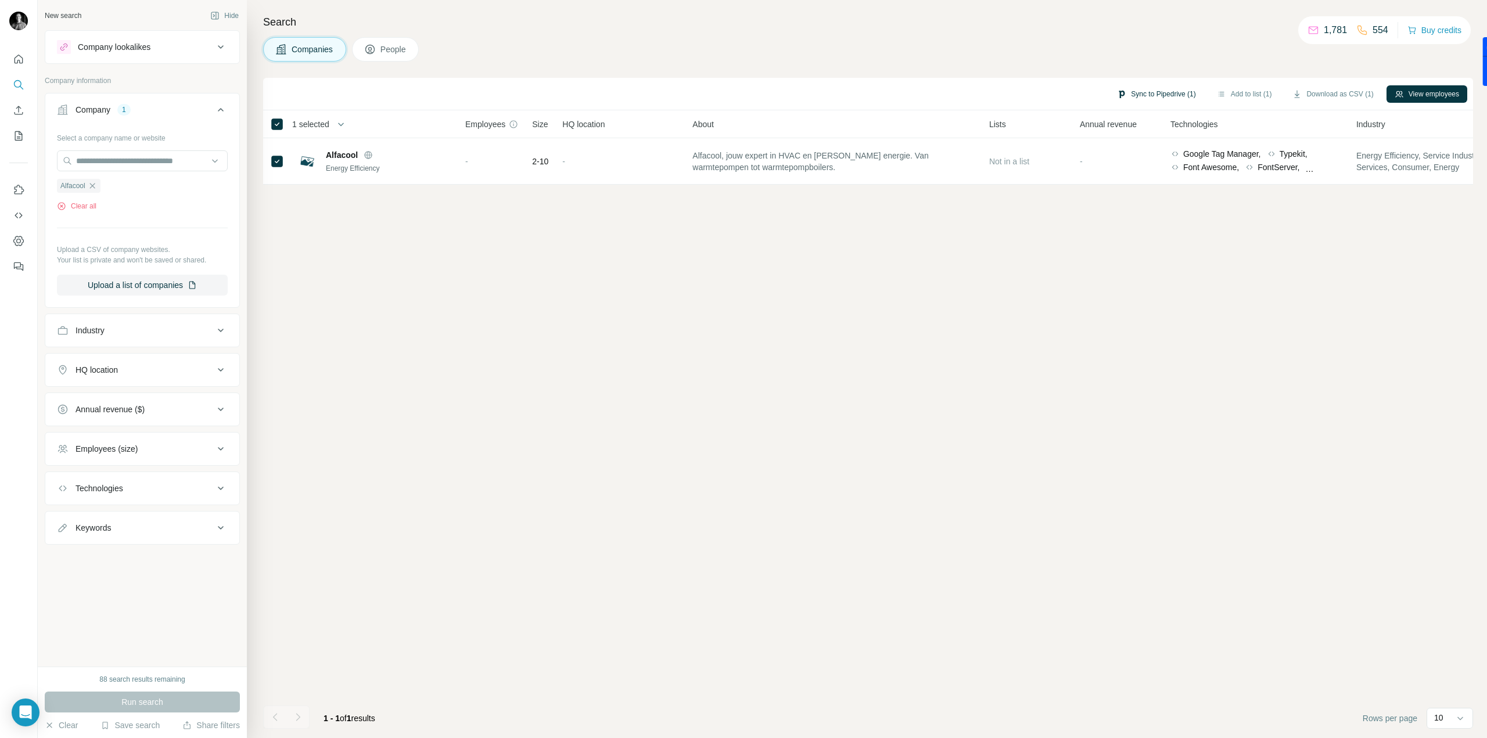
click at [1153, 89] on button "Sync to Pipedrive (1)" at bounding box center [1156, 93] width 95 height 17
click at [1127, 200] on button "Sync to Pipedrive" at bounding box center [1125, 193] width 129 height 23
click at [11, 70] on nav at bounding box center [18, 98] width 19 height 98
click at [19, 53] on icon "Quick start" at bounding box center [19, 59] width 12 height 12
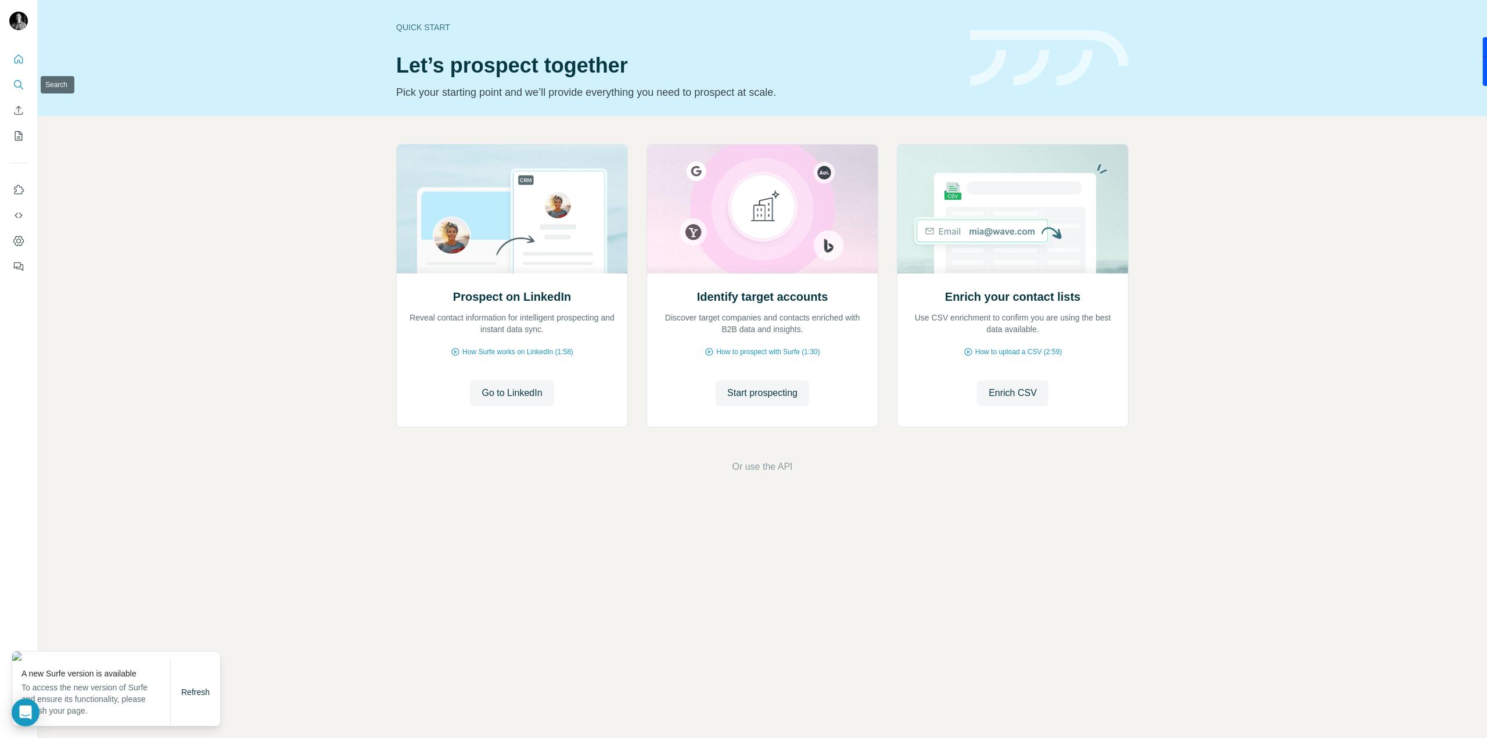
click at [23, 89] on icon "Search" at bounding box center [21, 87] width 3 height 3
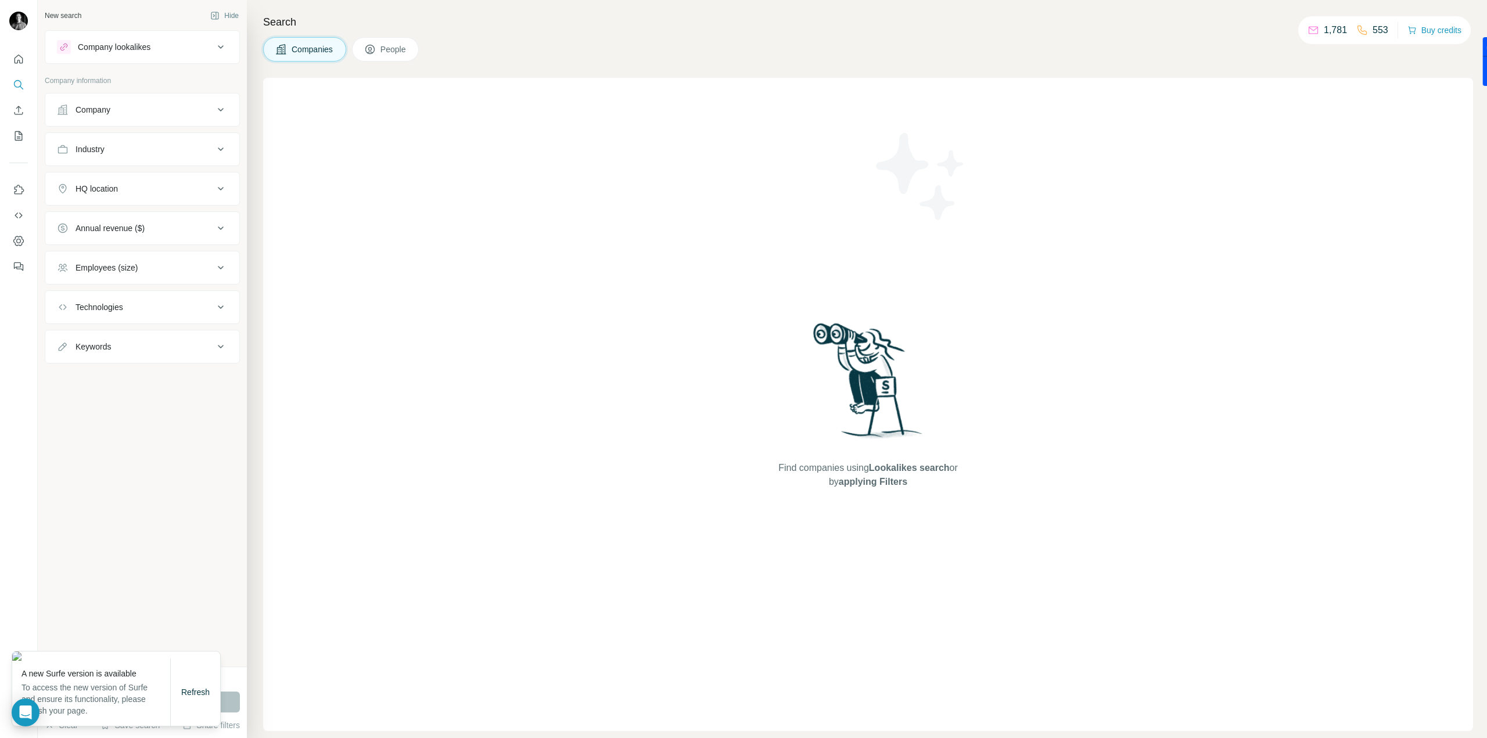
click at [149, 115] on button "Company" at bounding box center [142, 110] width 194 height 28
click at [152, 171] on div at bounding box center [142, 161] width 171 height 23
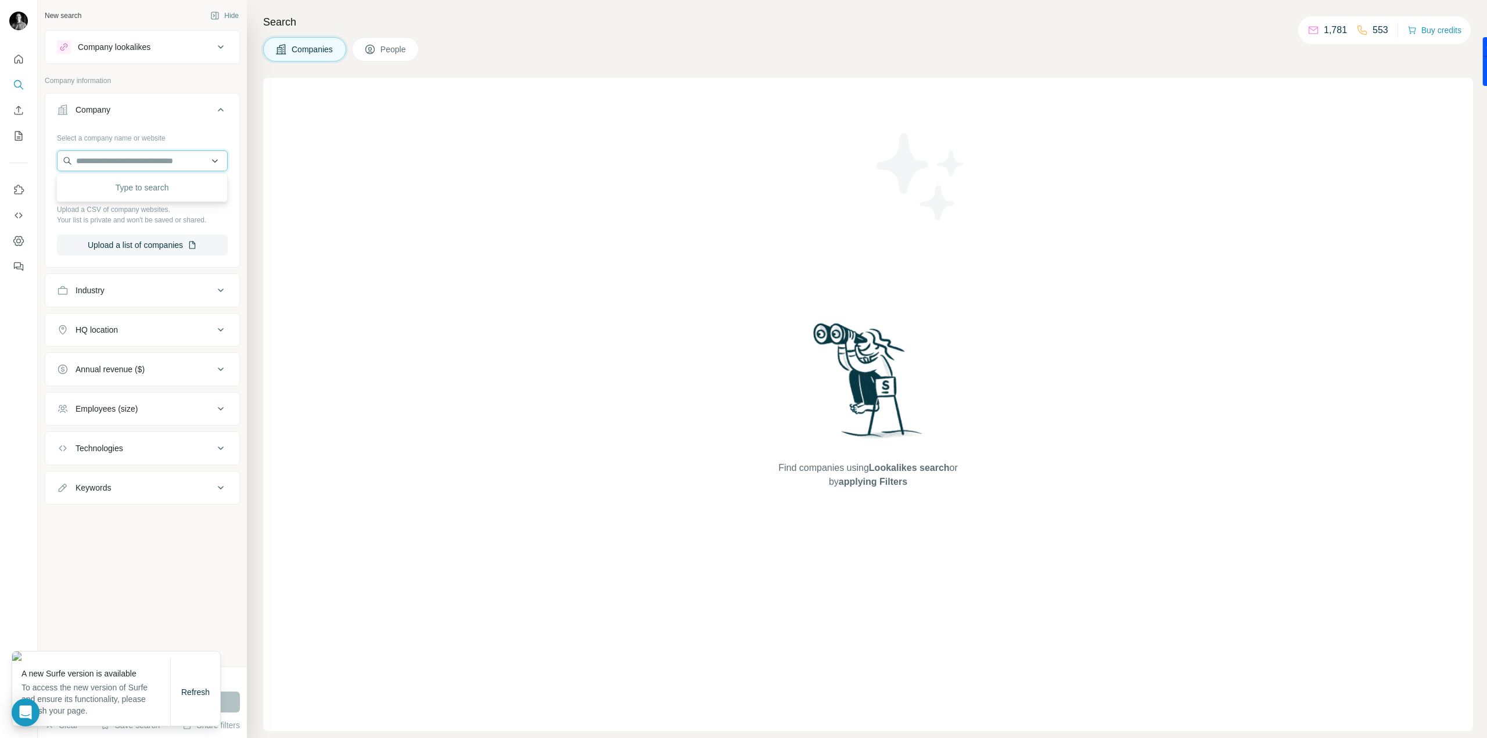
click at [153, 162] on input "text" at bounding box center [142, 160] width 171 height 21
type input "**********"
click at [200, 138] on div "Select a company name or website" at bounding box center [142, 135] width 171 height 15
